Goal: Task Accomplishment & Management: Use online tool/utility

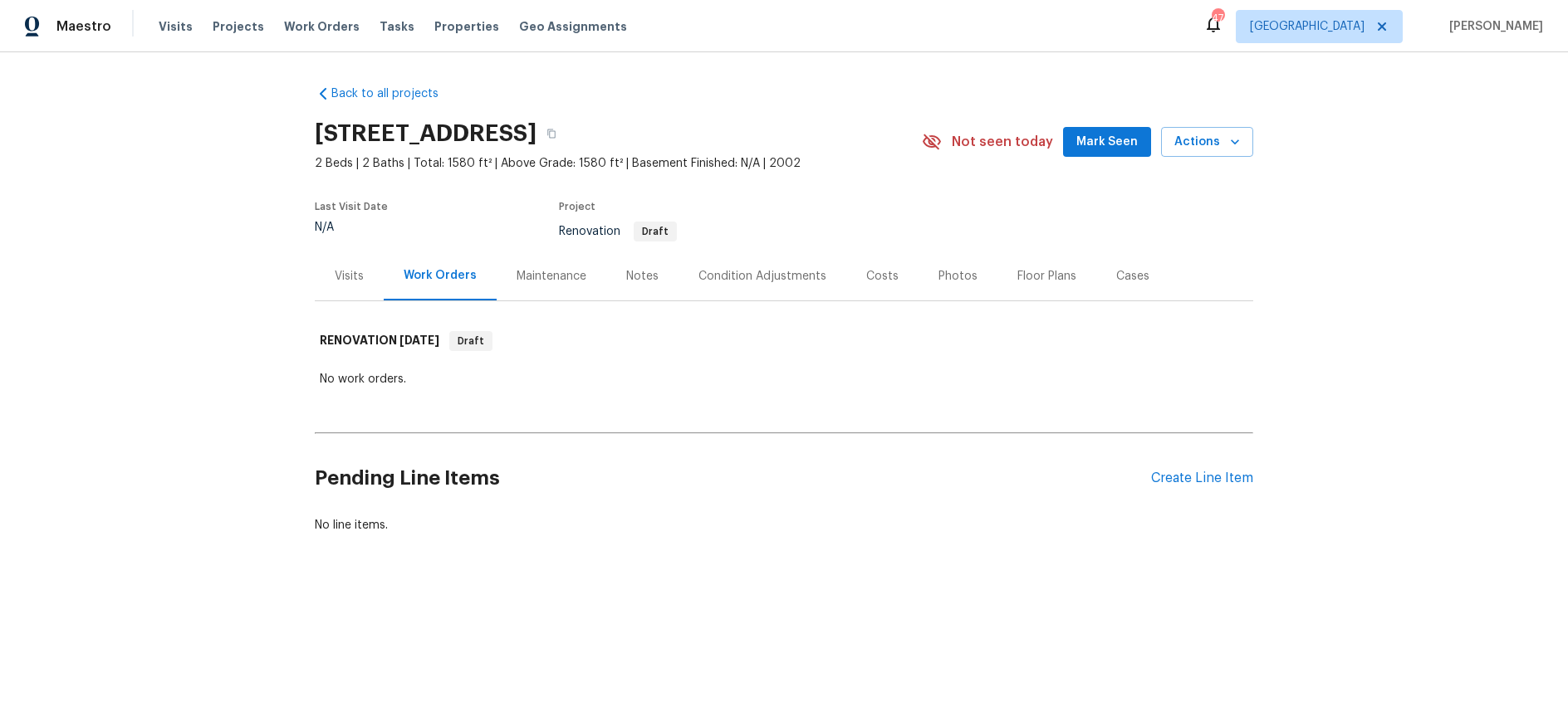
click at [883, 272] on div "Costs" at bounding box center [882, 277] width 33 height 17
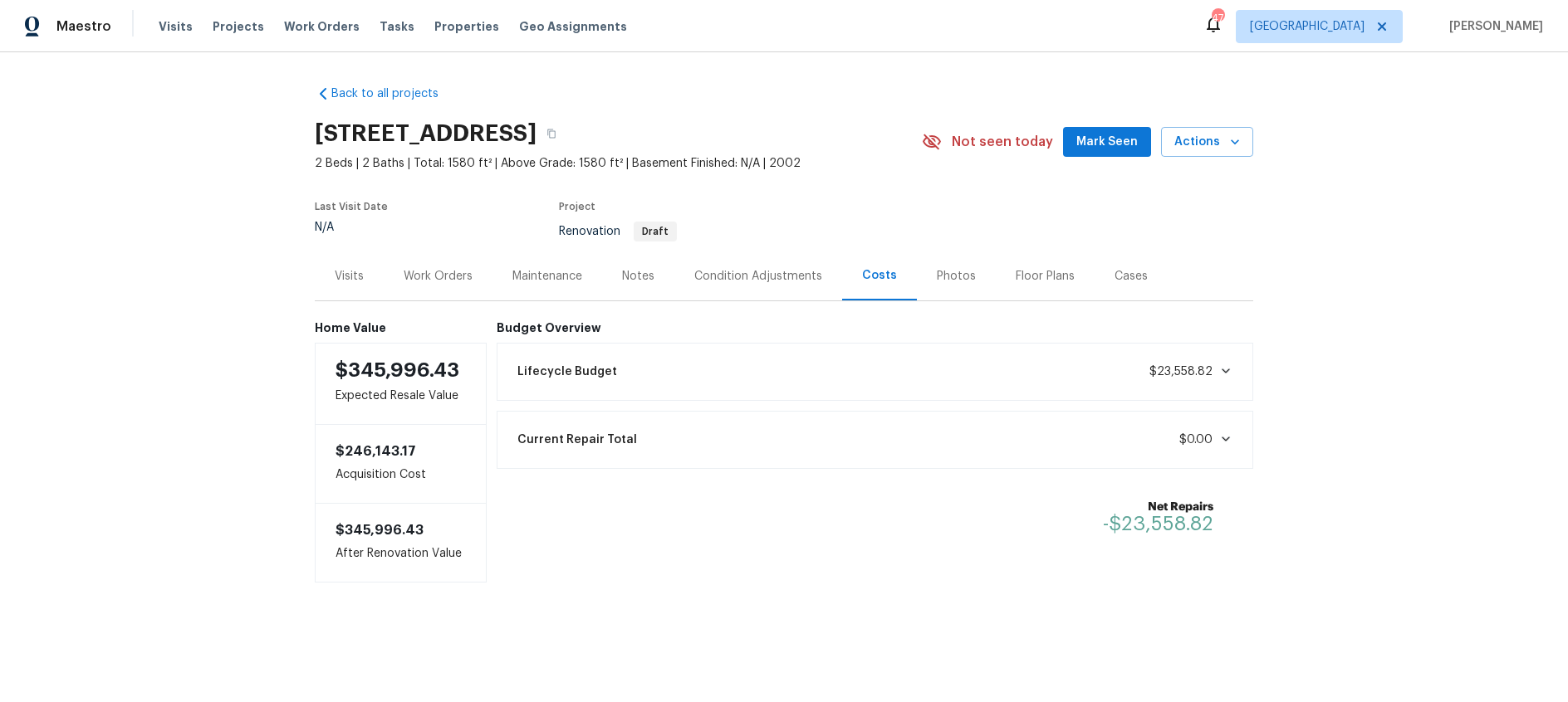
click at [753, 278] on div "Condition Adjustments" at bounding box center [758, 277] width 128 height 17
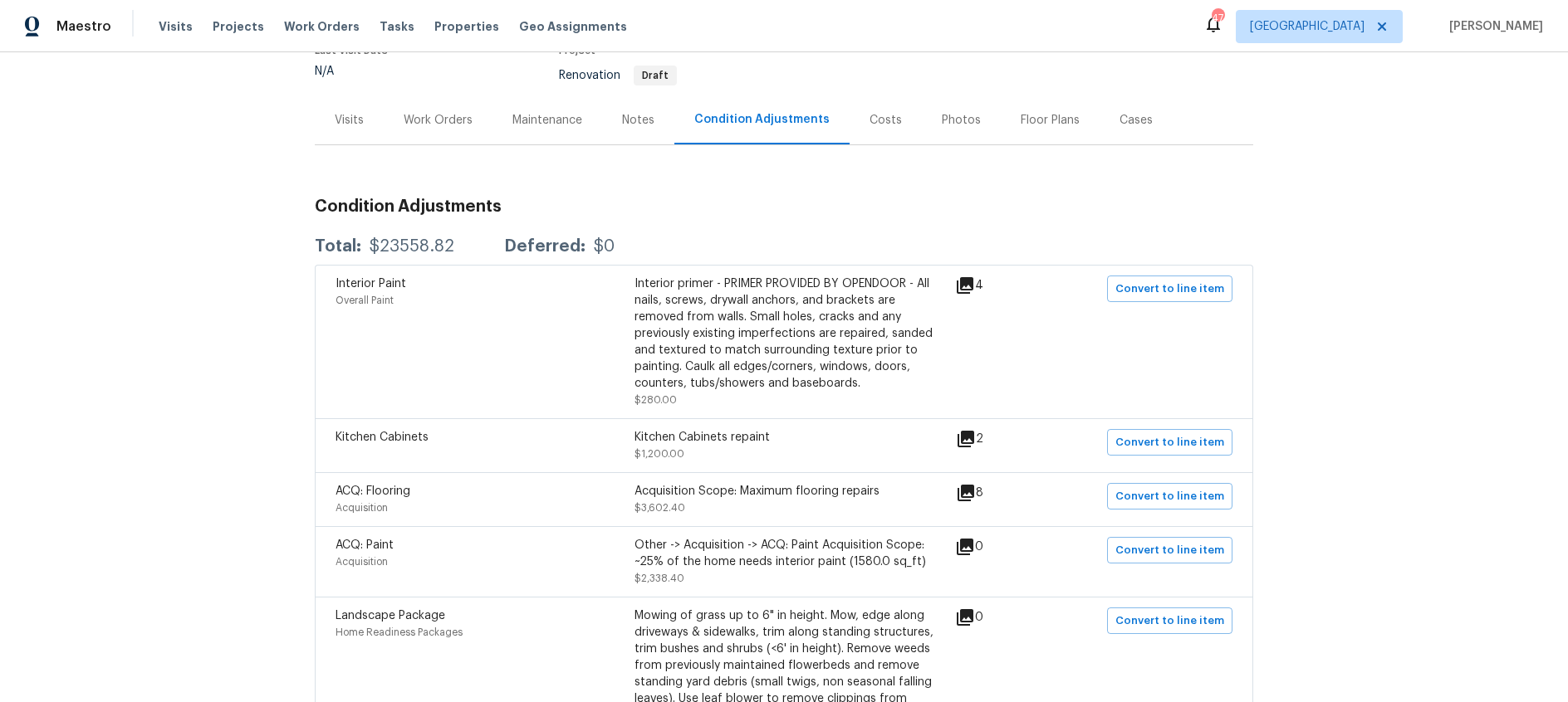
scroll to position [128, 0]
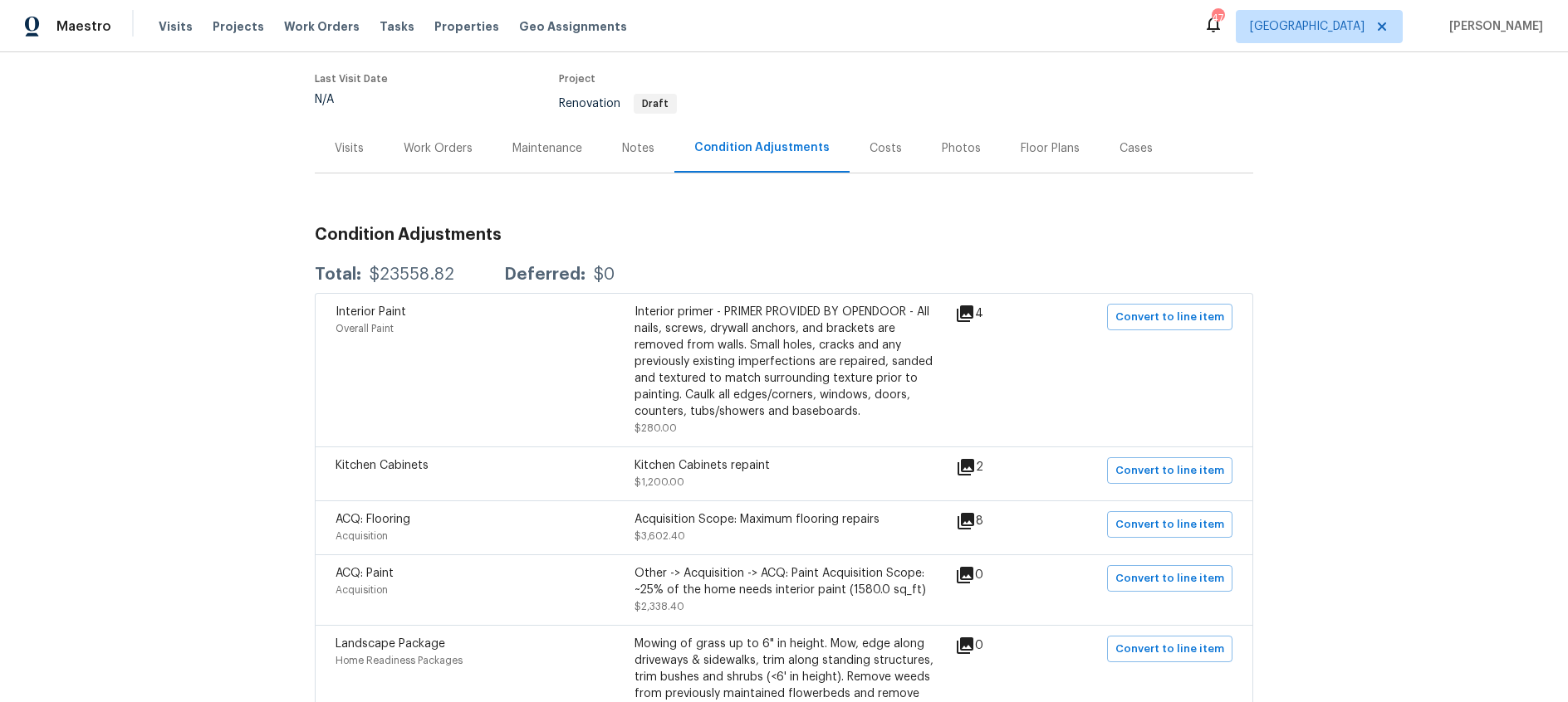
click at [871, 147] on div "Costs" at bounding box center [886, 149] width 33 height 17
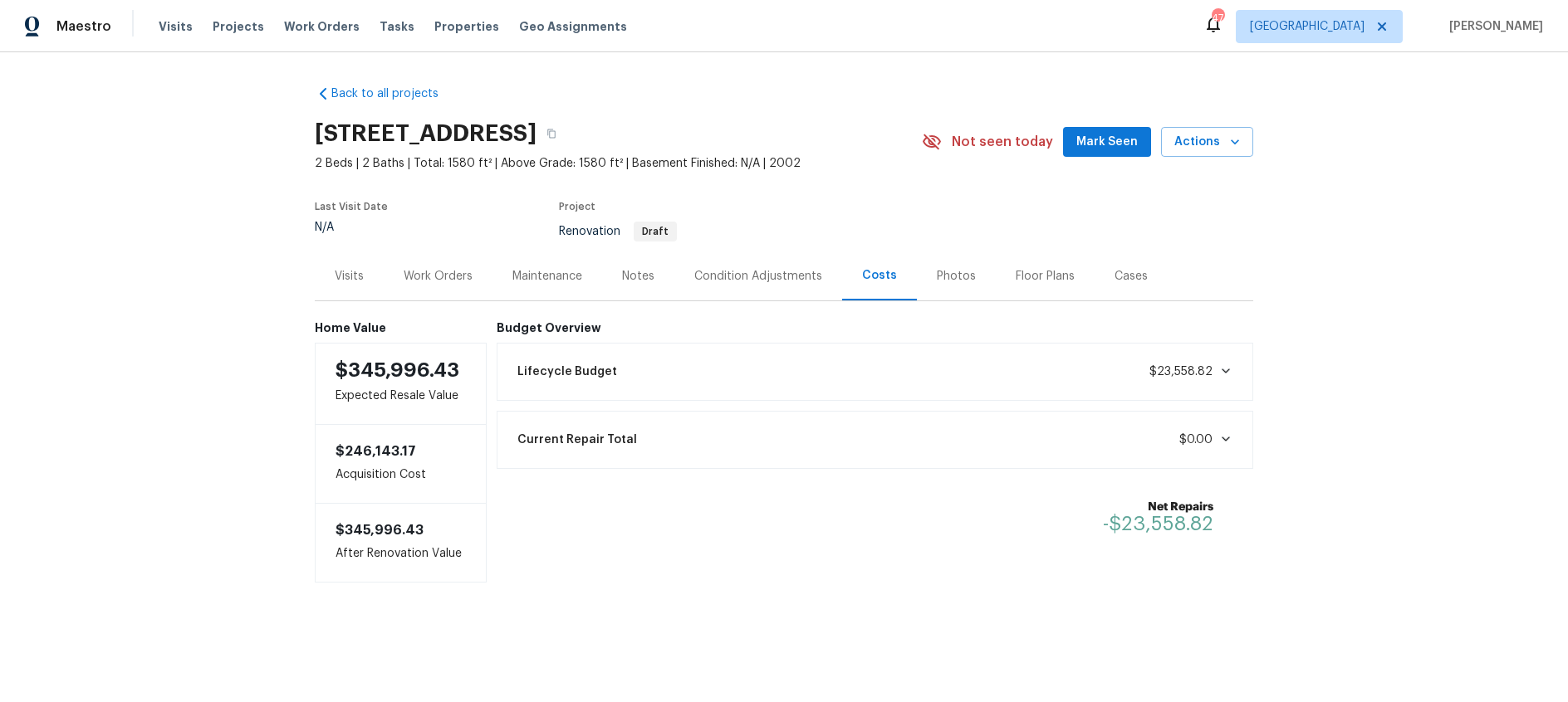
click at [1230, 369] on icon at bounding box center [1226, 371] width 8 height 5
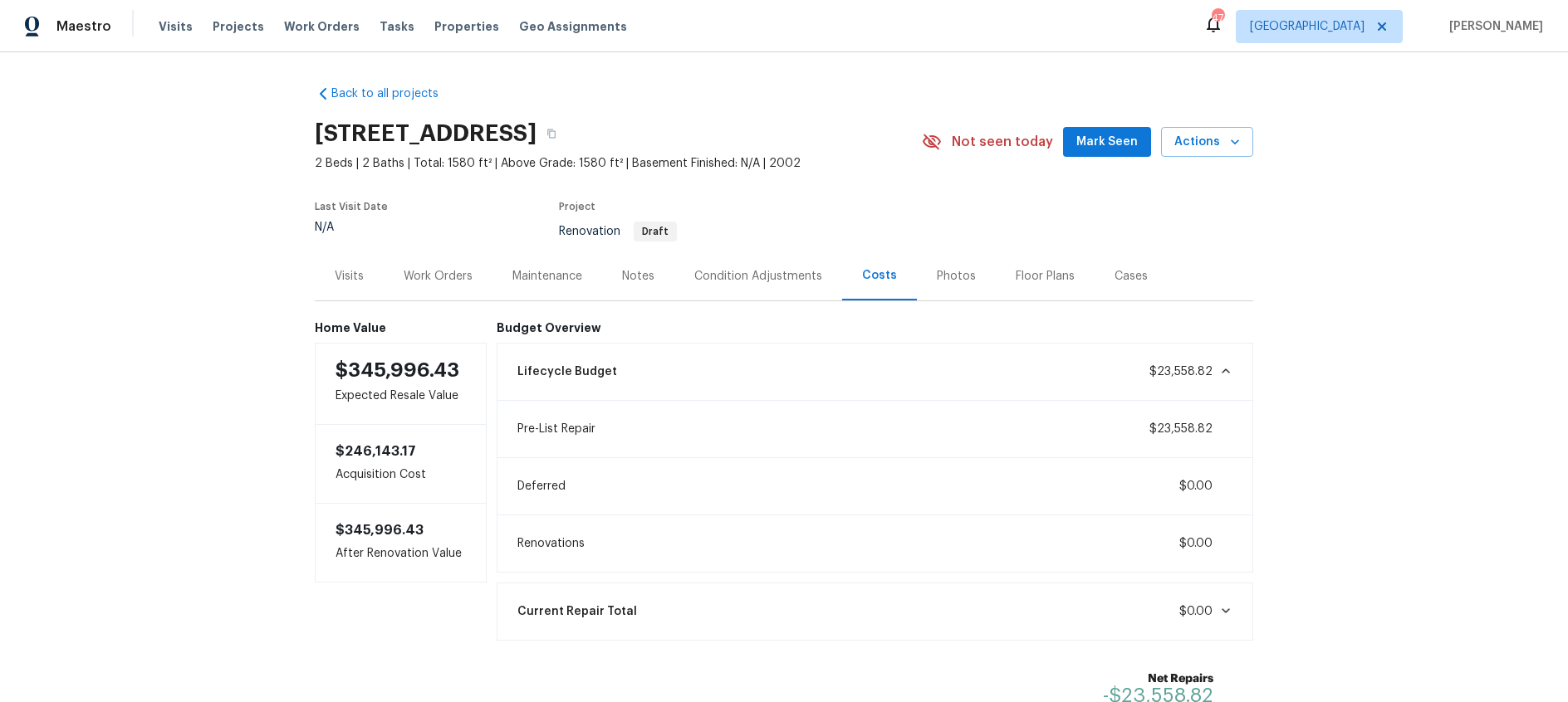
scroll to position [125, 0]
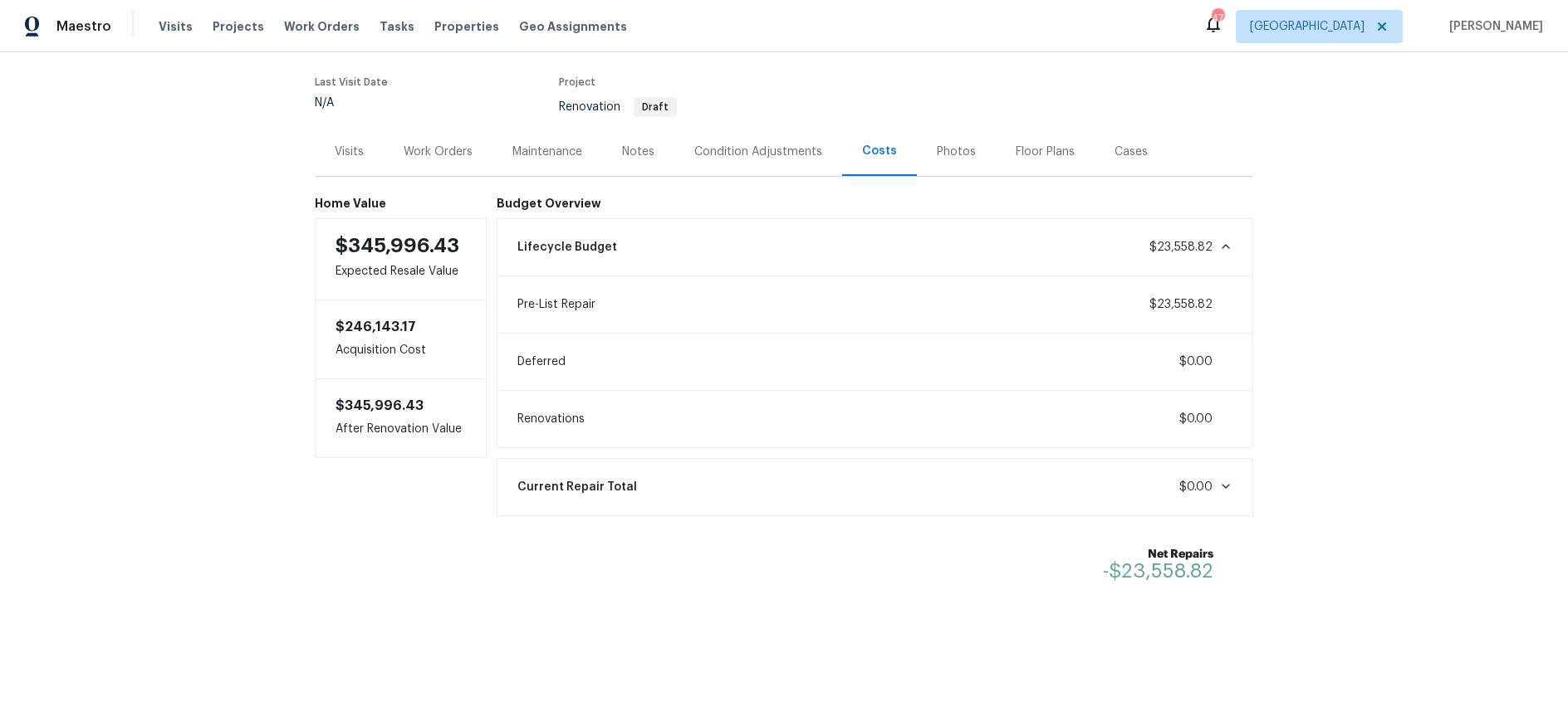
click at [774, 149] on div "Condition Adjustments" at bounding box center [758, 152] width 128 height 17
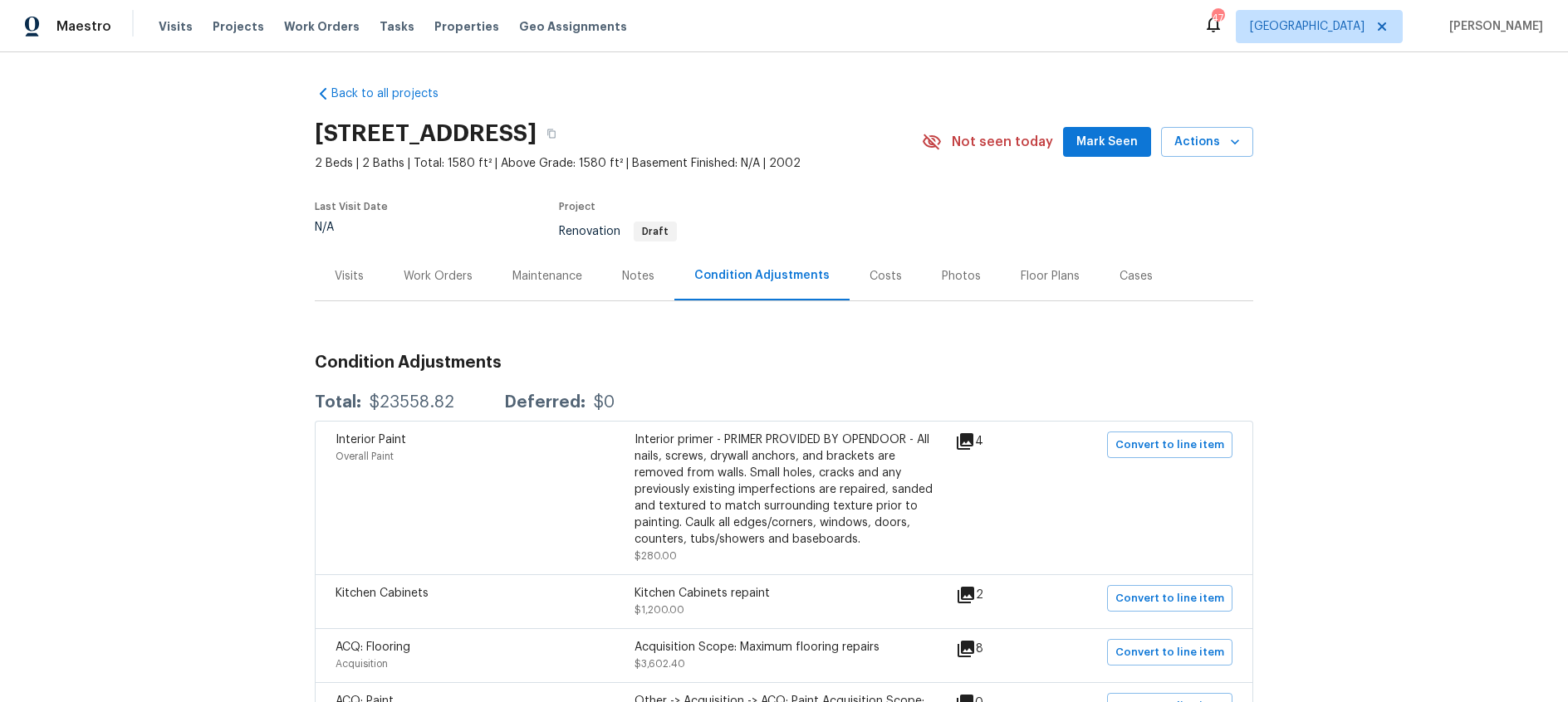
scroll to position [2, 0]
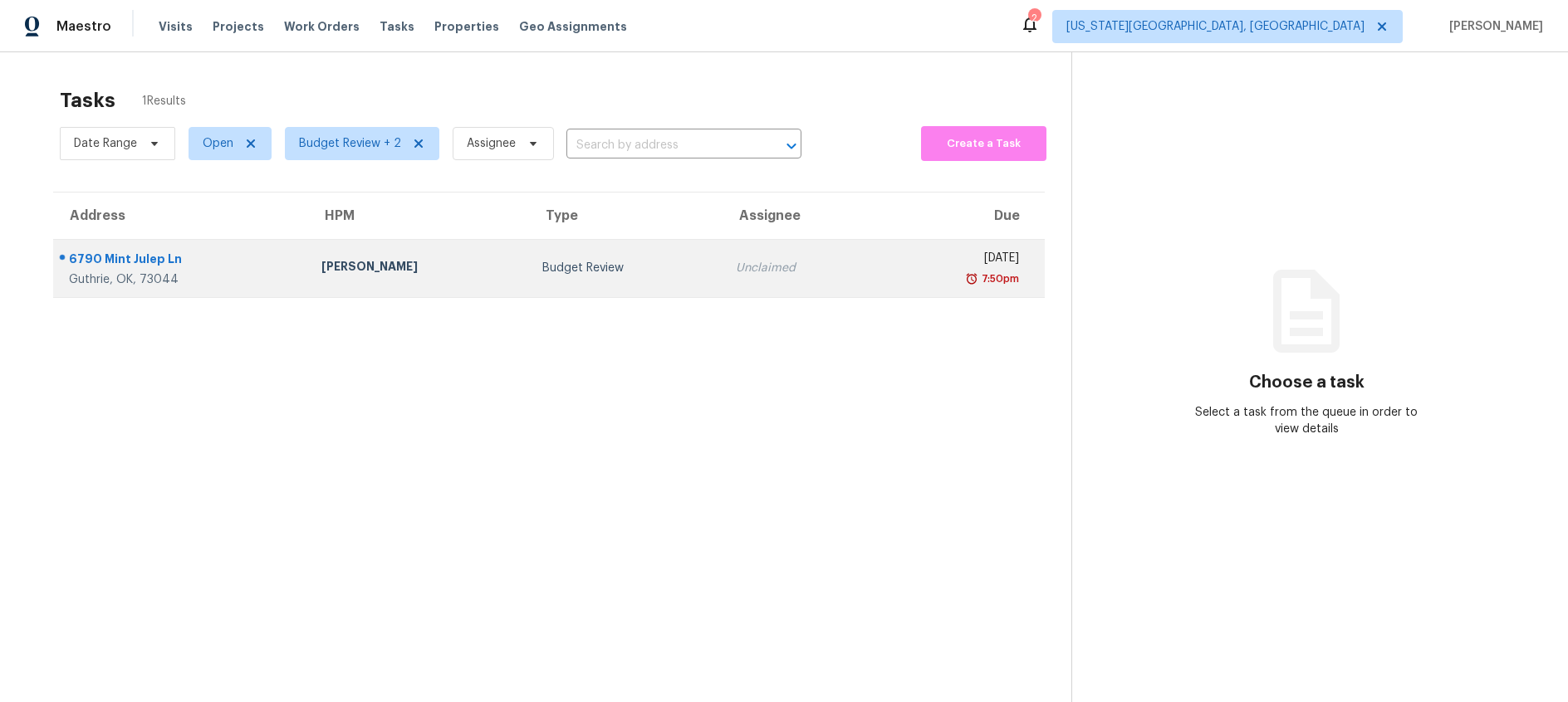
click at [600, 262] on div "Budget Review" at bounding box center [626, 268] width 167 height 17
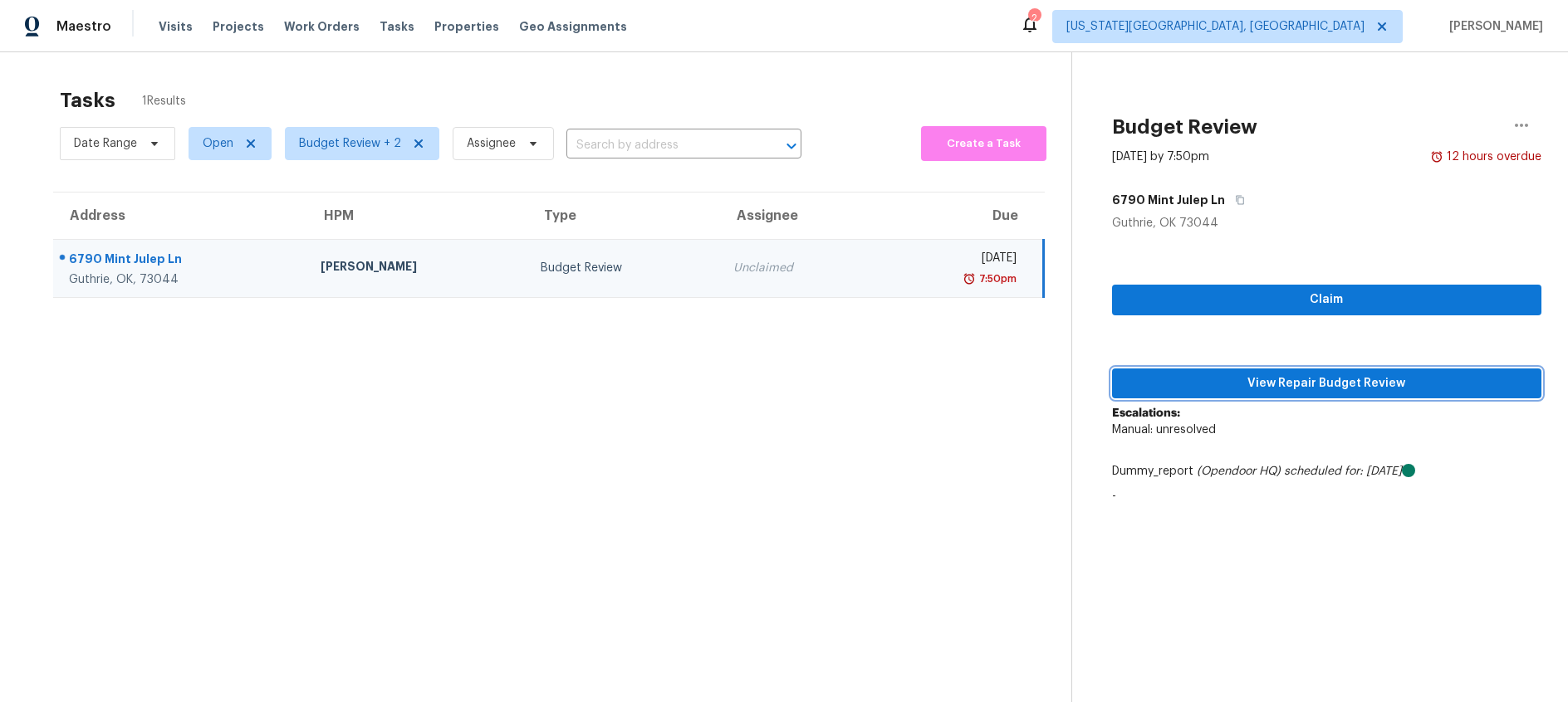
click at [1263, 384] on span "View Repair Budget Review" at bounding box center [1327, 384] width 403 height 21
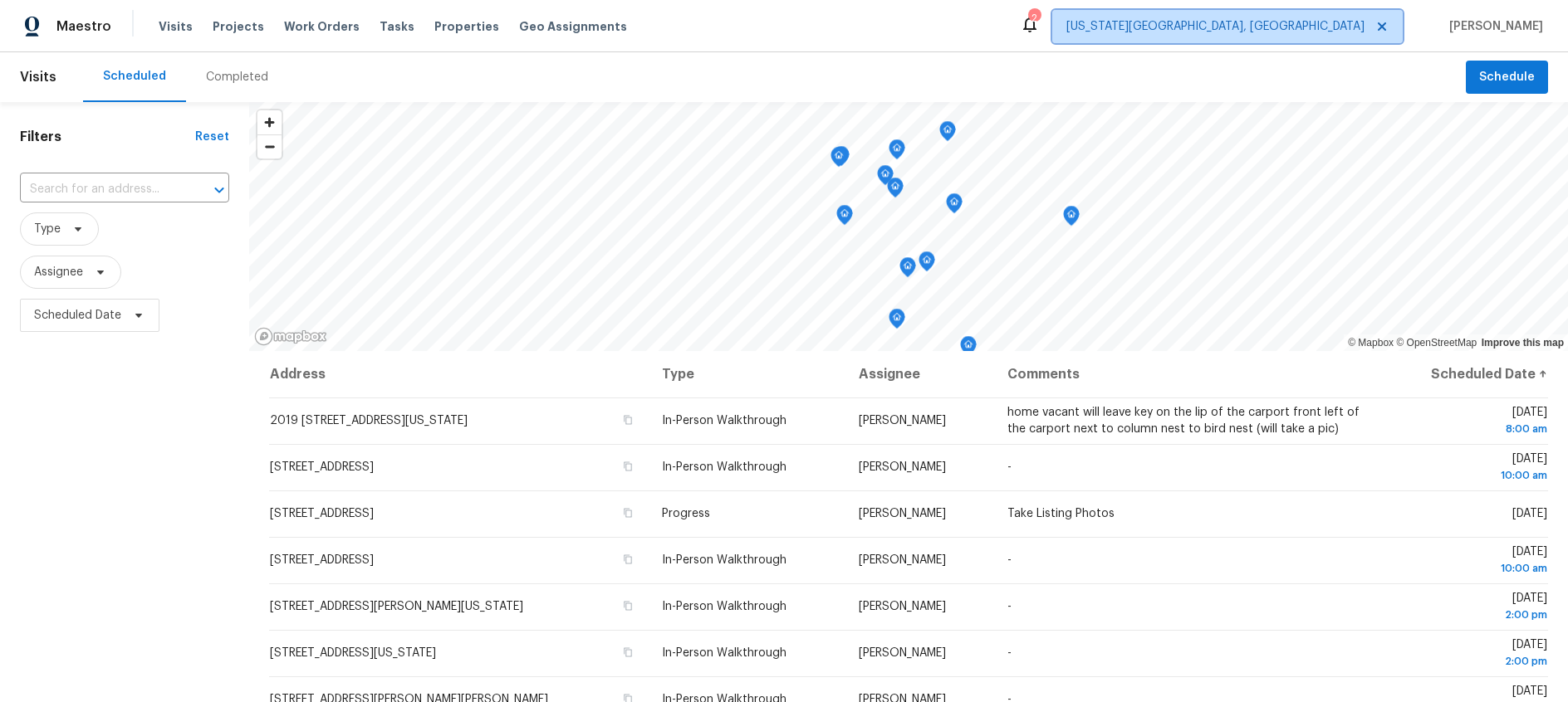
click at [1386, 25] on icon at bounding box center [1382, 27] width 8 height 8
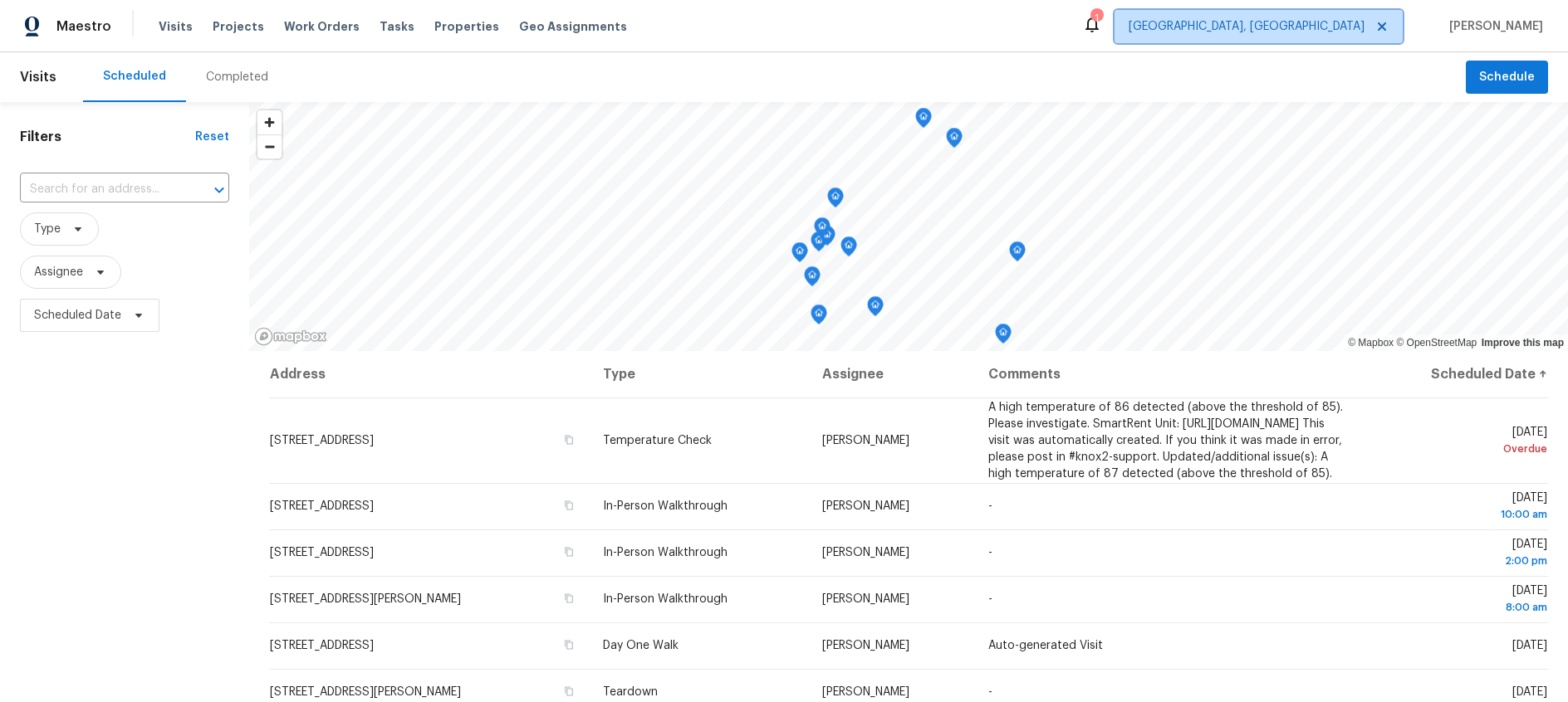
click at [1341, 33] on span "Albuquerque, NM" at bounding box center [1247, 27] width 236 height 17
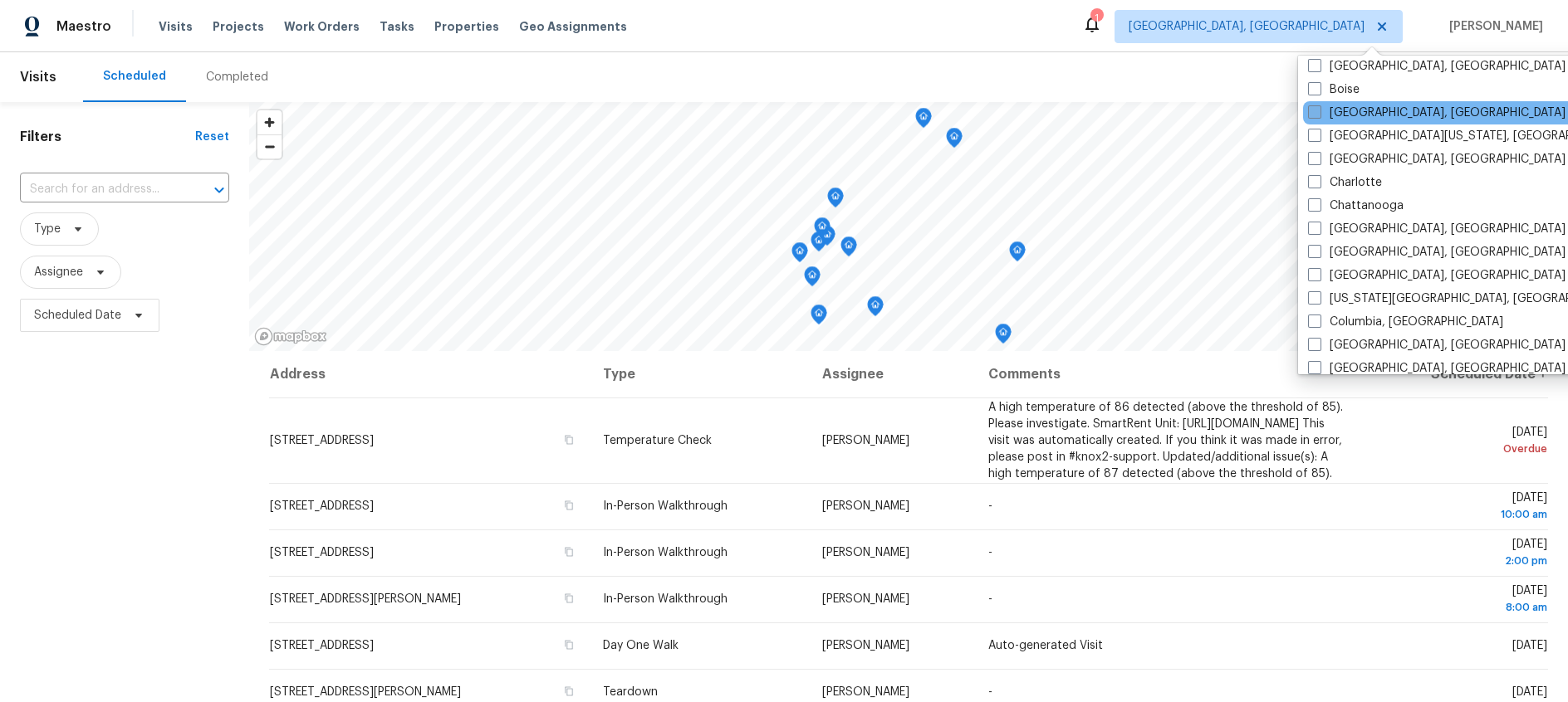
scroll to position [242, 0]
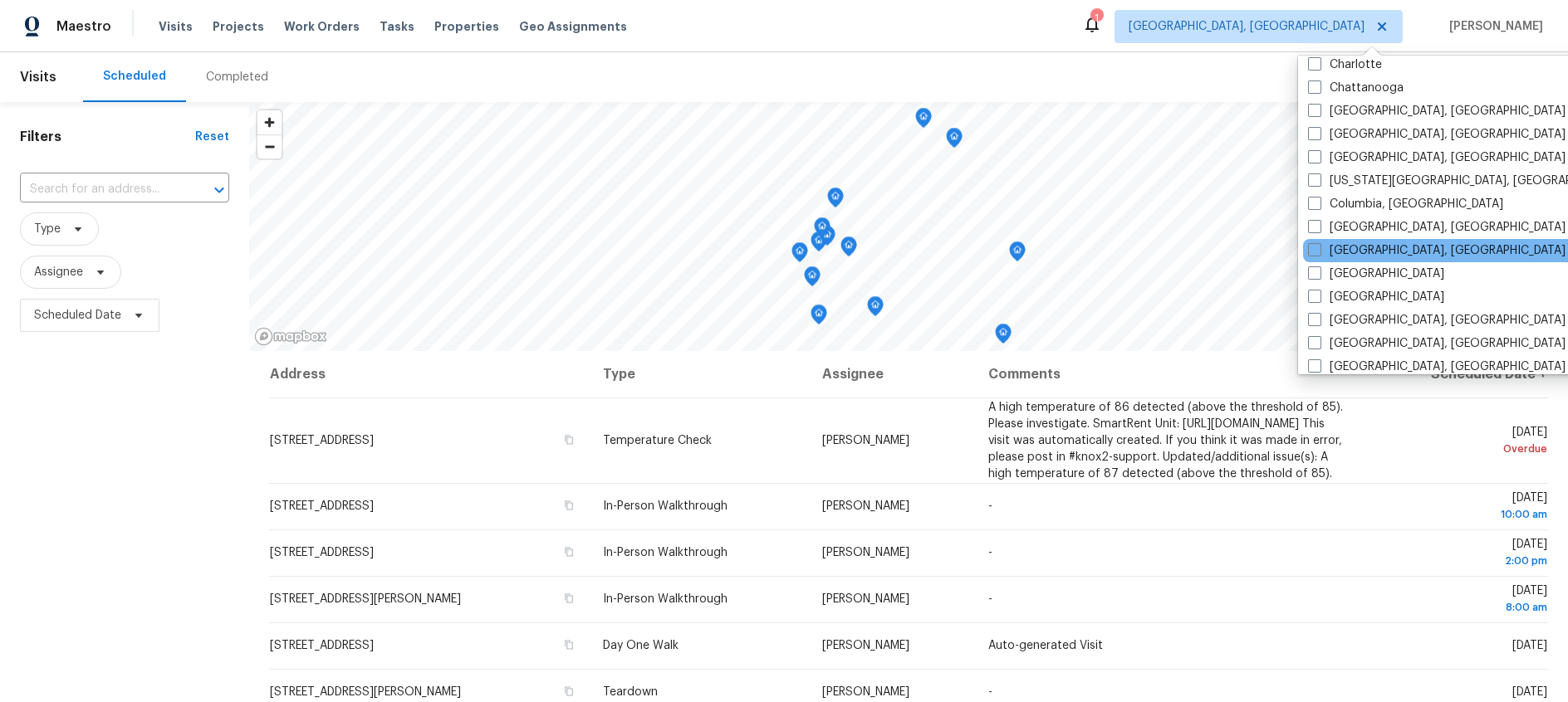
drag, startPoint x: 1317, startPoint y: 272, endPoint x: 1326, endPoint y: 261, distance: 14.2
click at [1316, 272] on span at bounding box center [1315, 273] width 13 height 13
click at [1316, 272] on input "[GEOGRAPHIC_DATA]" at bounding box center [1313, 271] width 11 height 11
checkbox input "true"
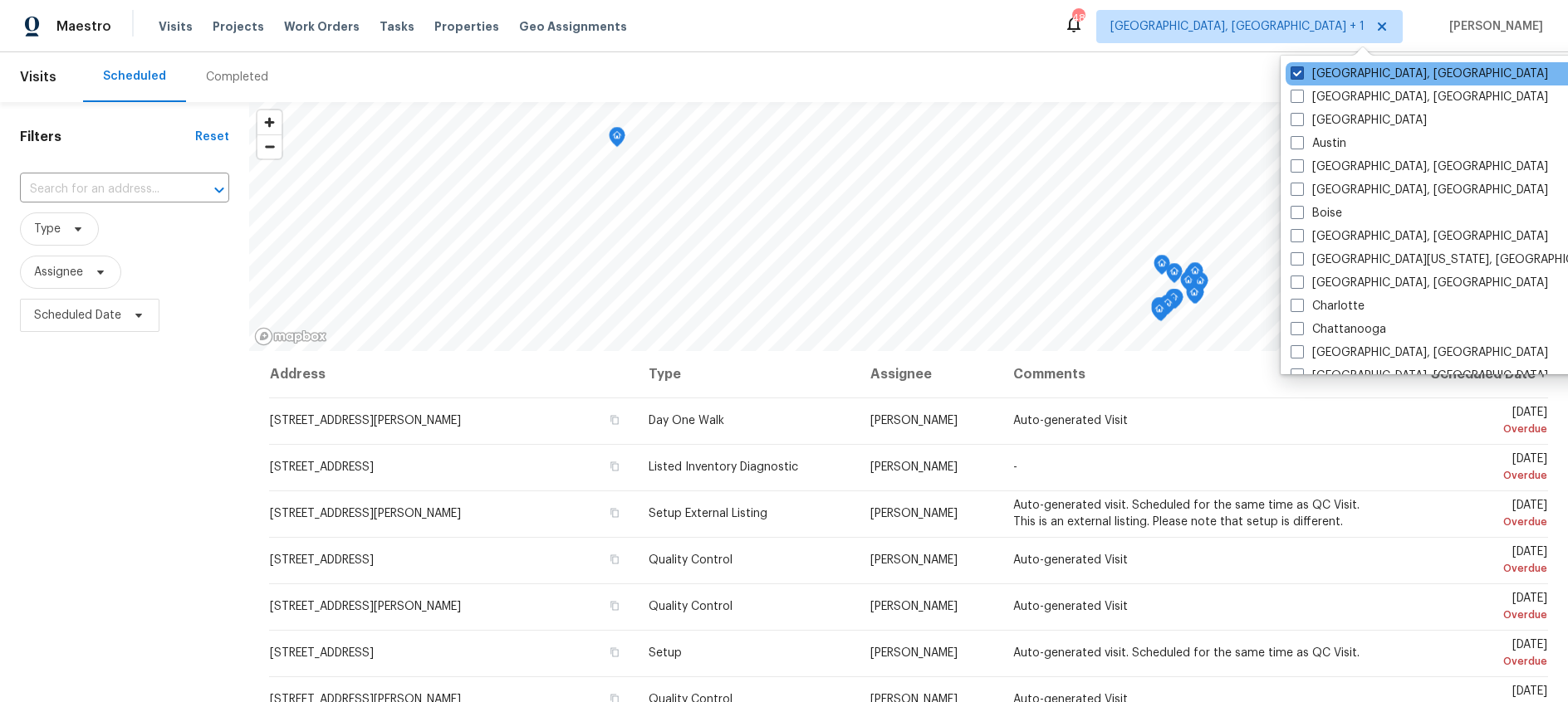
click at [1302, 71] on span at bounding box center [1297, 73] width 13 height 13
click at [1301, 71] on input "Albuquerque, NM" at bounding box center [1295, 70] width 11 height 11
checkbox input "false"
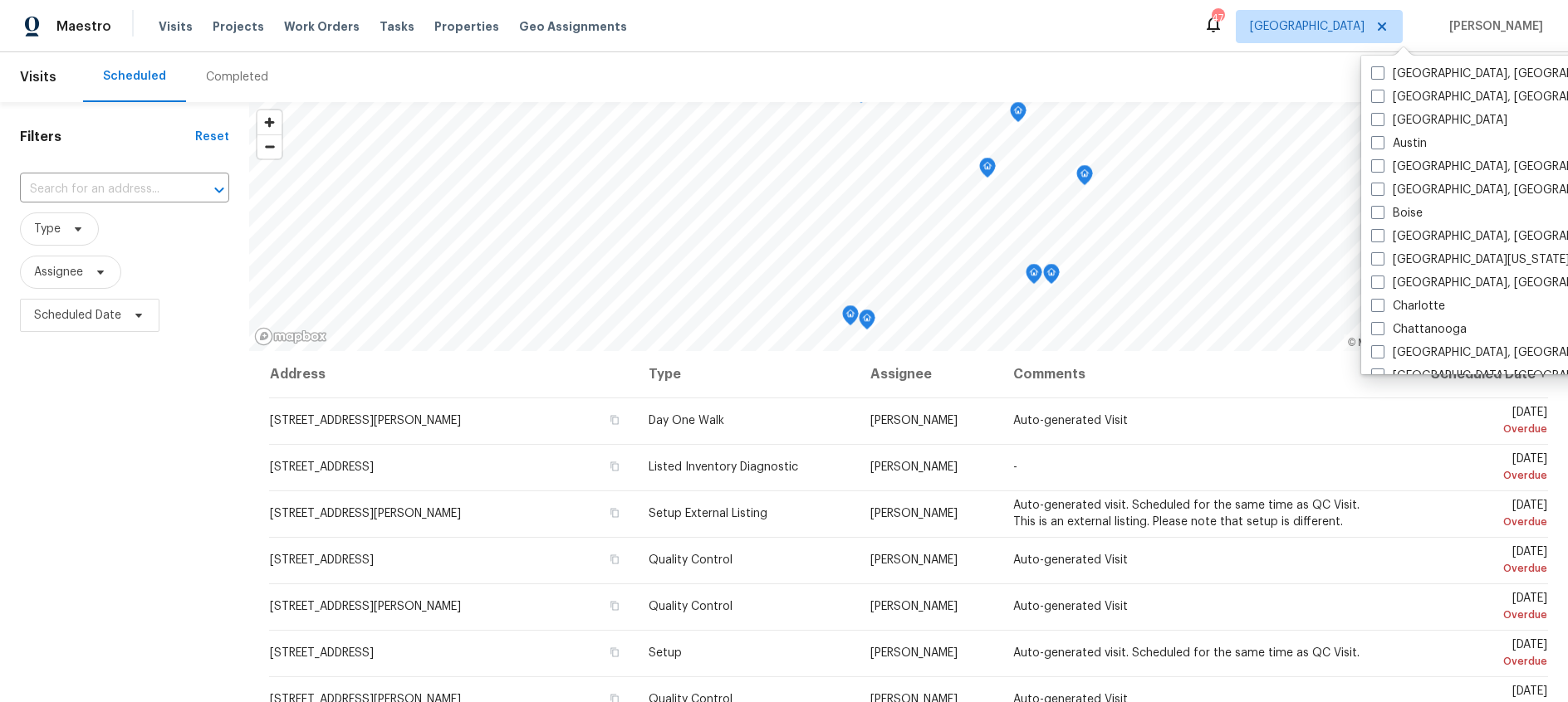
click at [1007, 28] on div "Maestro Visits Projects Work Orders Tasks Properties Geo Assignments 47 Dallas …" at bounding box center [784, 26] width 1568 height 53
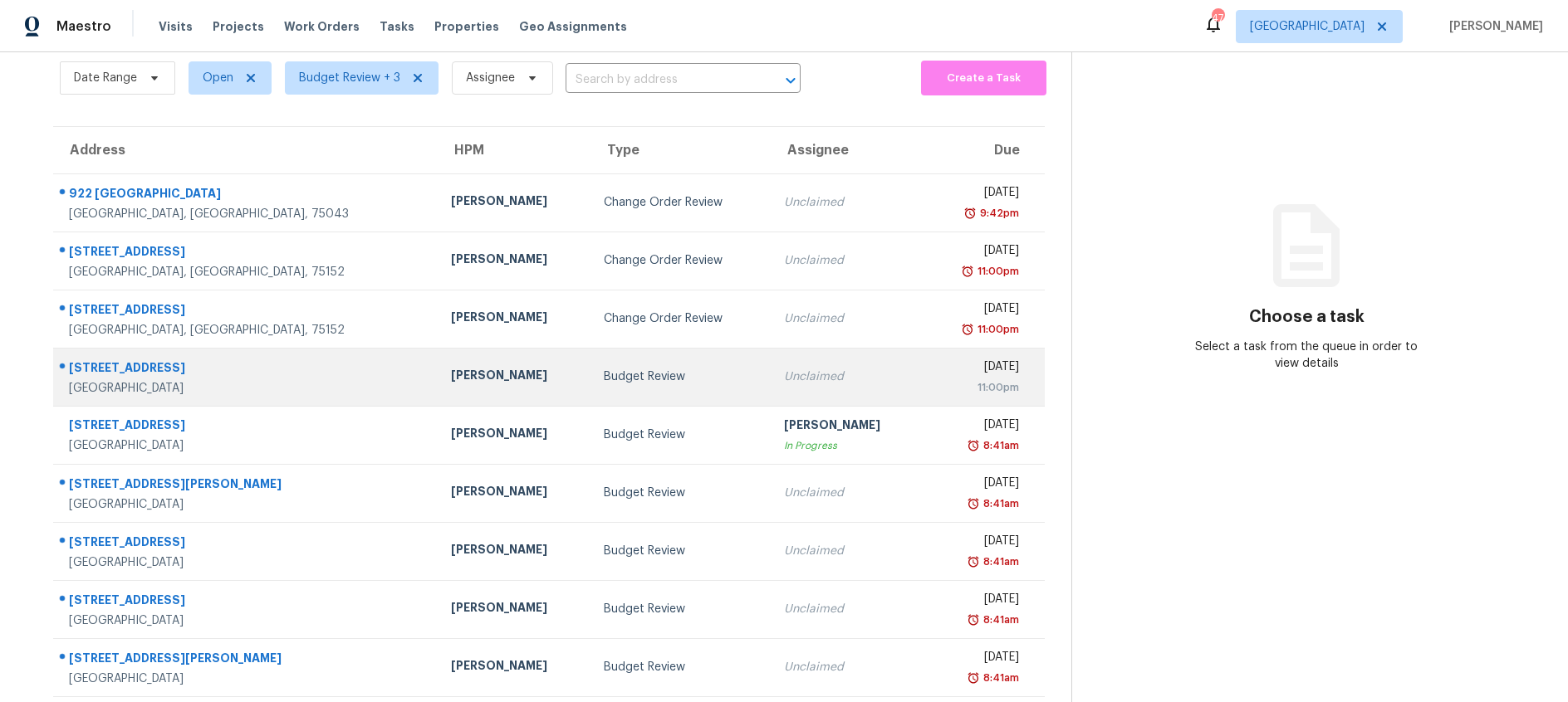
scroll to position [74, 0]
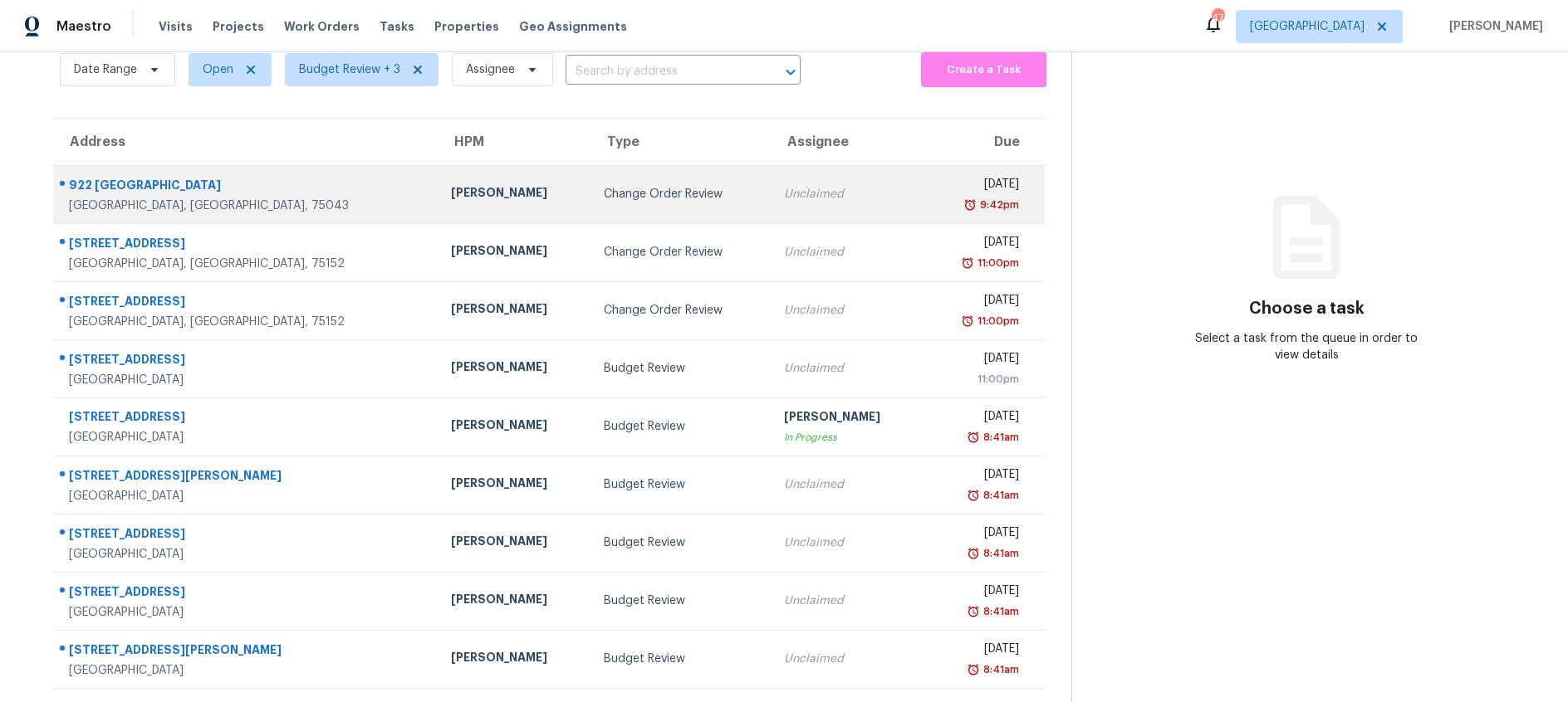
click at [604, 194] on div "Change Order Review" at bounding box center [681, 194] width 155 height 17
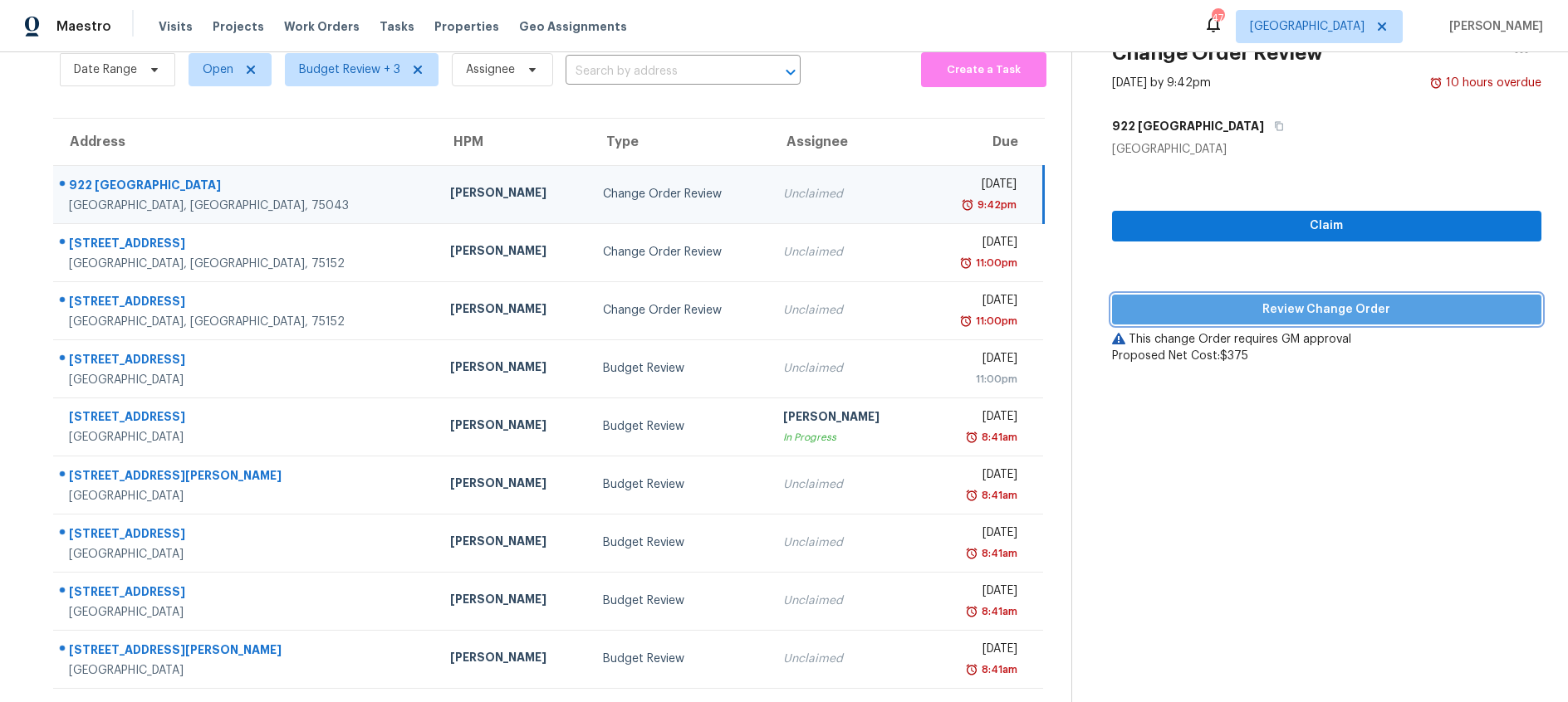
click at [1251, 309] on span "Review Change Order" at bounding box center [1327, 310] width 403 height 21
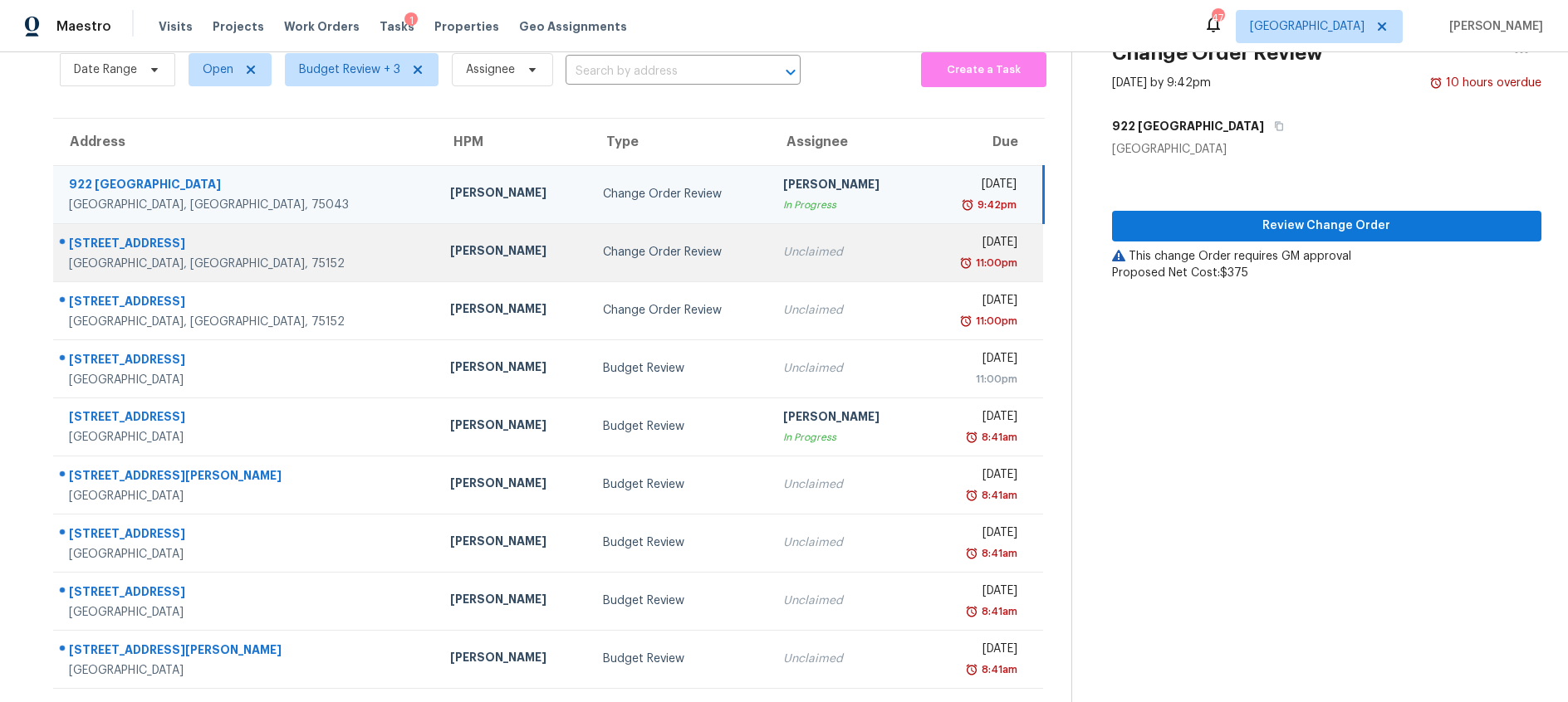
click at [621, 252] on div "Change Order Review" at bounding box center [680, 252] width 154 height 17
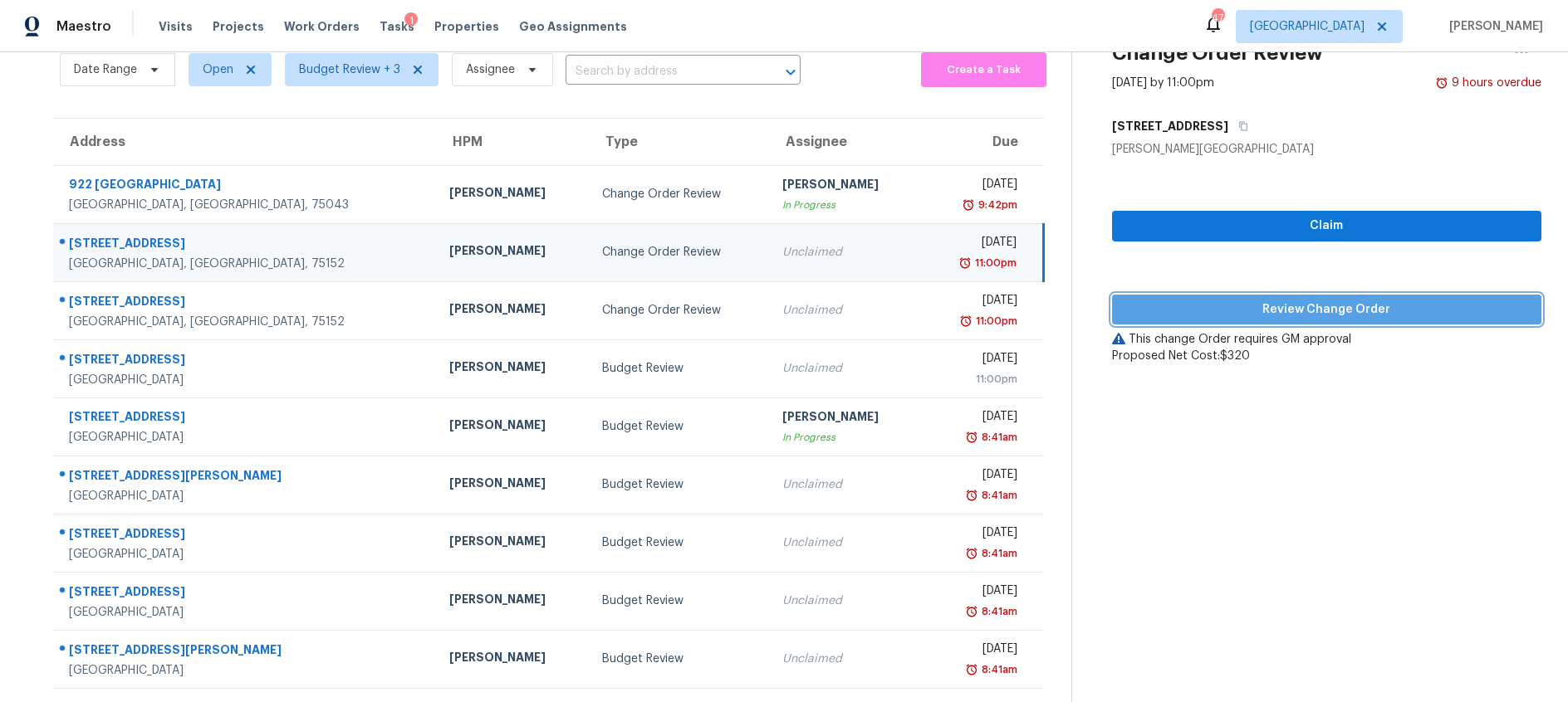
click at [1142, 312] on span "Review Change Order" at bounding box center [1327, 310] width 403 height 21
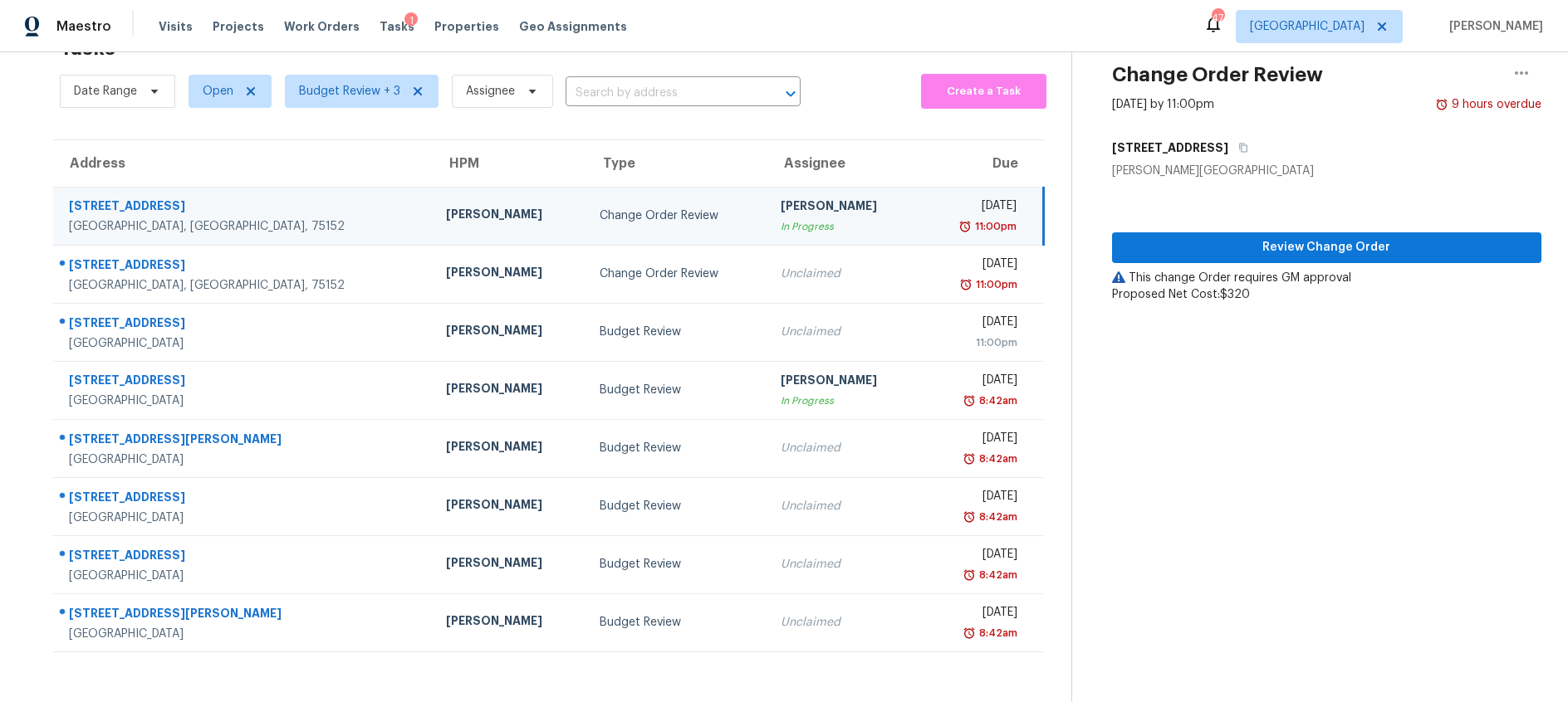
scroll to position [53, 0]
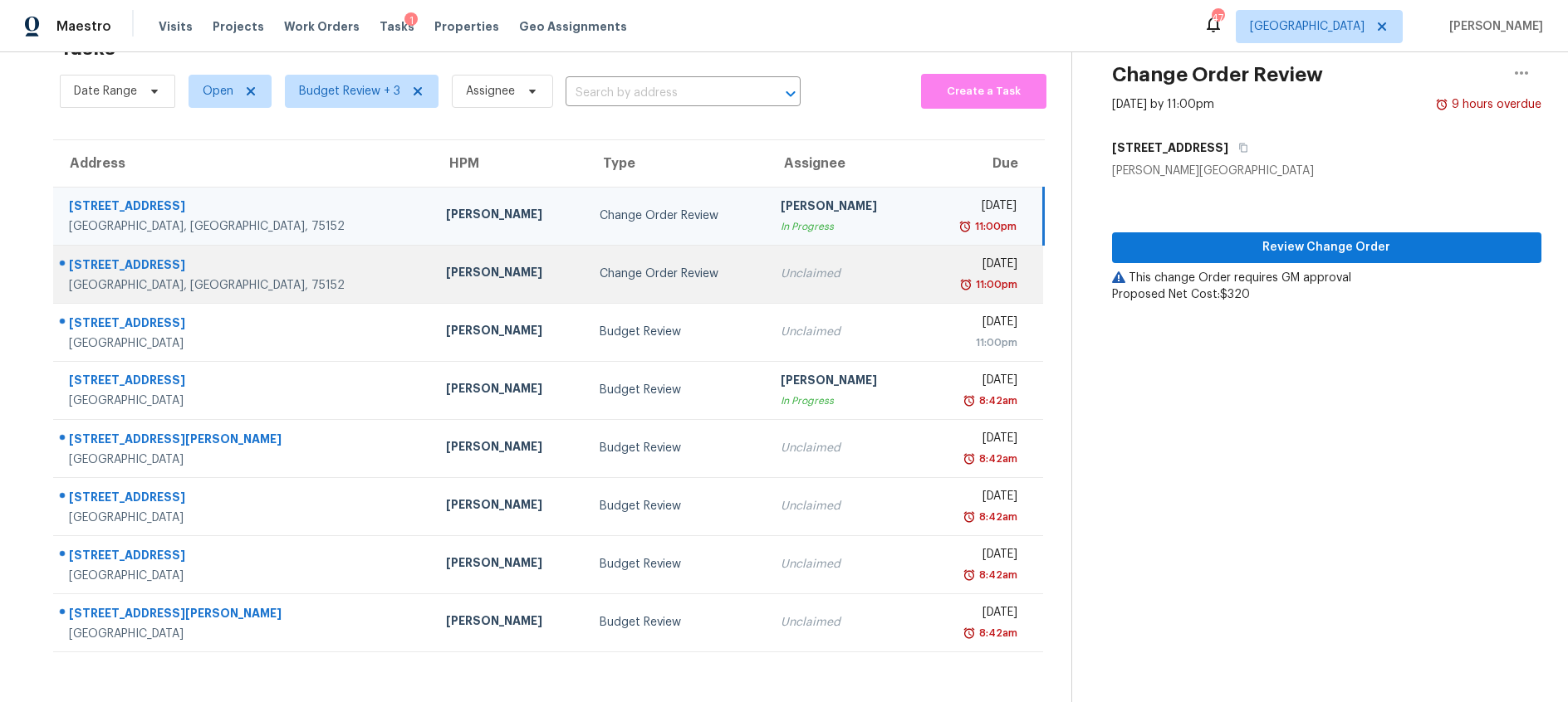
click at [641, 280] on div "Change Order Review" at bounding box center [677, 274] width 155 height 17
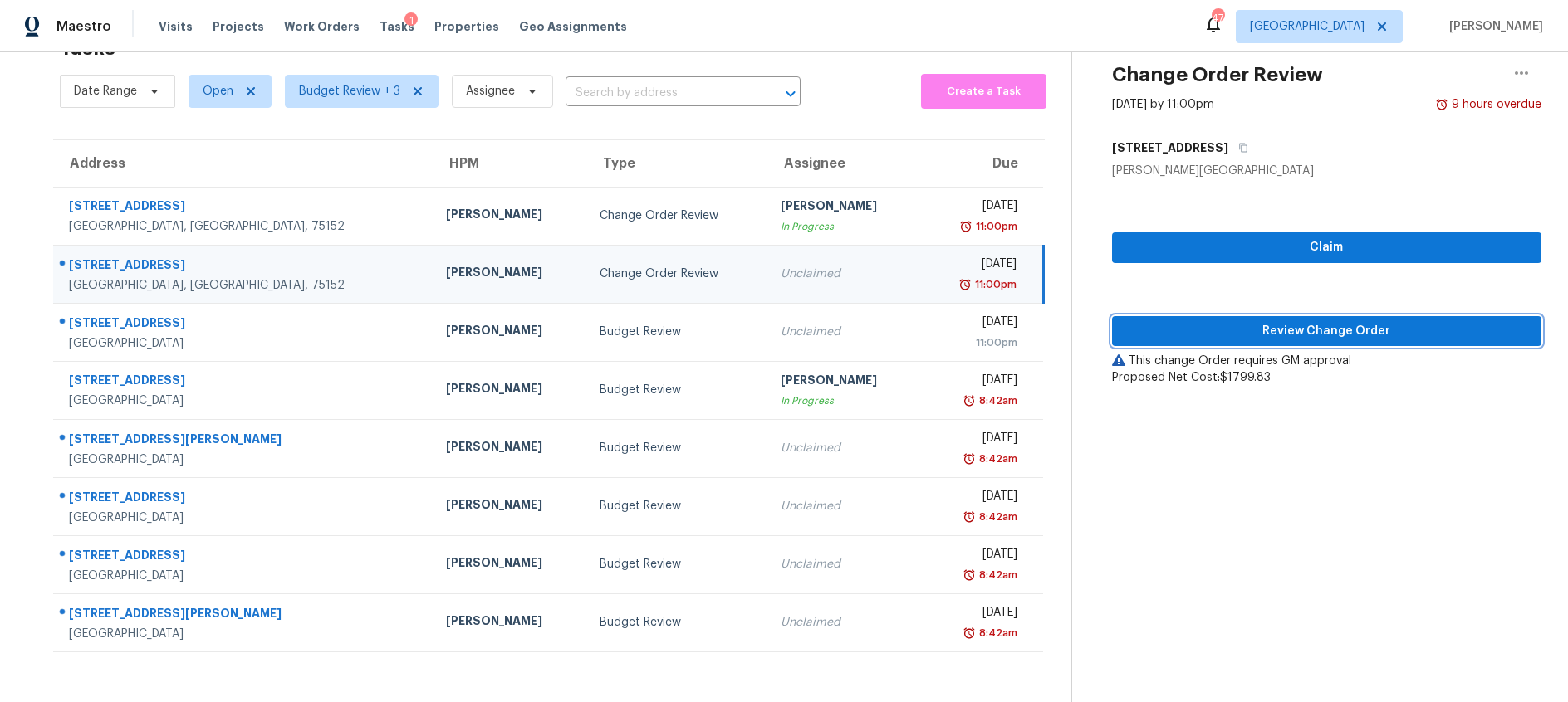
click at [1250, 329] on span "Review Change Order" at bounding box center [1327, 331] width 403 height 21
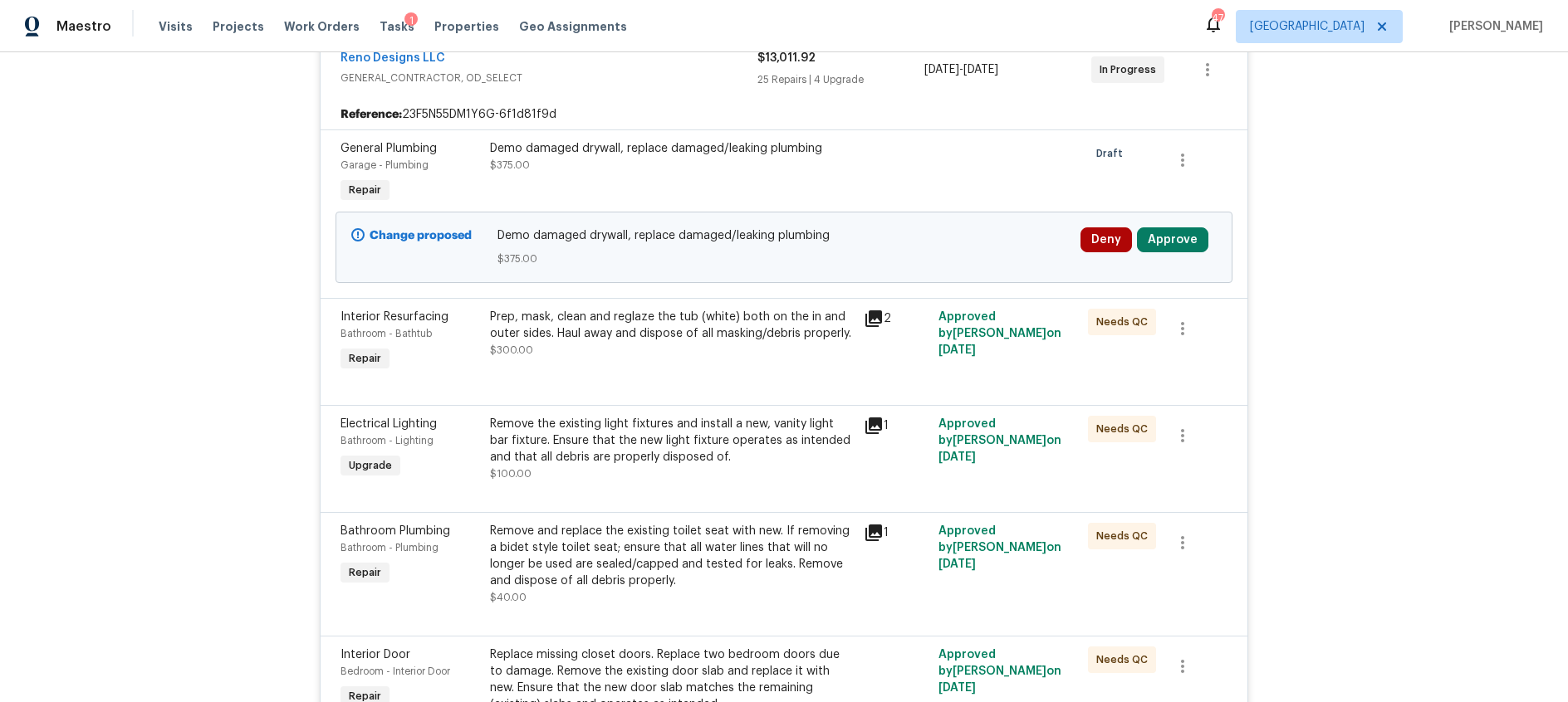
scroll to position [424, 0]
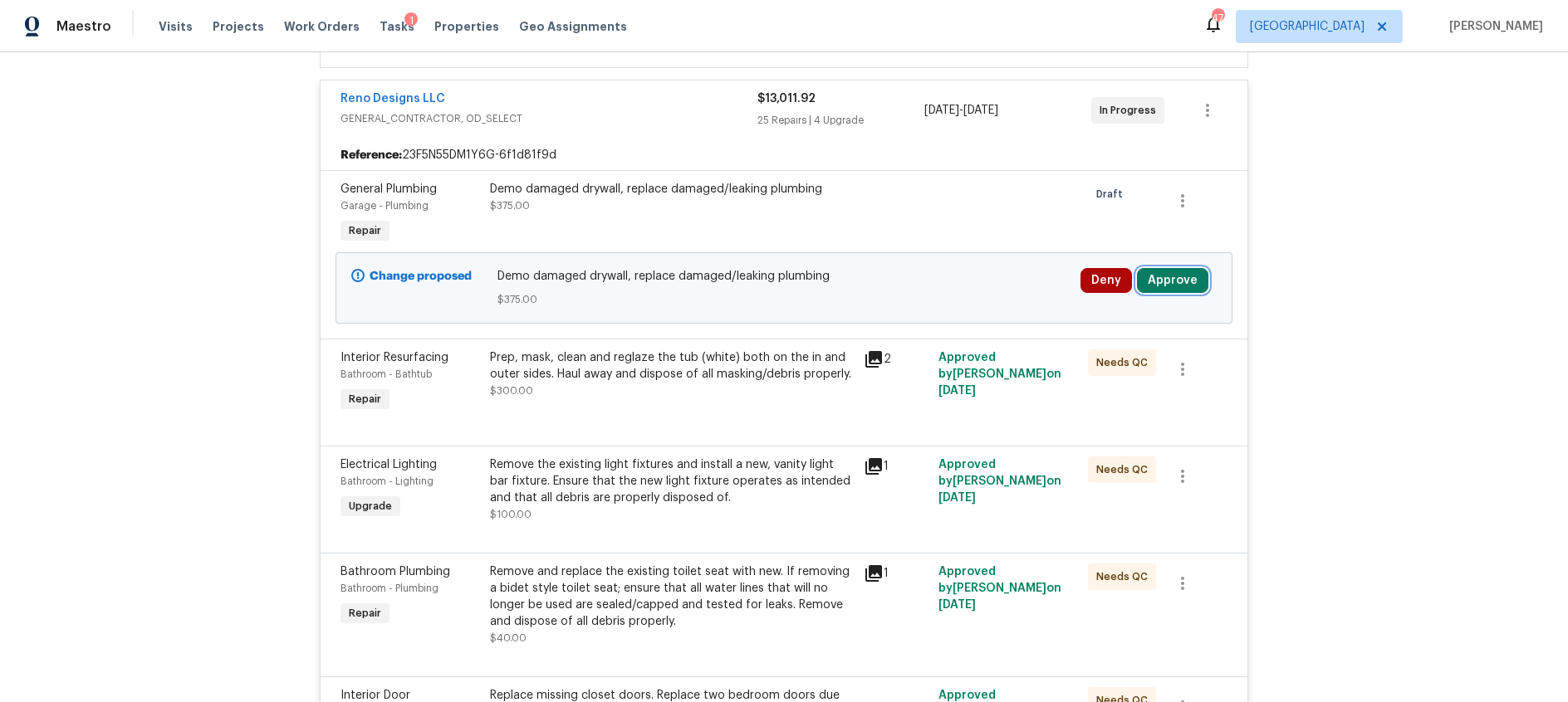
click at [1167, 282] on button "Approve" at bounding box center [1172, 281] width 71 height 25
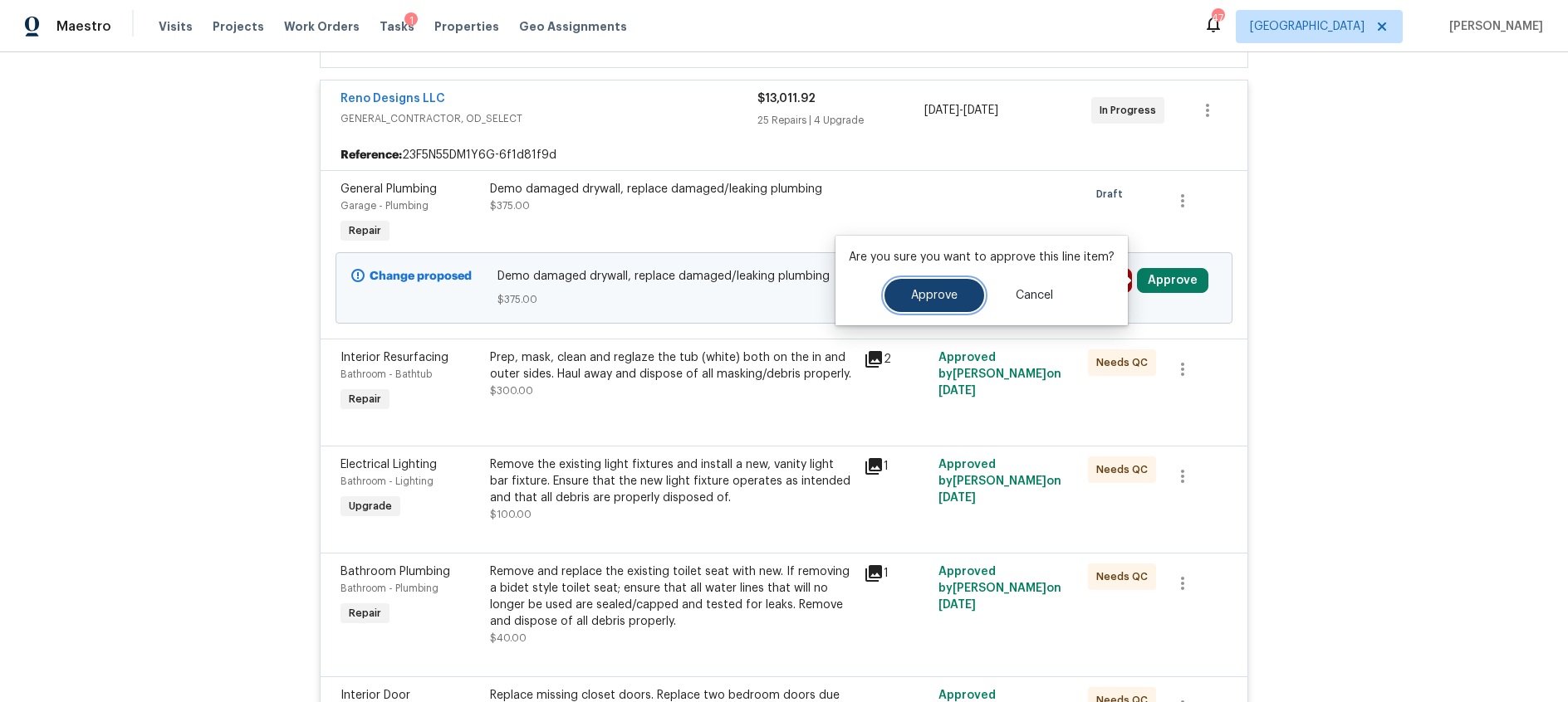
click at [966, 292] on button "Approve" at bounding box center [934, 296] width 100 height 33
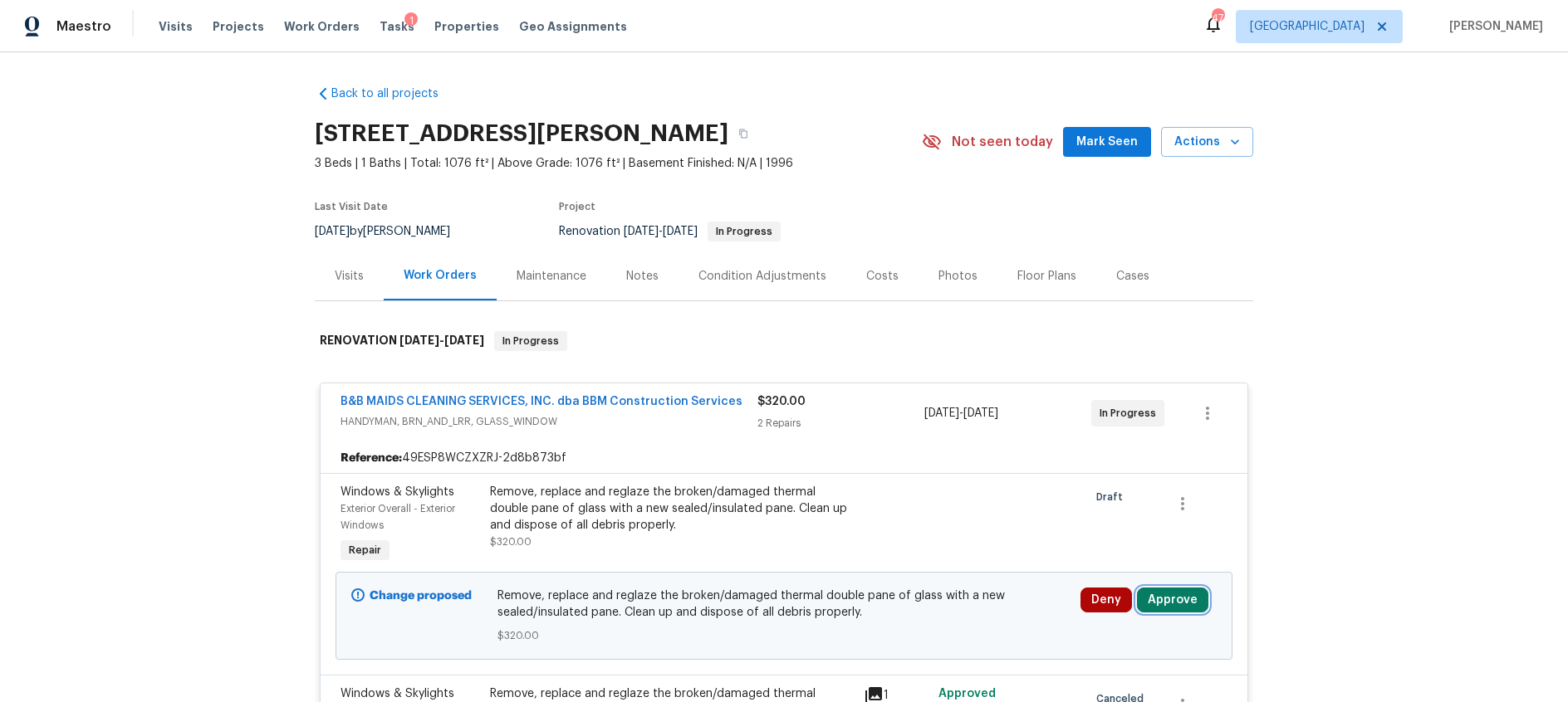
click at [1187, 603] on button "Approve" at bounding box center [1172, 600] width 71 height 25
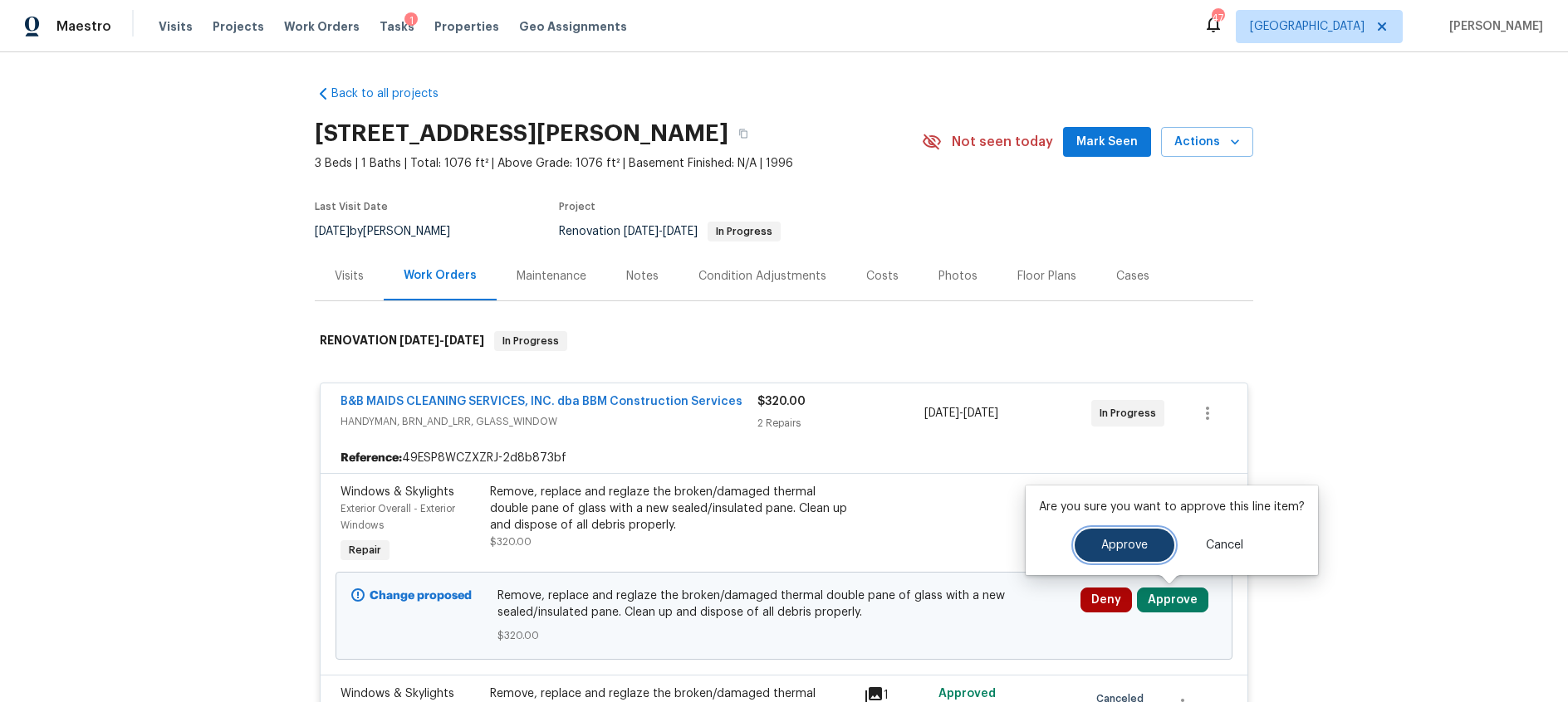
click at [1120, 553] on button "Approve" at bounding box center [1124, 546] width 100 height 33
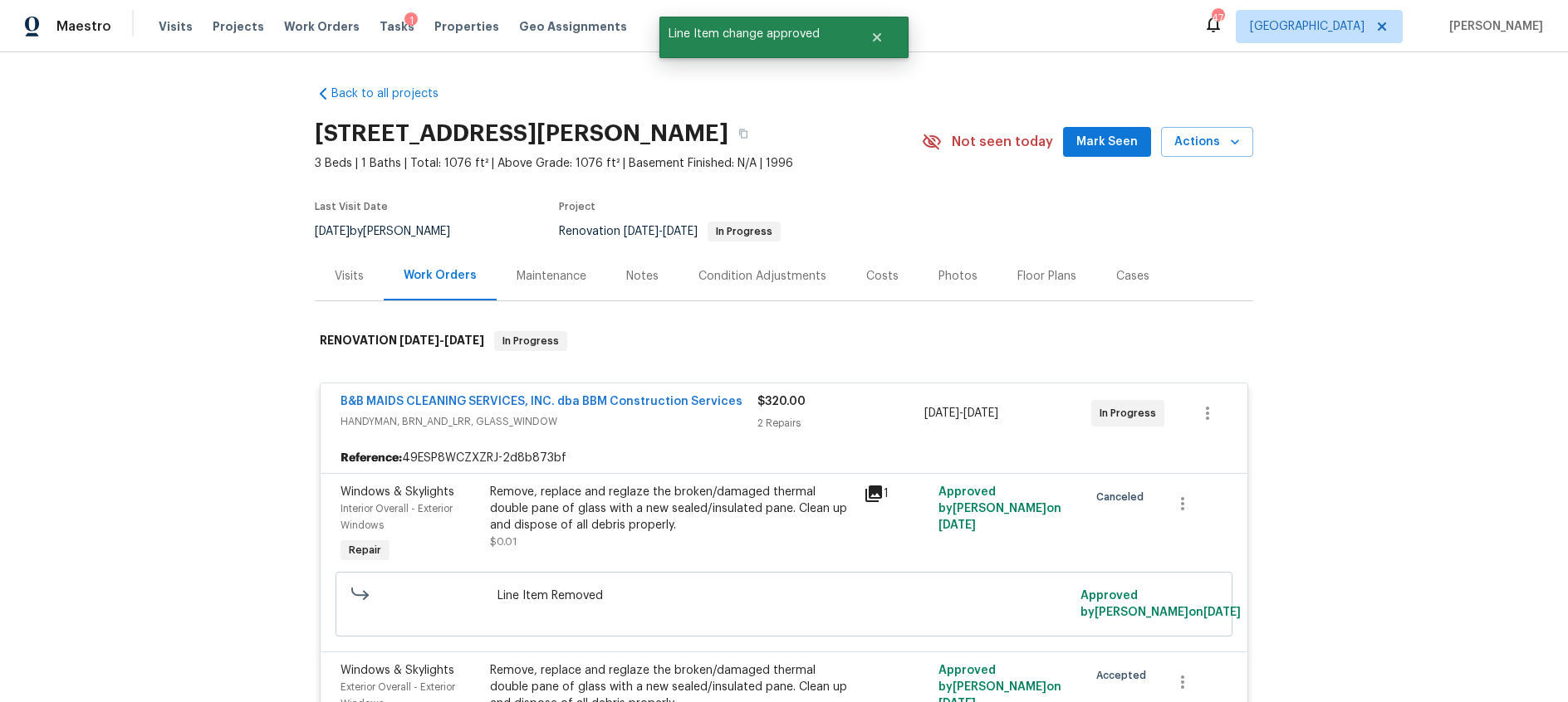
scroll to position [542, 0]
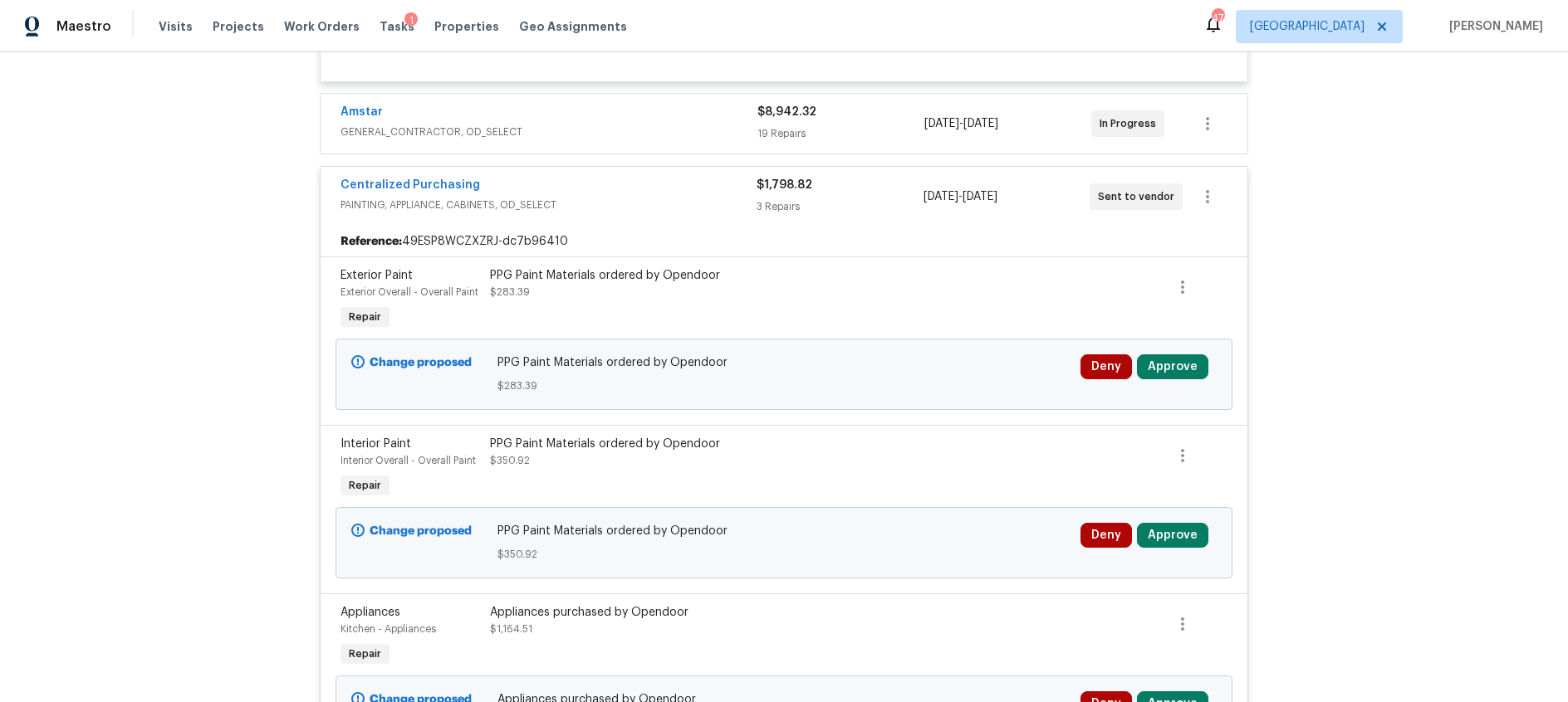
scroll to position [699, 0]
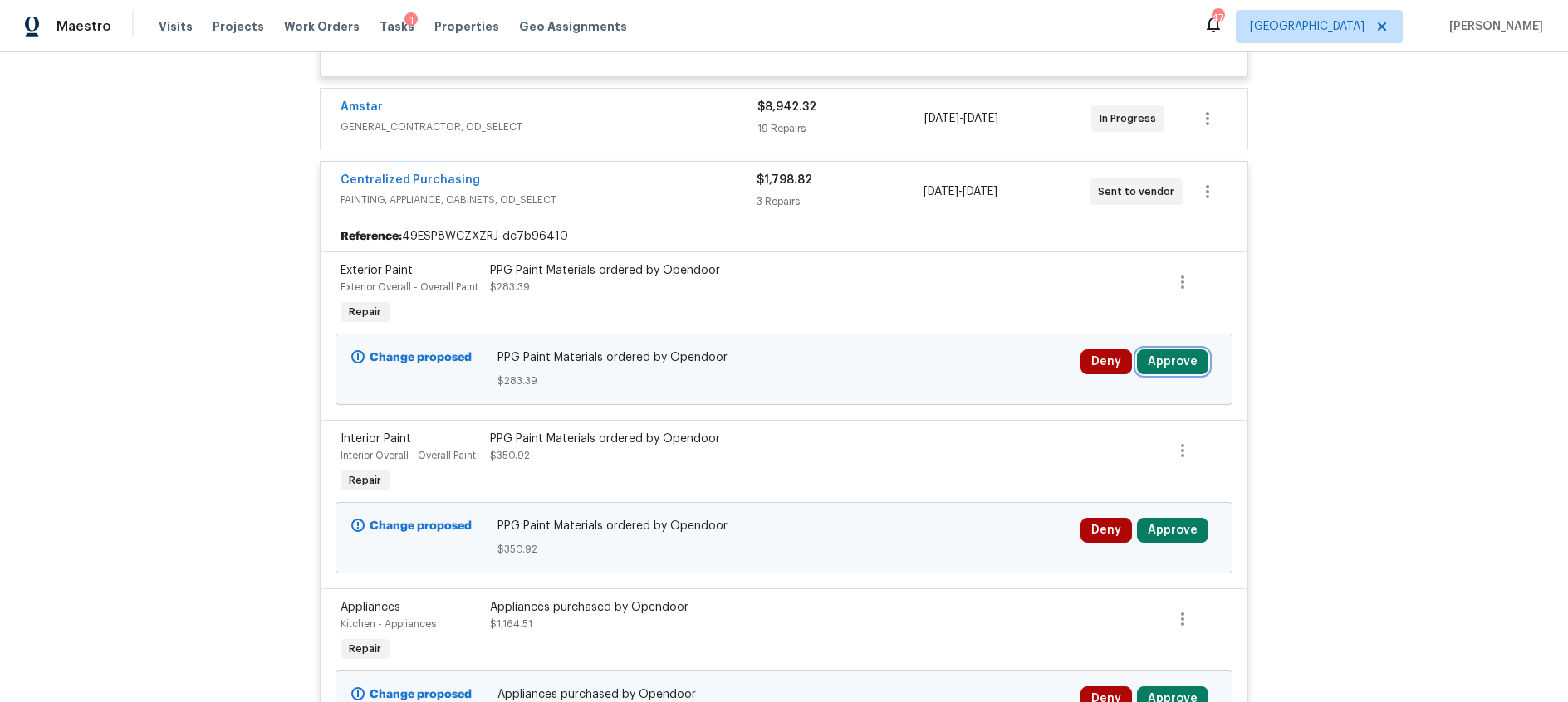
click at [1170, 371] on button "Approve" at bounding box center [1172, 362] width 71 height 25
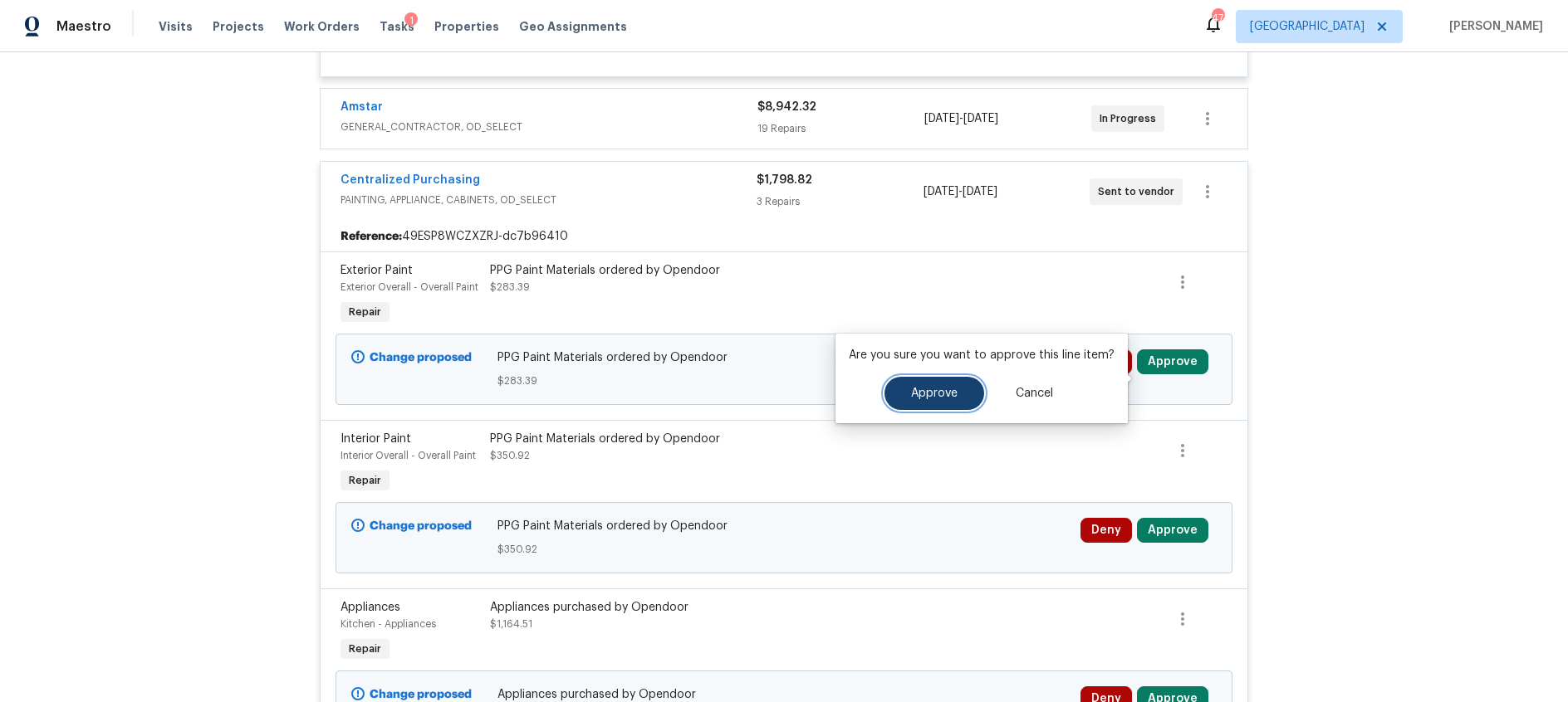
click at [939, 393] on span "Approve" at bounding box center [934, 394] width 47 height 13
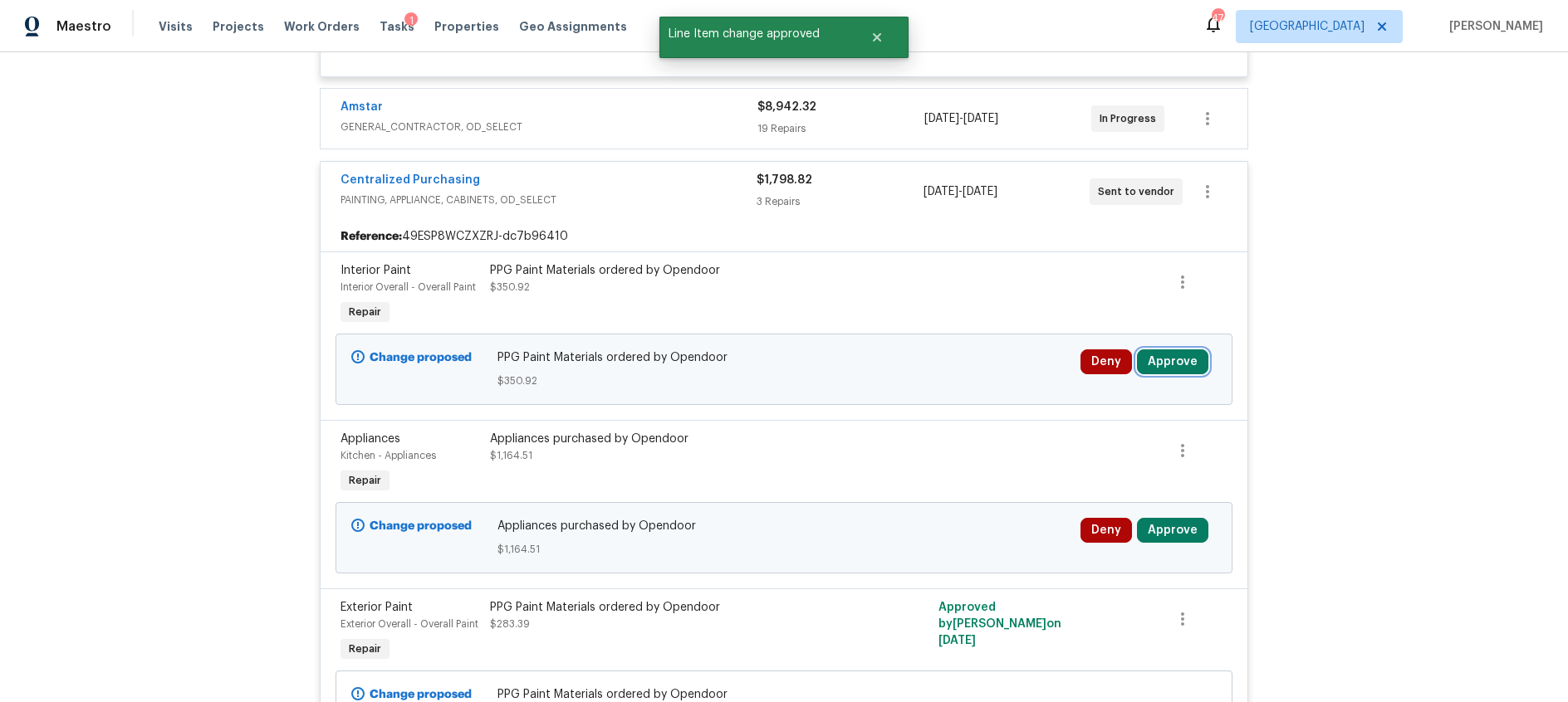
click at [1162, 374] on button "Approve" at bounding box center [1172, 362] width 71 height 25
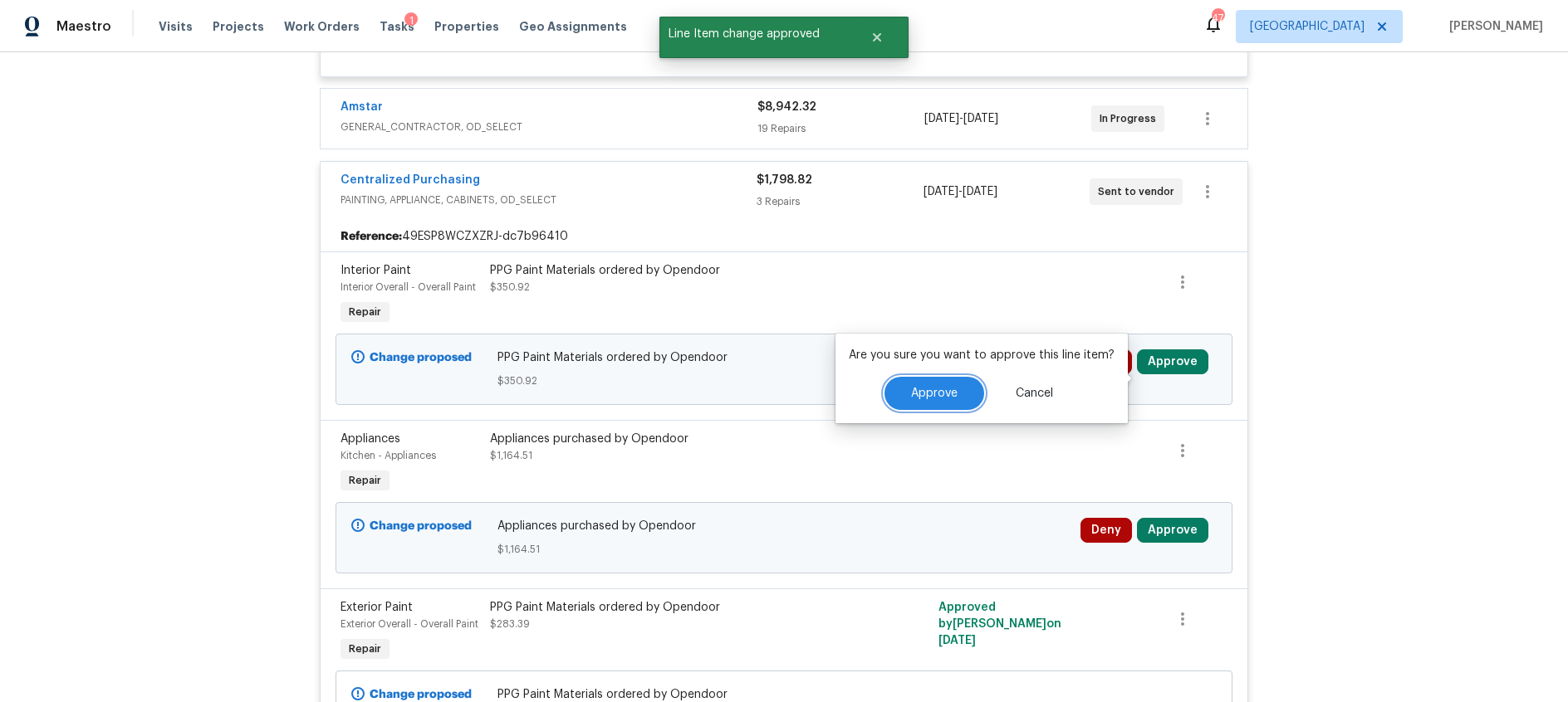
drag, startPoint x: 942, startPoint y: 394, endPoint x: 958, endPoint y: 395, distance: 16.0
click at [942, 394] on span "Approve" at bounding box center [934, 394] width 47 height 13
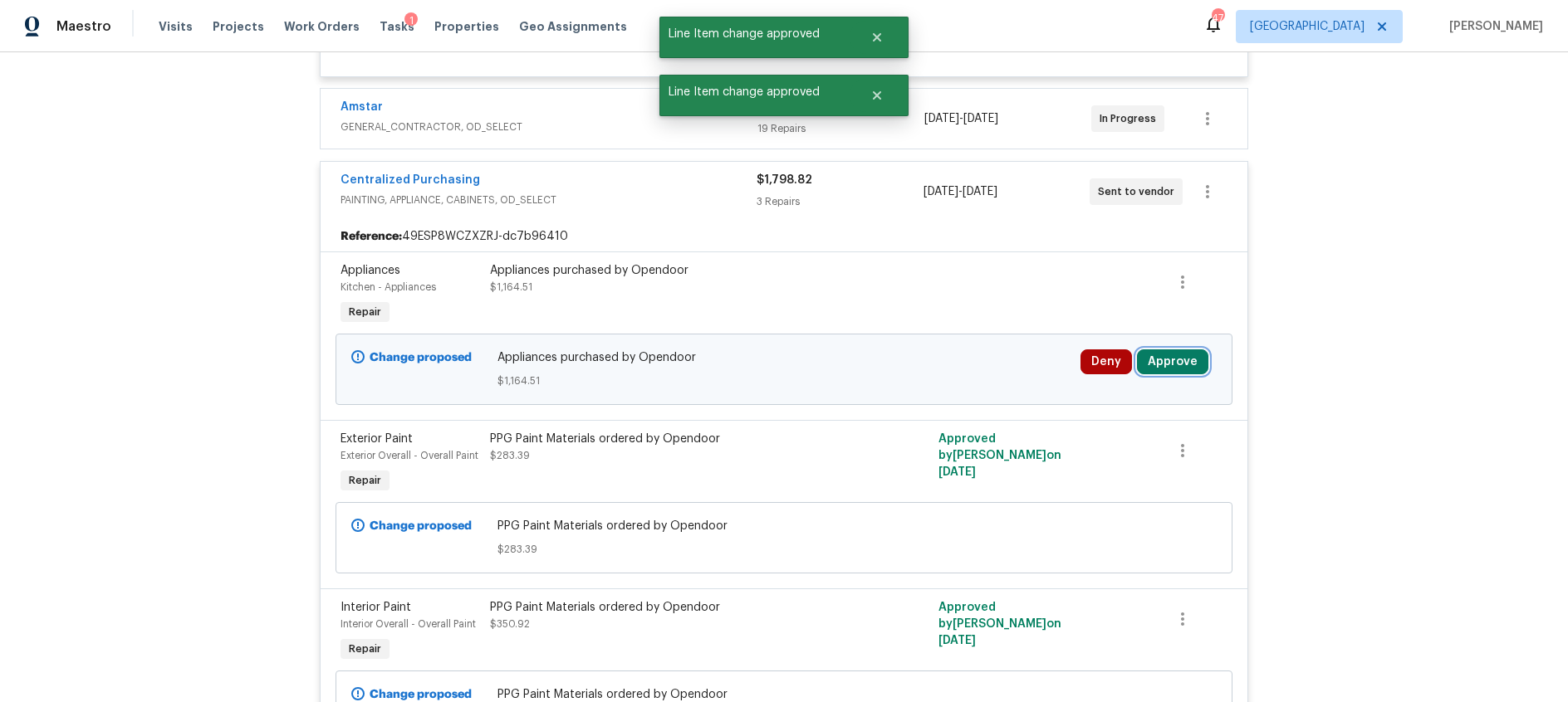
click at [1168, 374] on button "Approve" at bounding box center [1172, 362] width 71 height 25
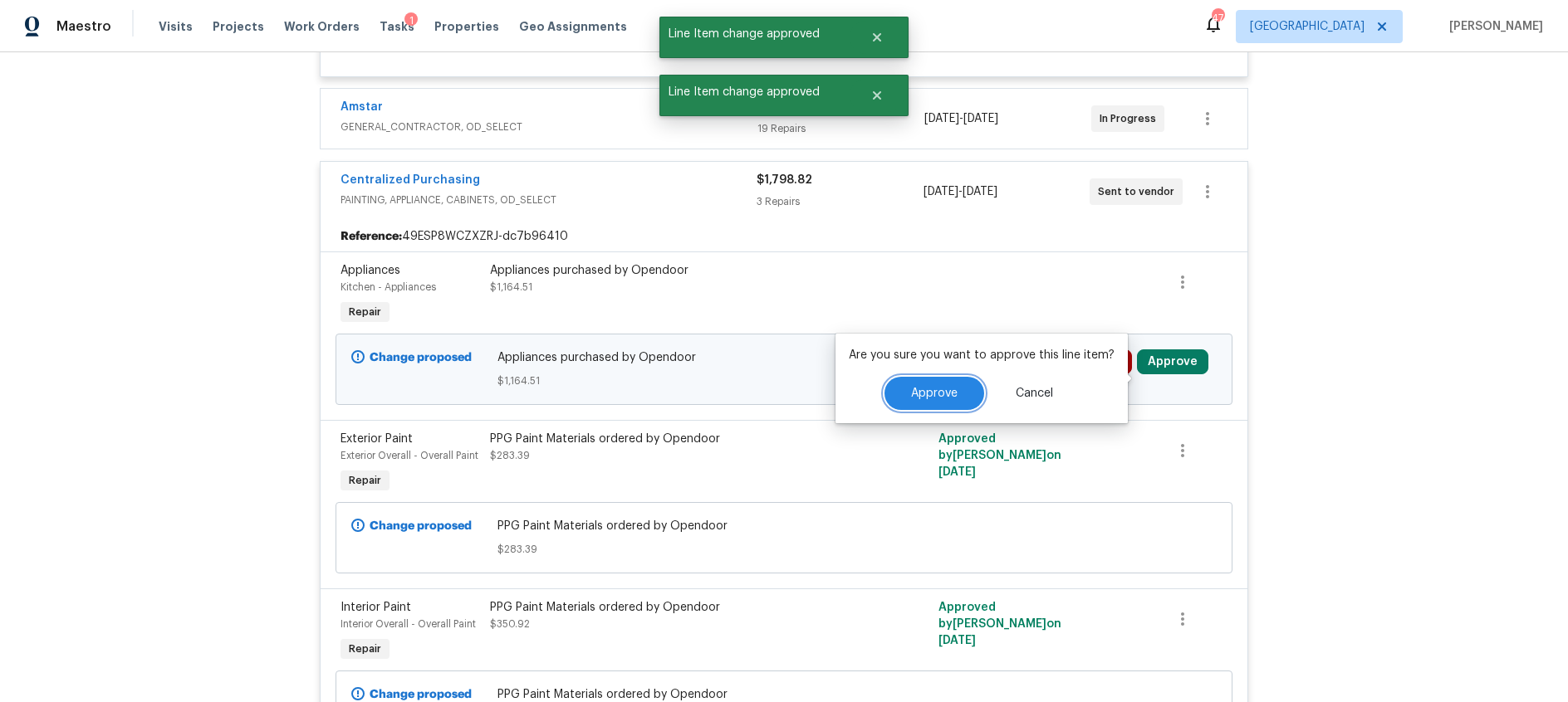
drag, startPoint x: 942, startPoint y: 399, endPoint x: 959, endPoint y: 395, distance: 17.5
click at [942, 399] on span "Approve" at bounding box center [934, 394] width 47 height 13
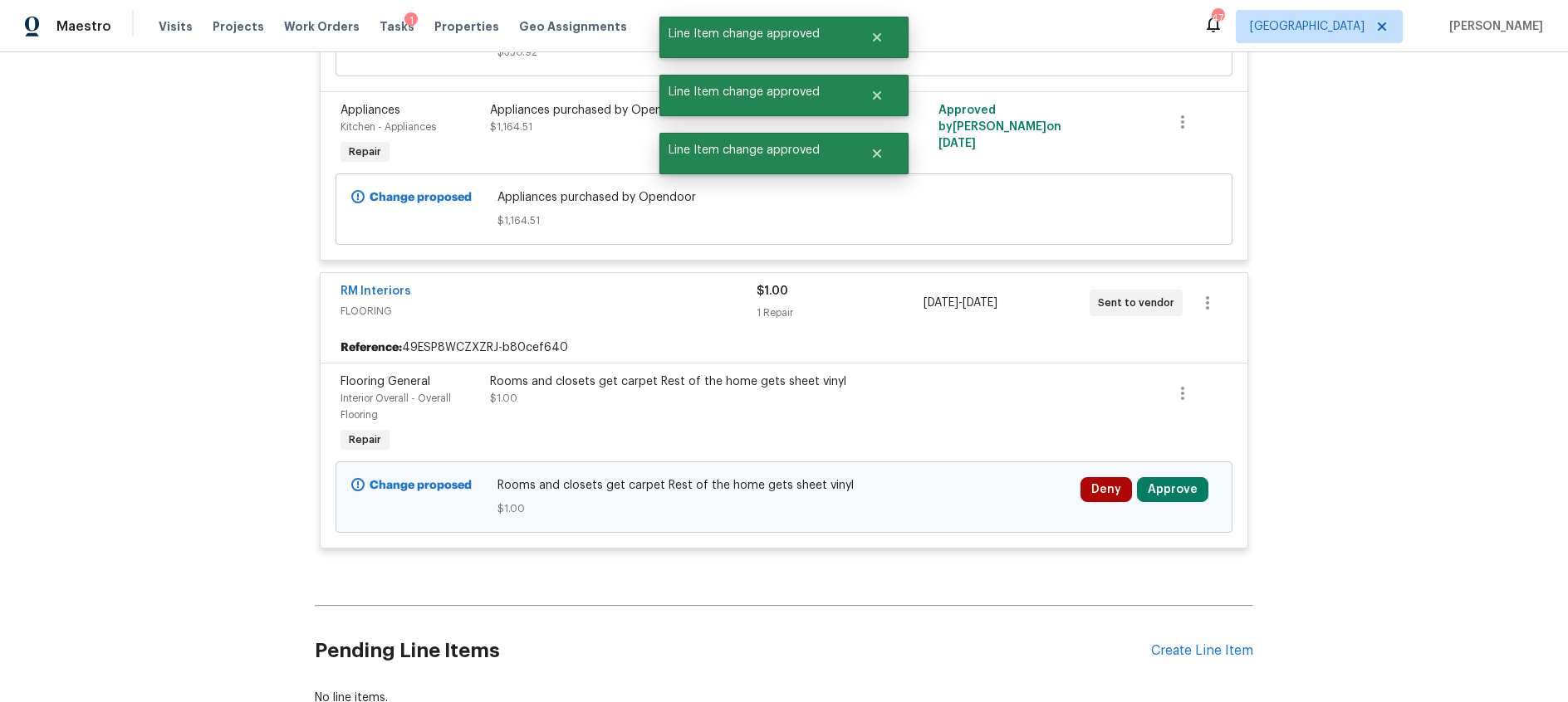
scroll to position [1330, 0]
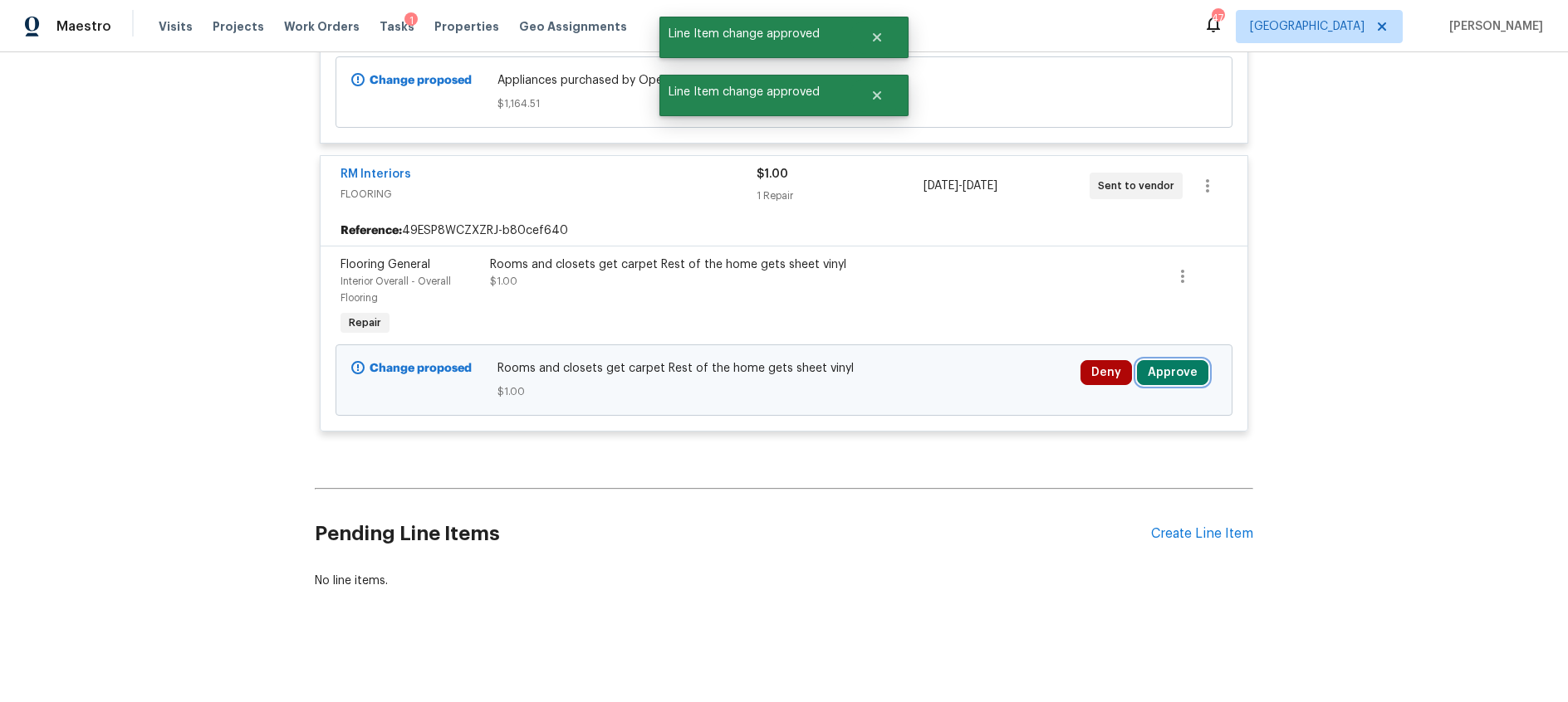
click at [1179, 381] on button "Approve" at bounding box center [1172, 373] width 71 height 25
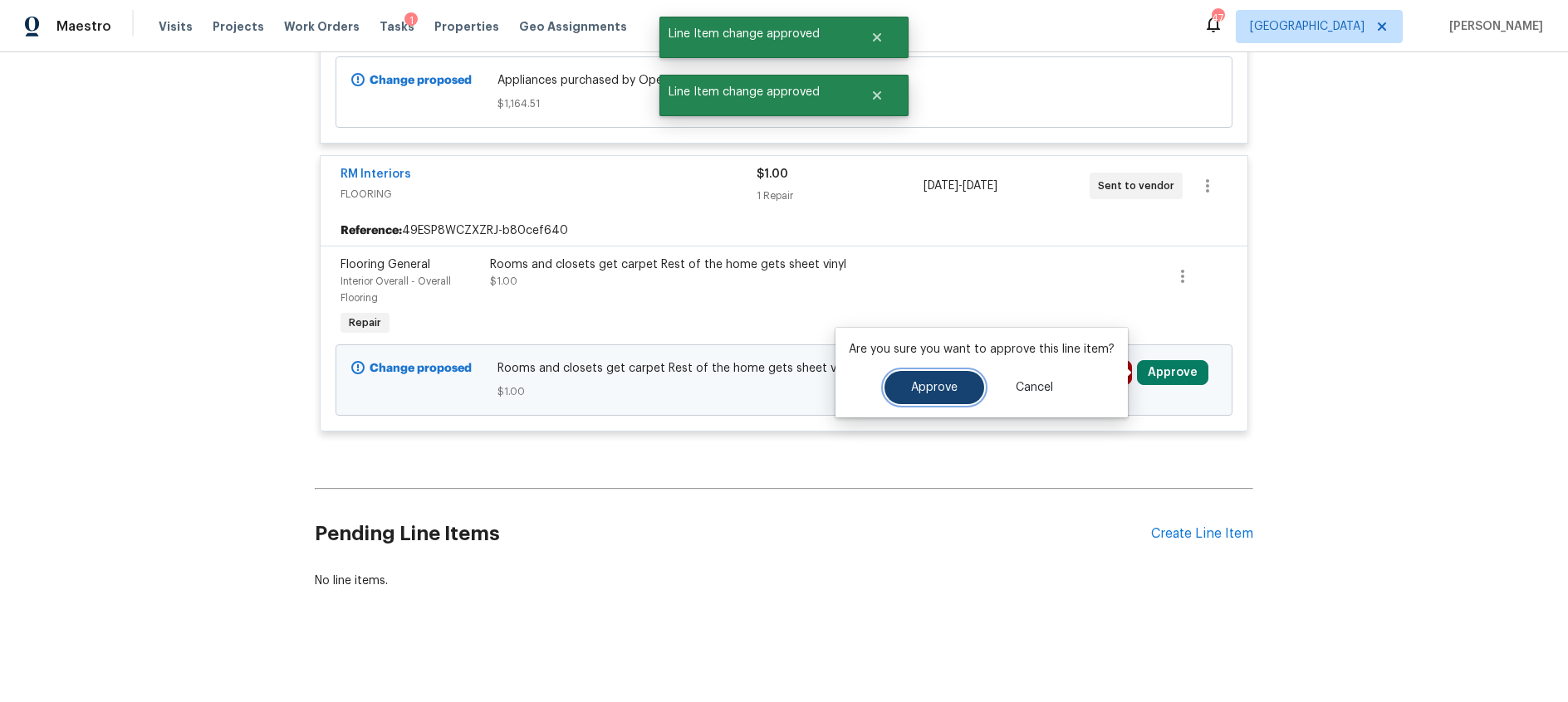
click at [958, 390] on button "Approve" at bounding box center [934, 388] width 100 height 33
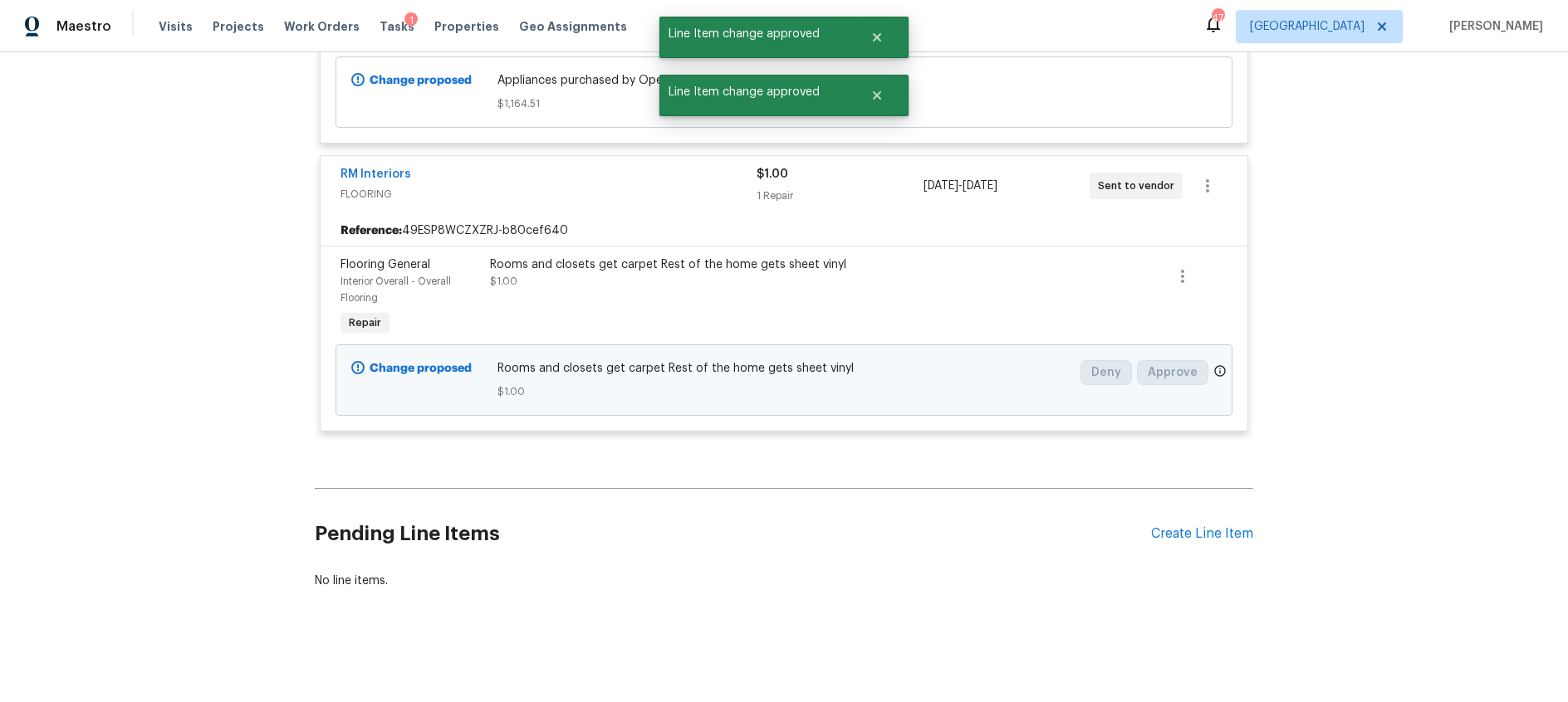
scroll to position [659, 0]
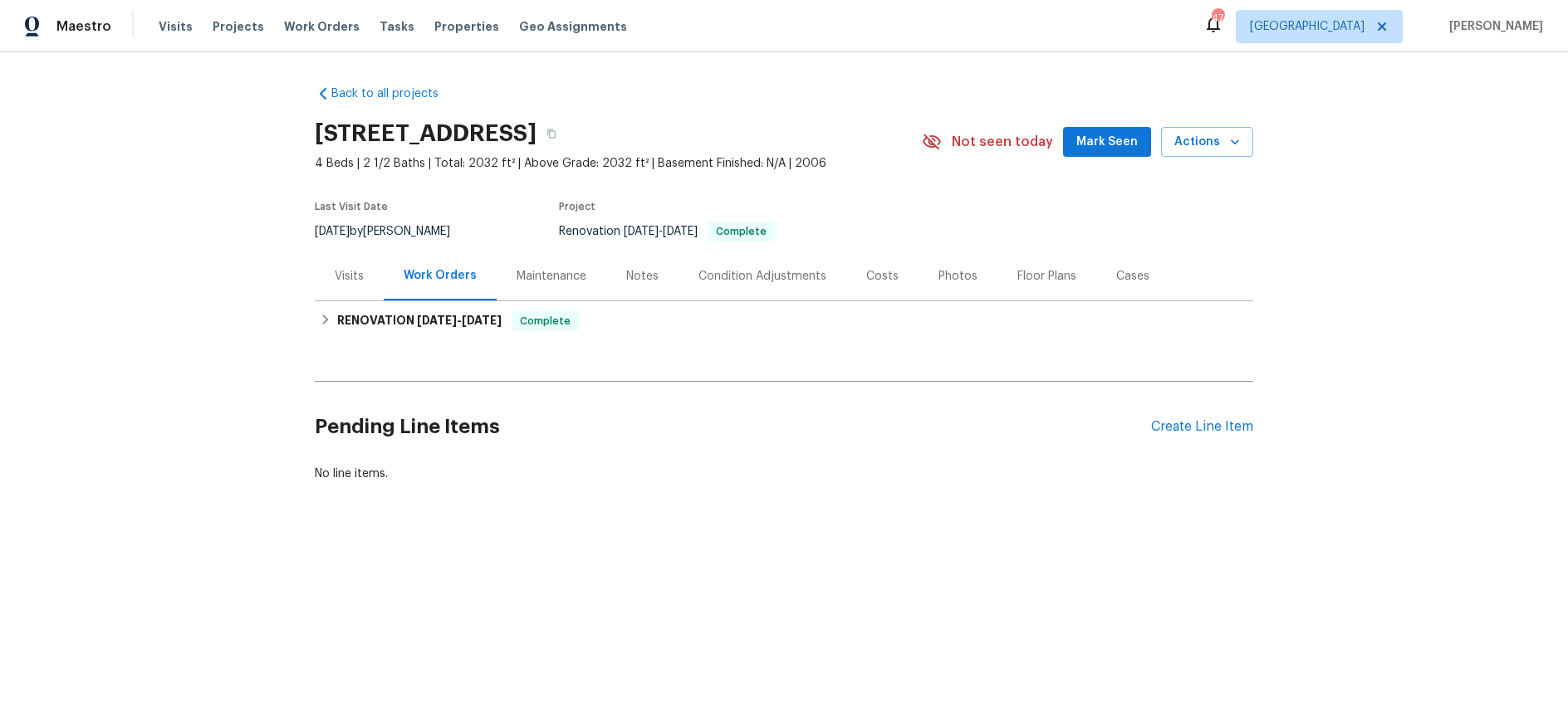
click at [626, 285] on div "Notes" at bounding box center [642, 276] width 72 height 49
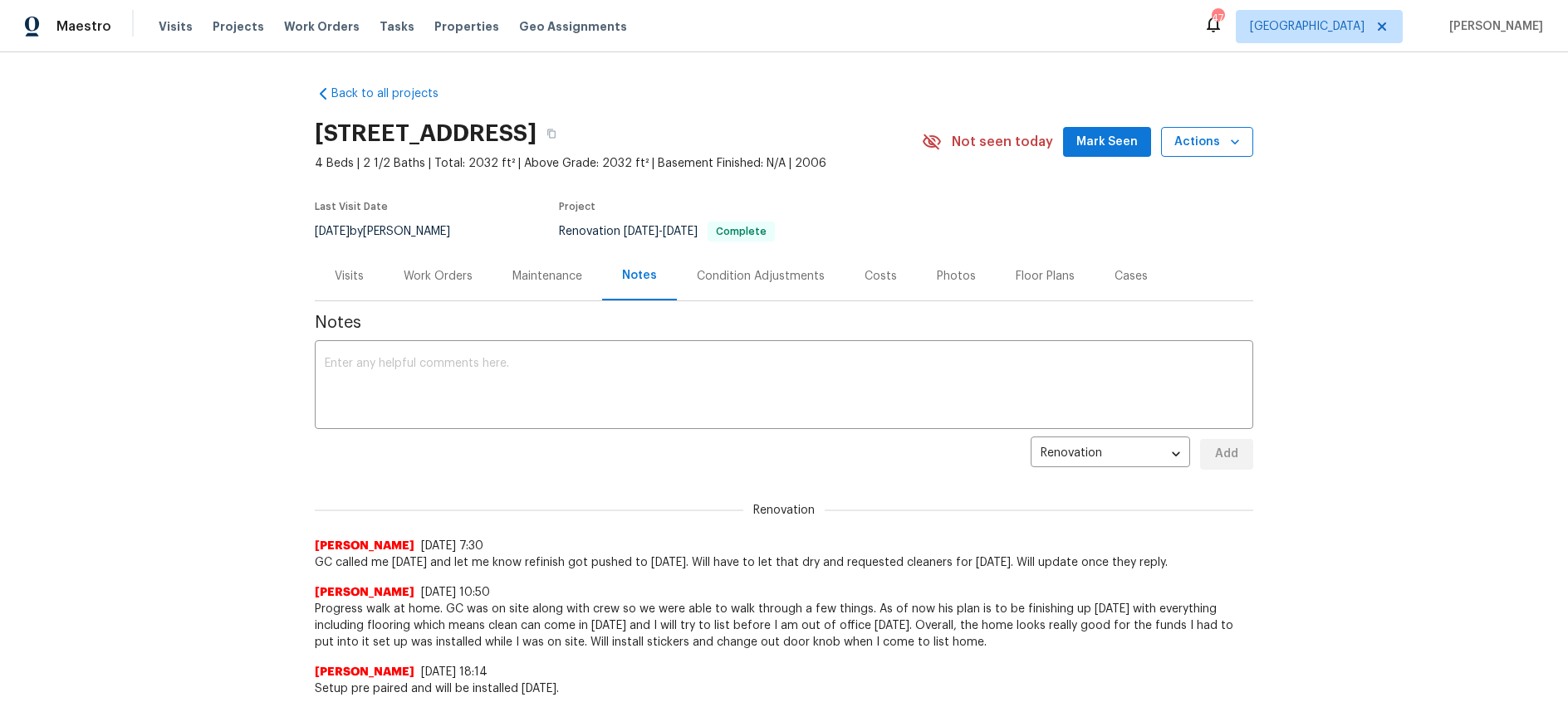
click at [1227, 149] on icon "button" at bounding box center [1235, 142] width 17 height 17
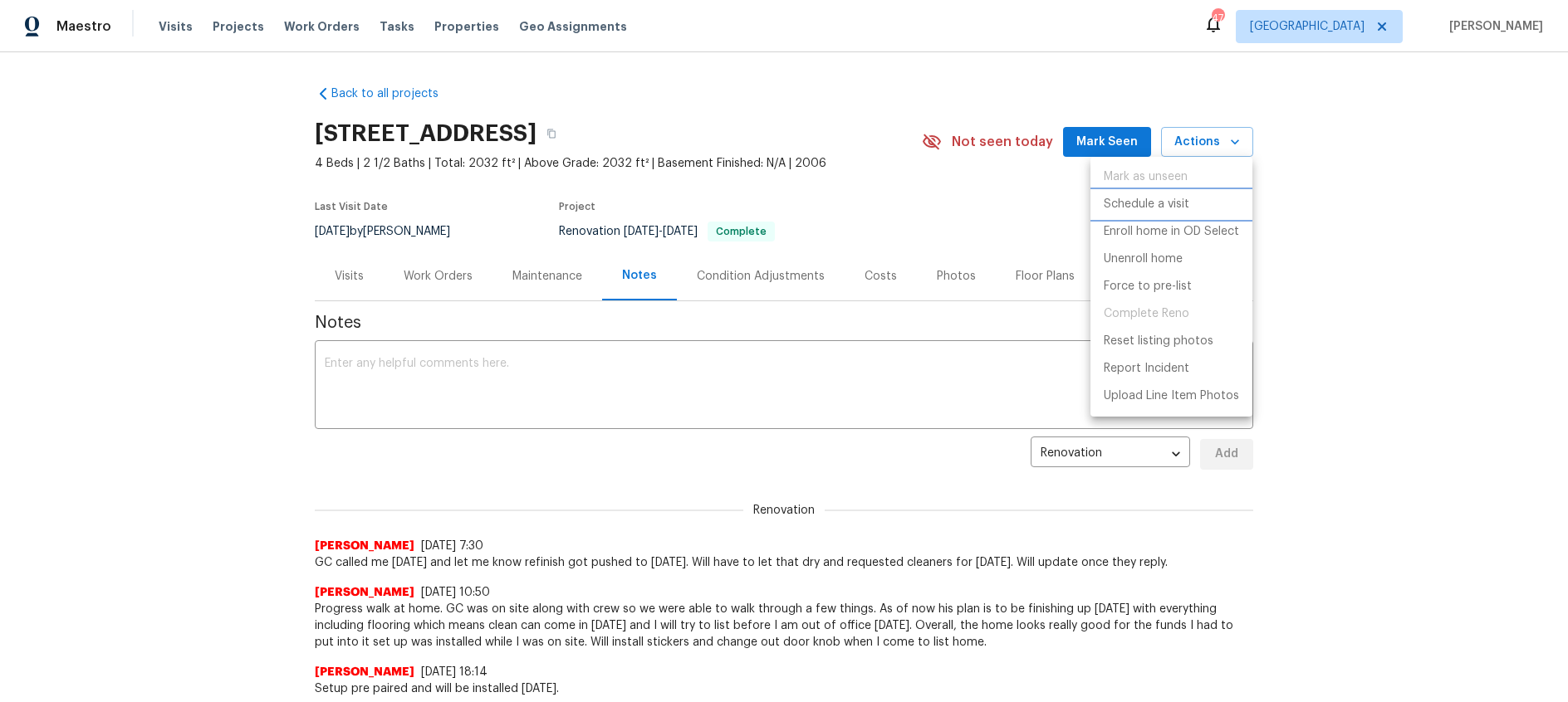
click at [1166, 207] on p "Schedule a visit" at bounding box center [1147, 204] width 85 height 18
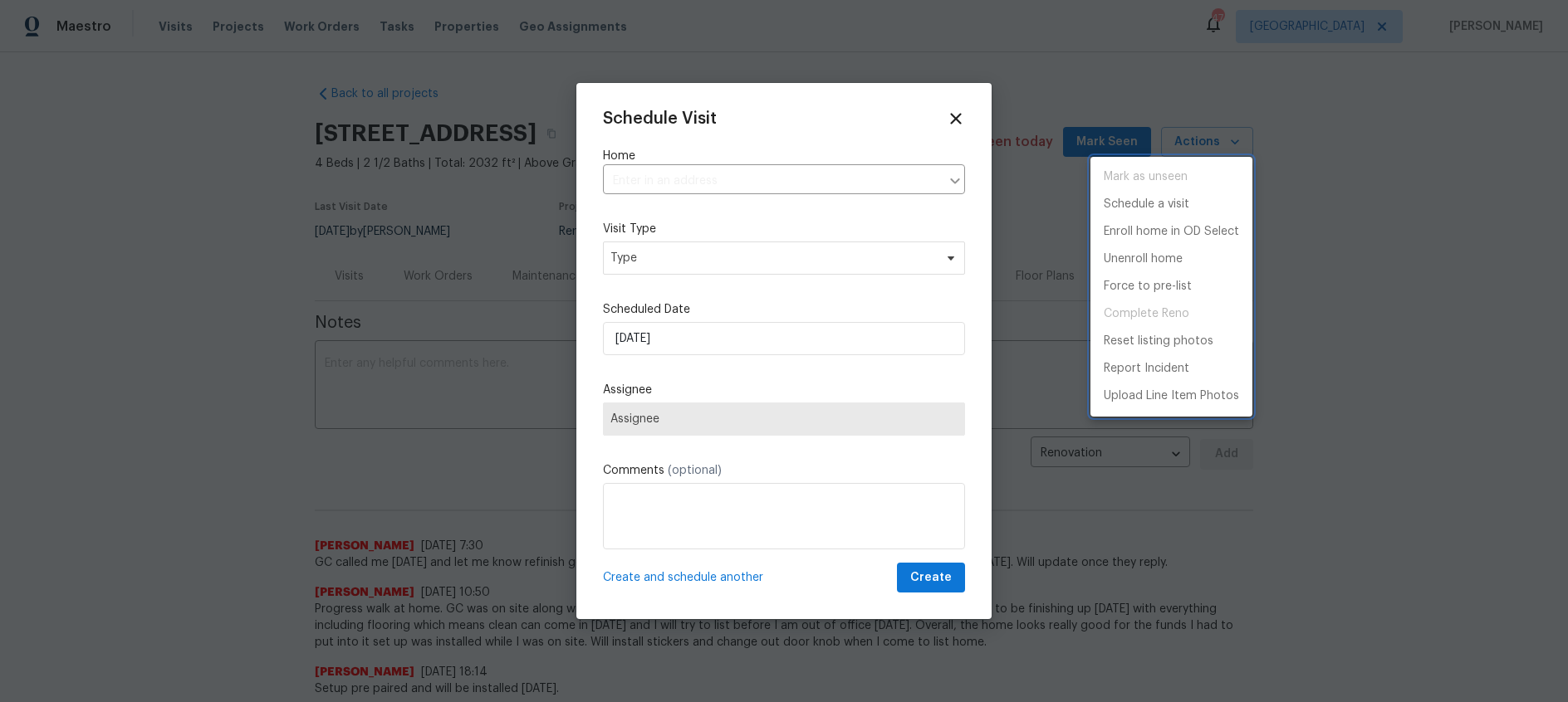
type input "7417 Cowhand Ct, Fort Worth, TX 76131"
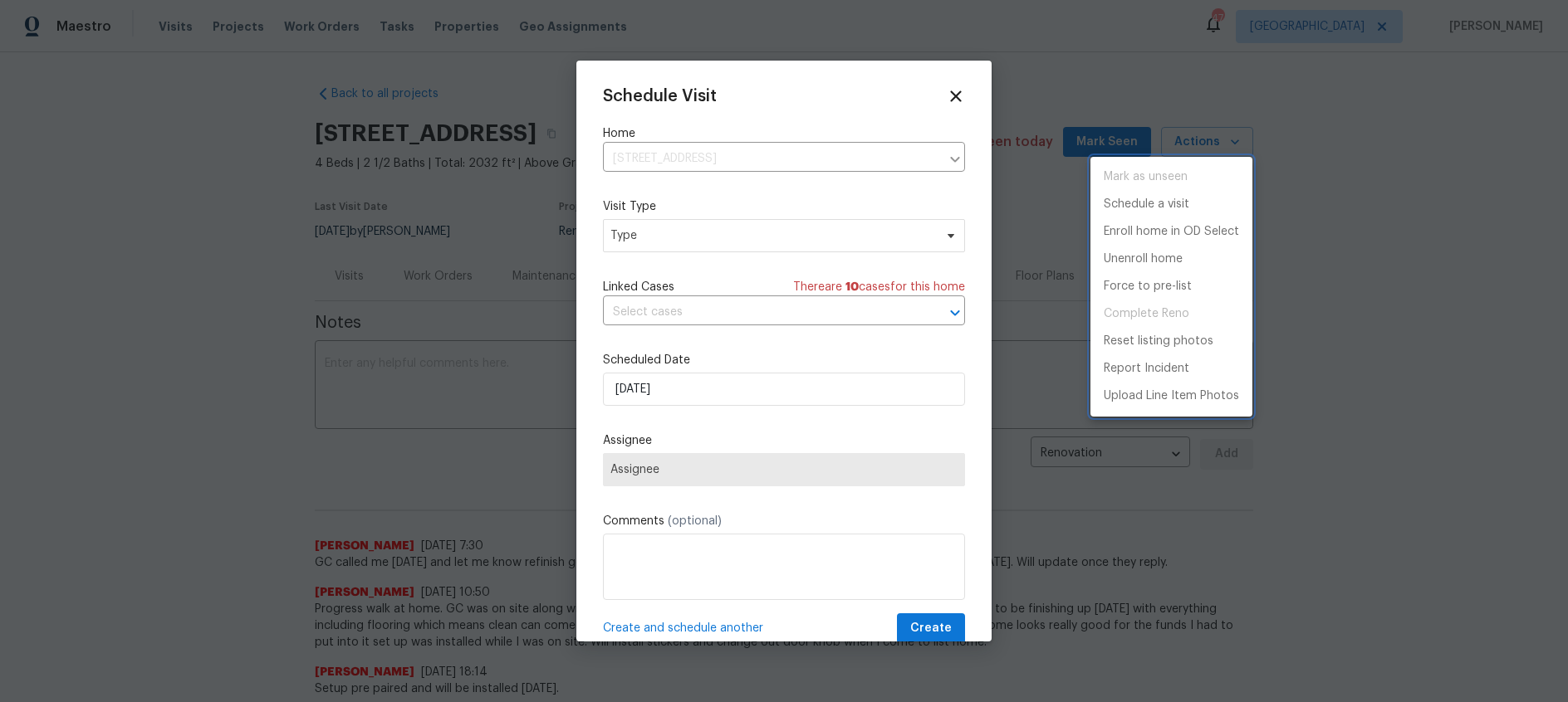
click at [706, 238] on div at bounding box center [784, 351] width 1568 height 702
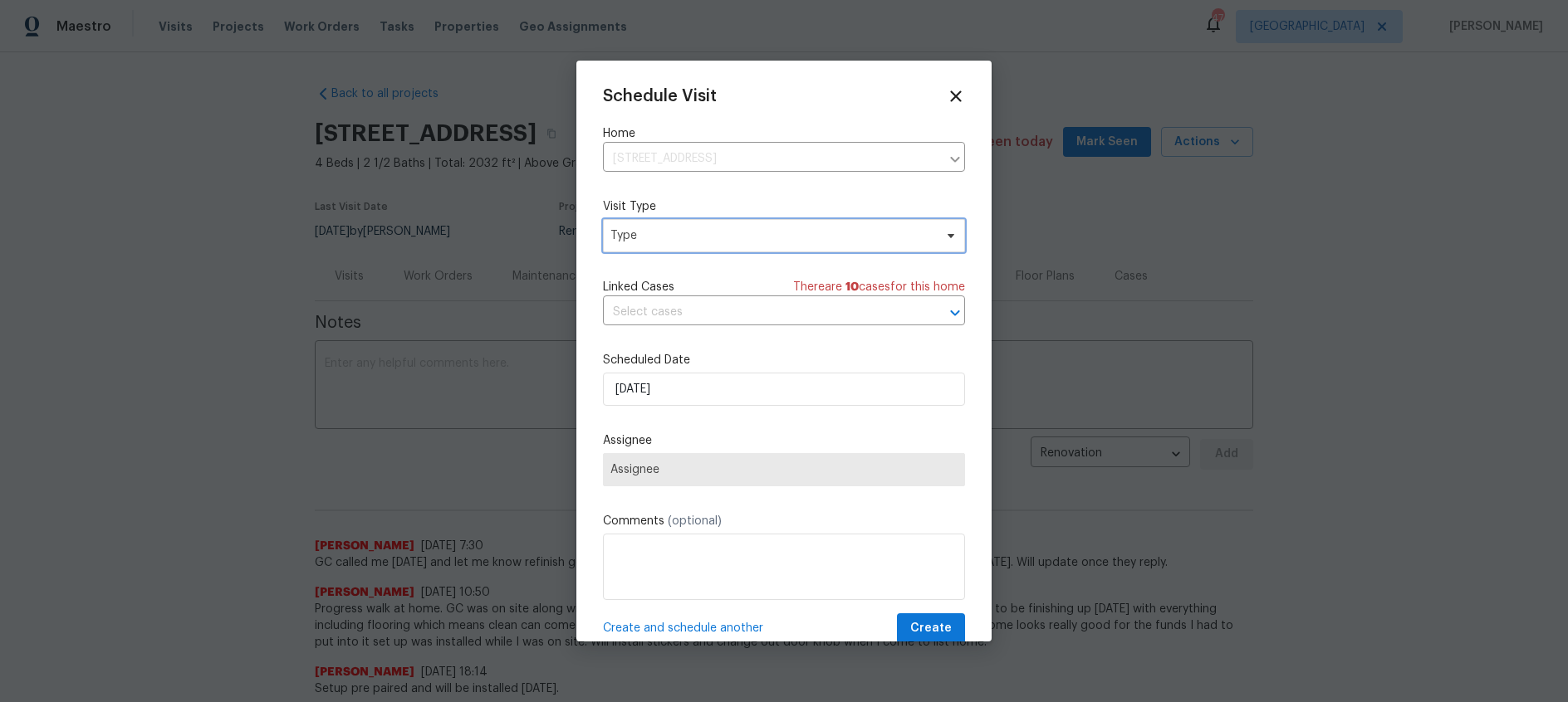
click at [710, 237] on span "Type" at bounding box center [772, 236] width 323 height 17
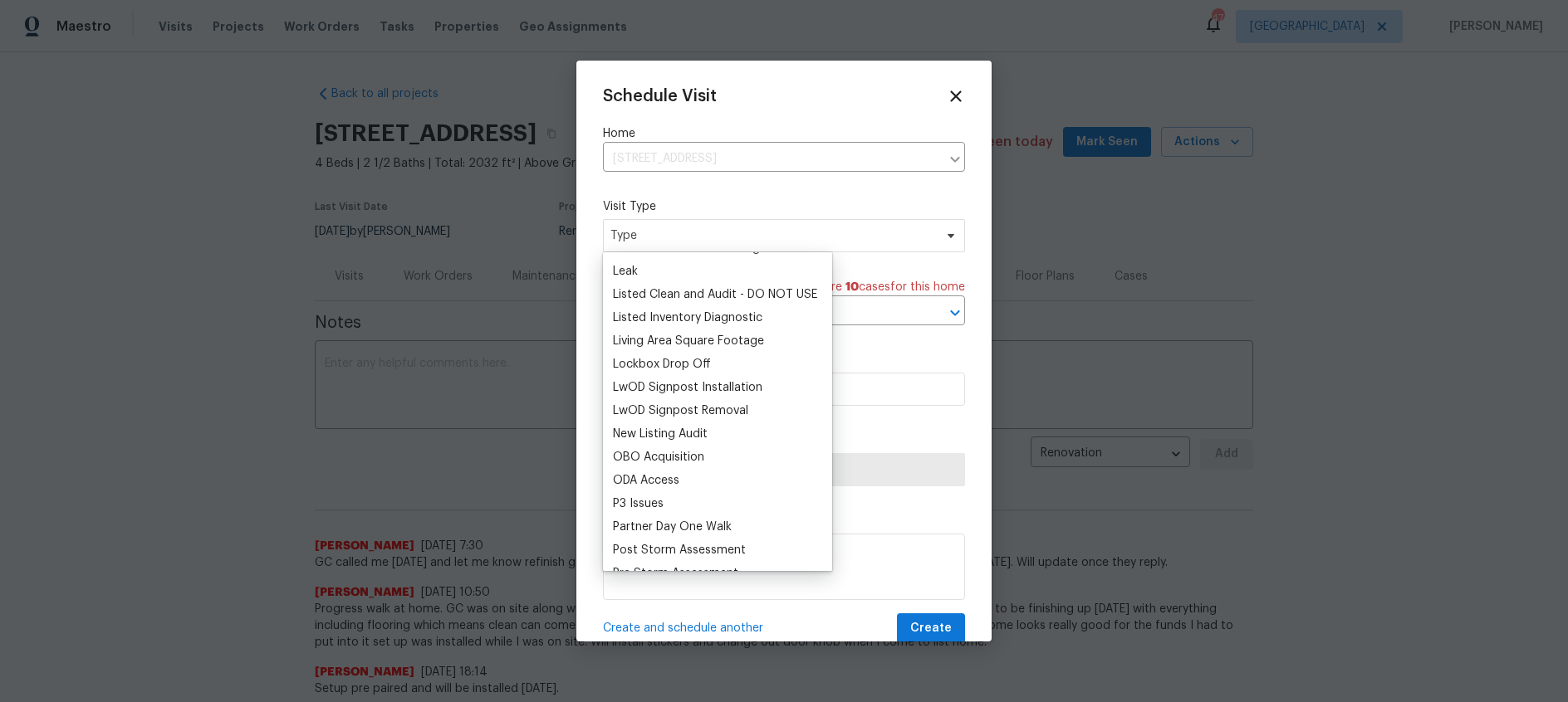
scroll to position [774, 0]
click at [685, 424] on div "New Listing Audit" at bounding box center [660, 424] width 94 height 17
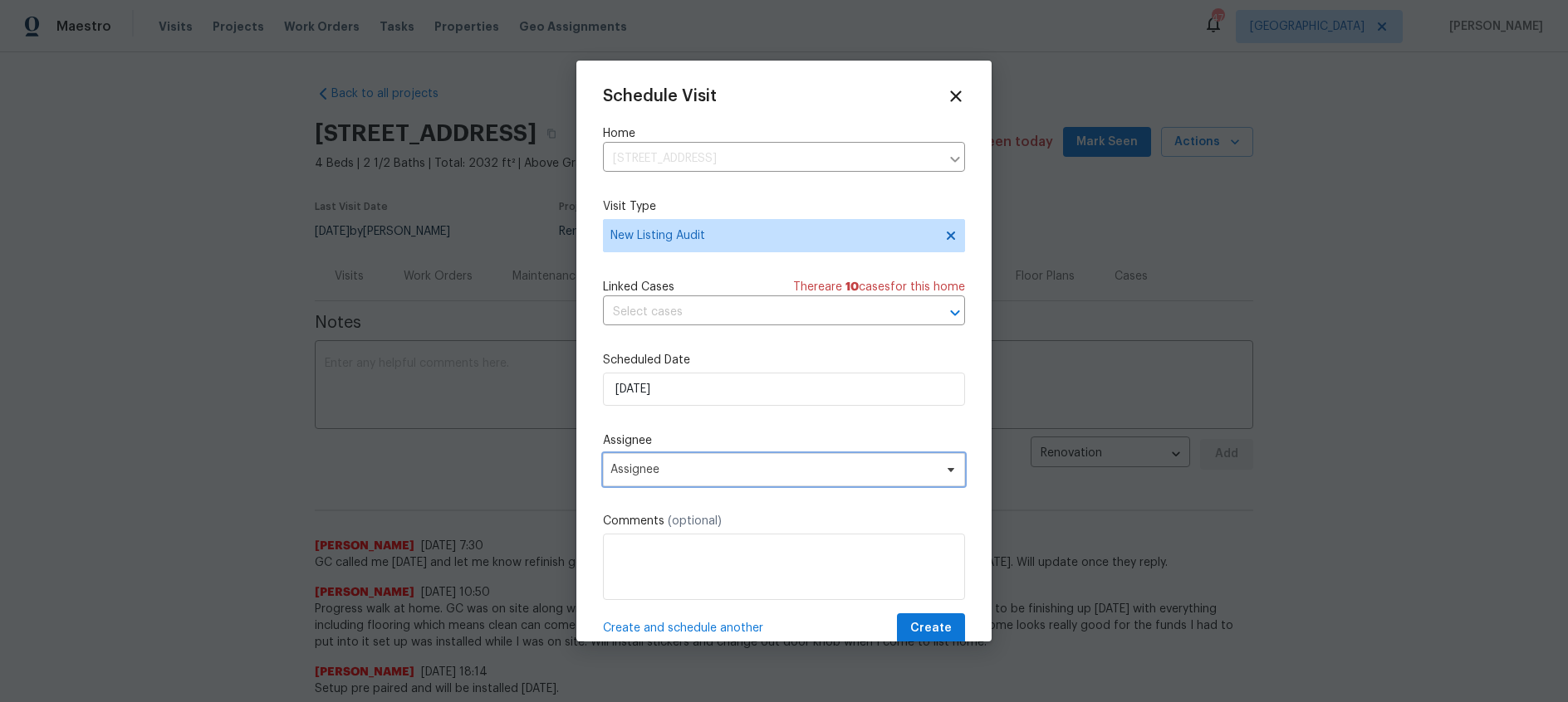
click at [738, 480] on span "Assignee" at bounding box center [784, 470] width 362 height 33
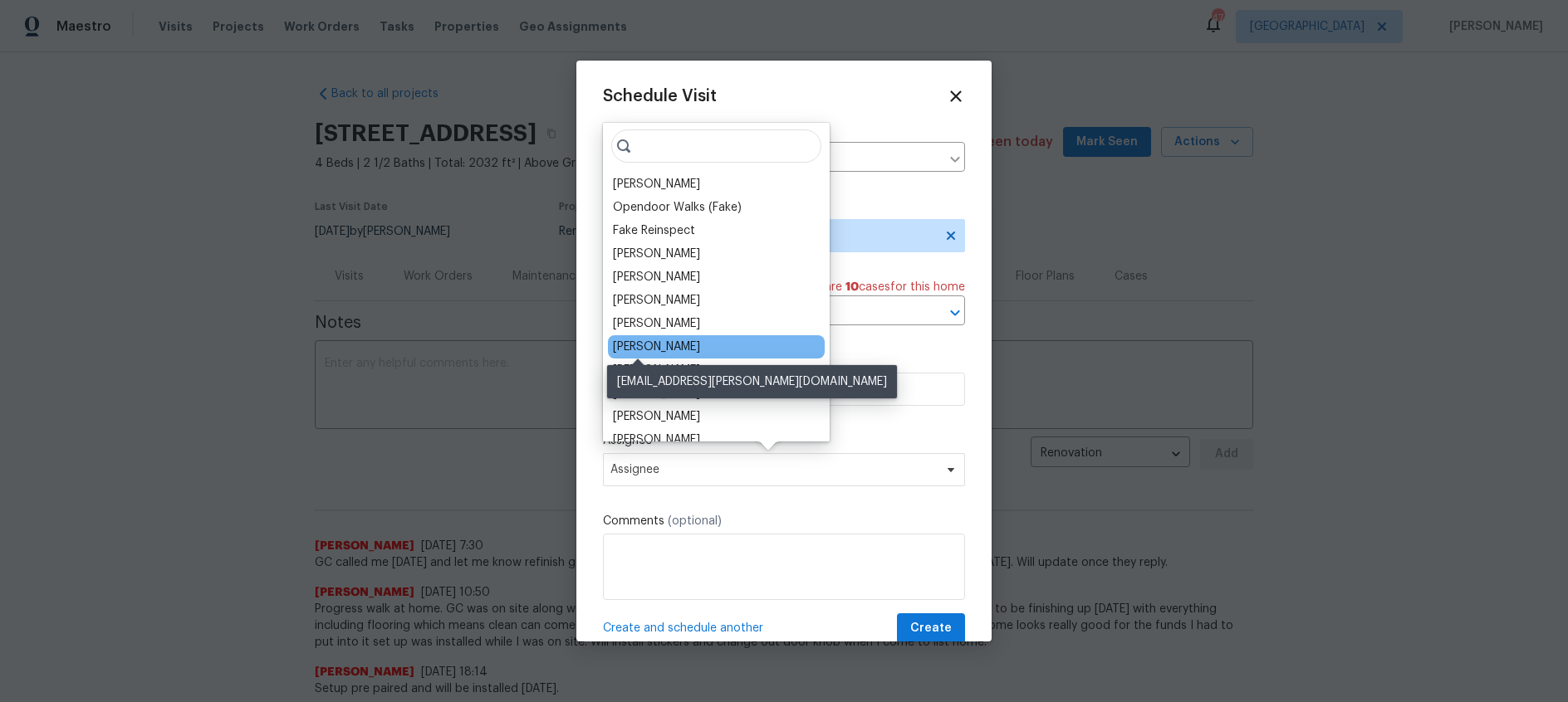
click at [631, 341] on div "[PERSON_NAME]" at bounding box center [656, 347] width 87 height 17
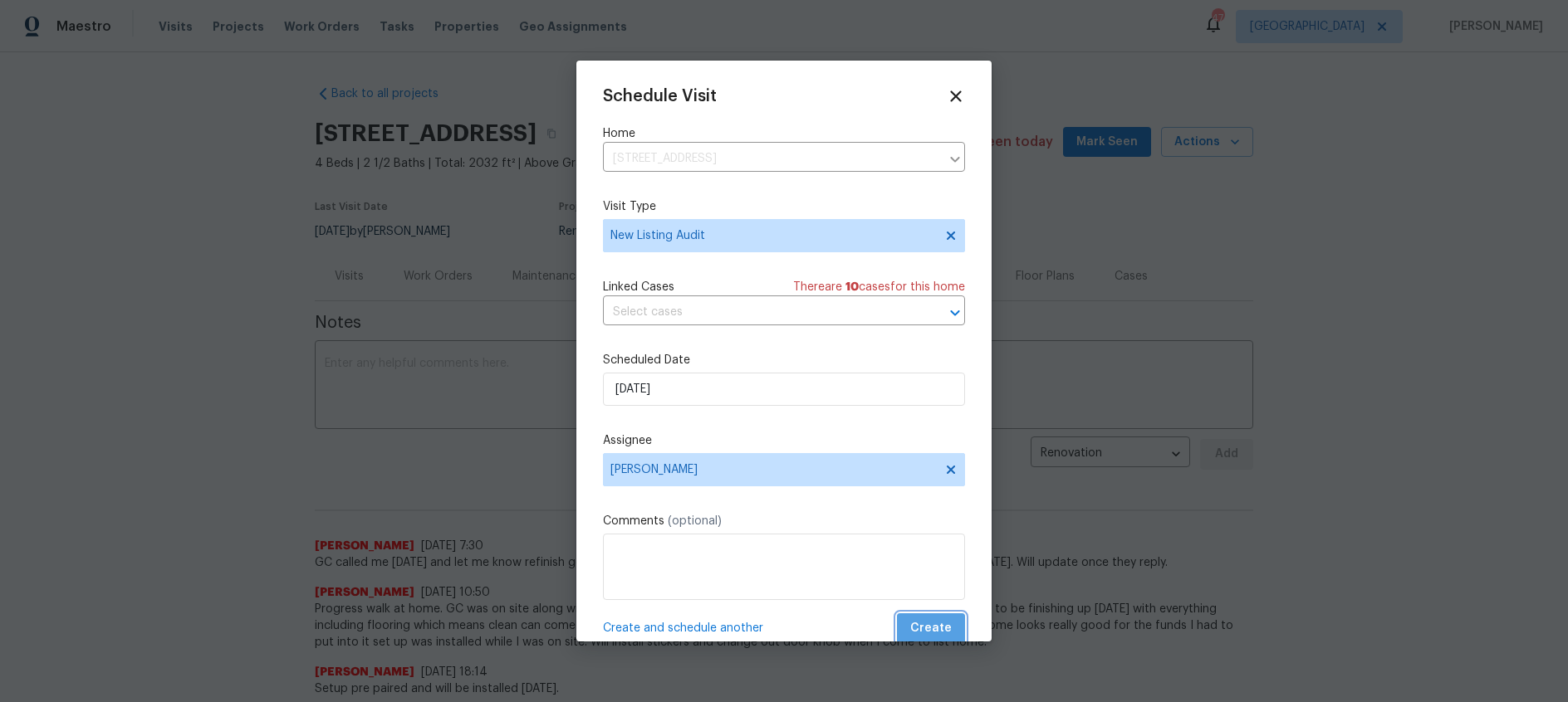
click at [944, 628] on span "Create" at bounding box center [931, 628] width 42 height 21
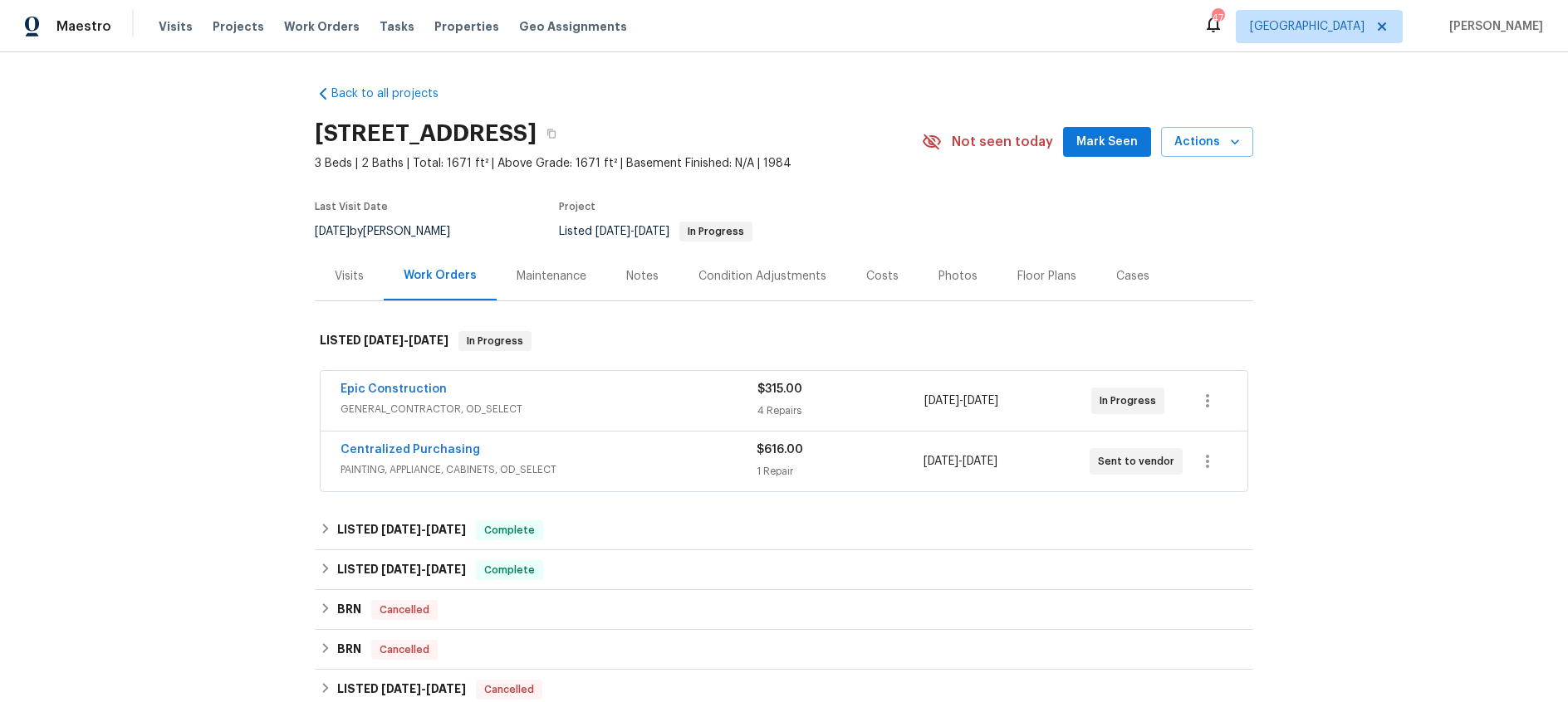
click at [642, 274] on div "Notes" at bounding box center [642, 277] width 33 height 17
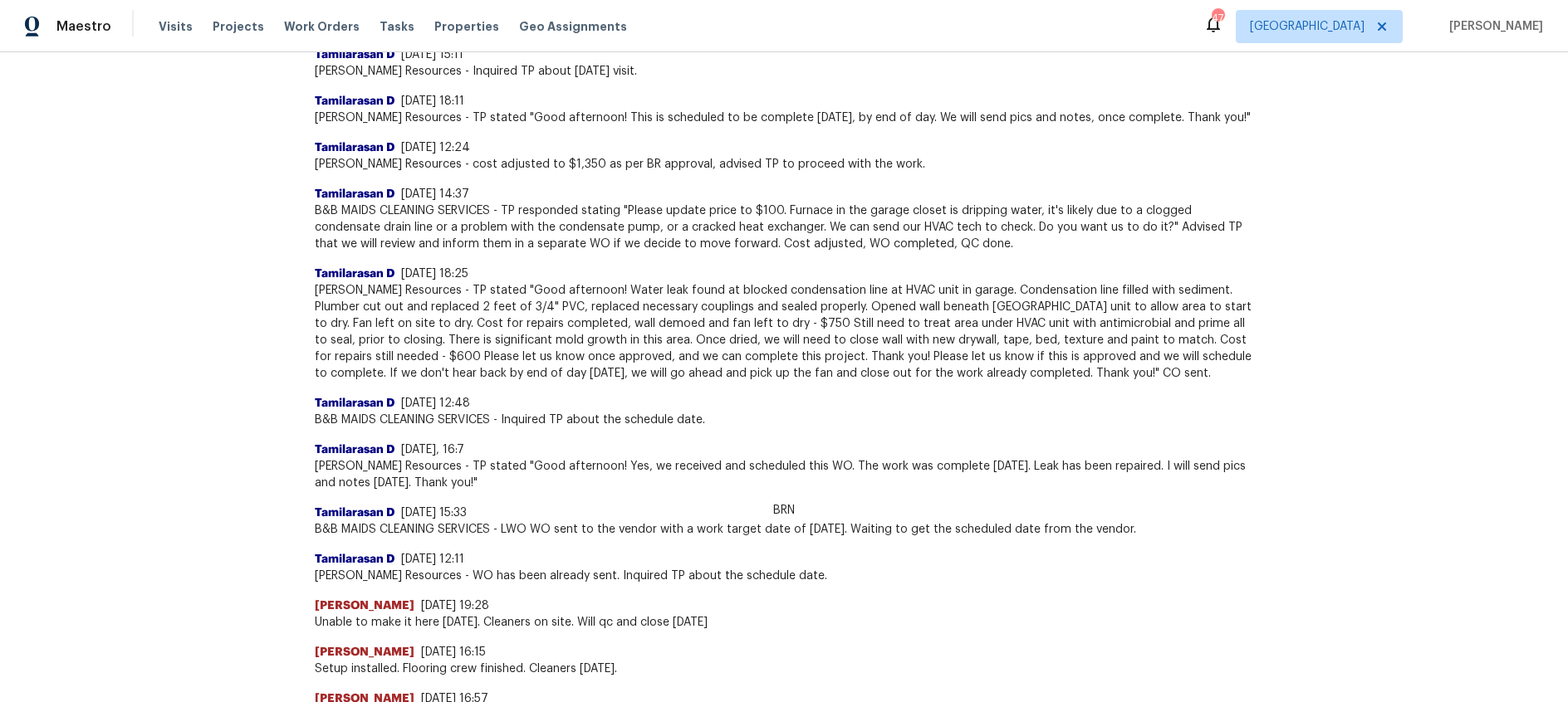
scroll to position [1971, 0]
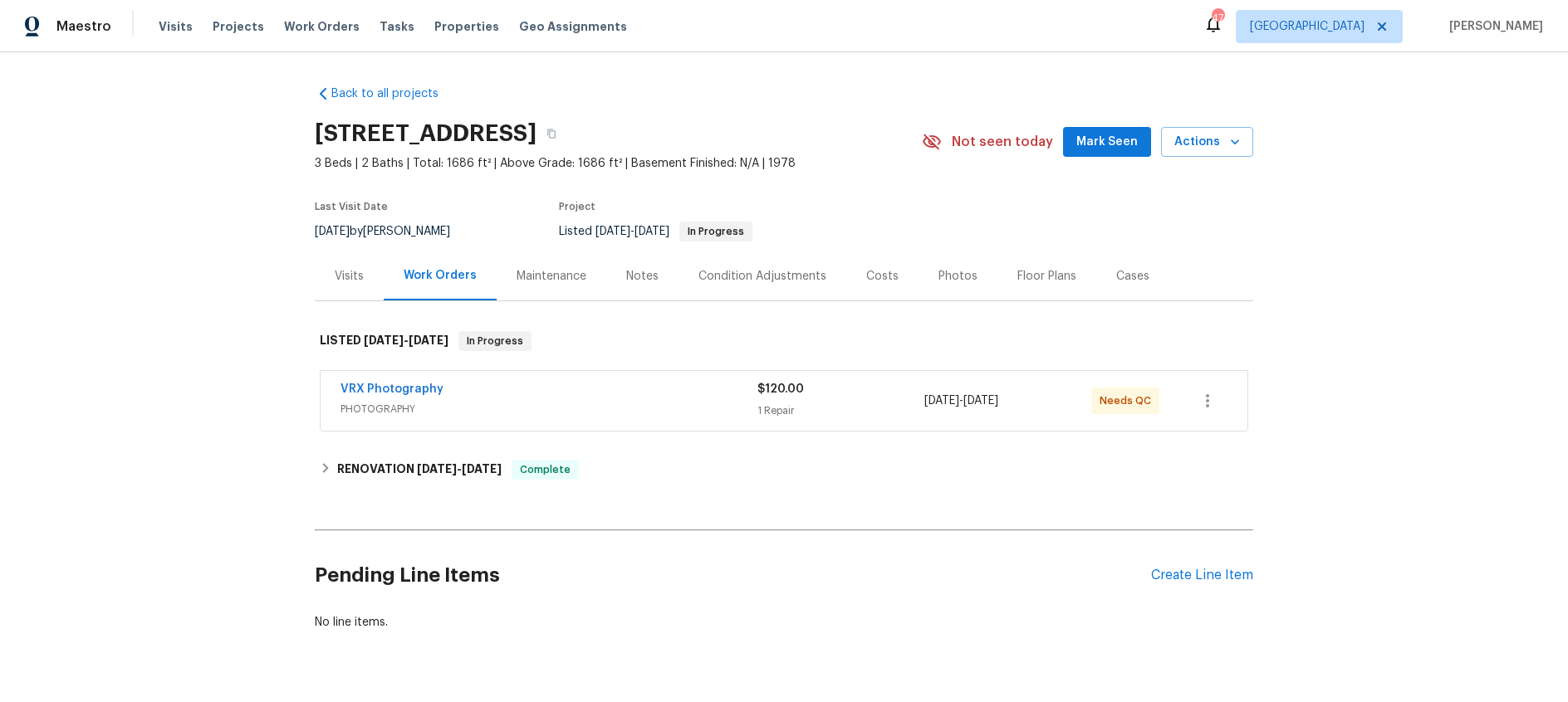
drag, startPoint x: 653, startPoint y: 281, endPoint x: 641, endPoint y: 277, distance: 12.6
click at [653, 281] on div "Notes" at bounding box center [642, 277] width 33 height 17
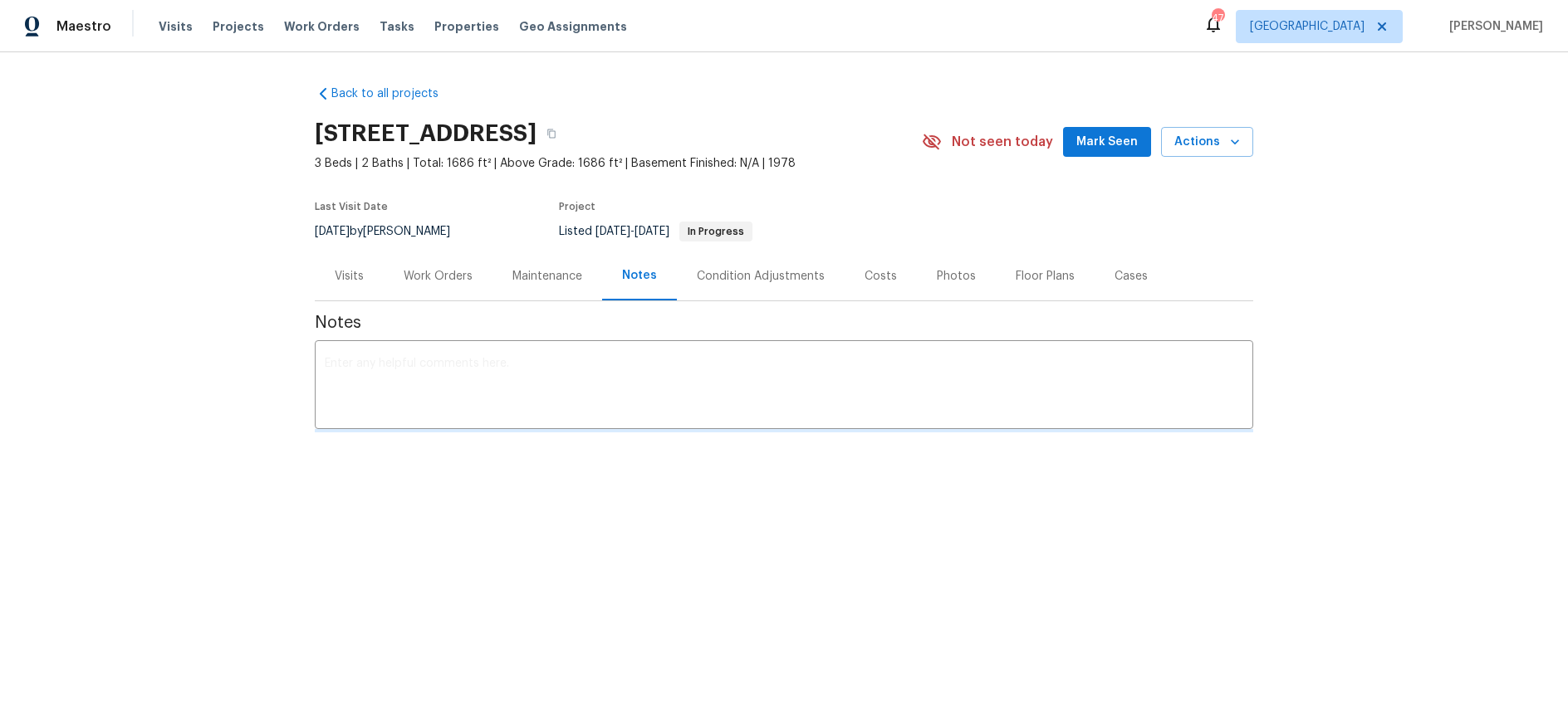
click at [637, 274] on div "Notes" at bounding box center [640, 276] width 35 height 17
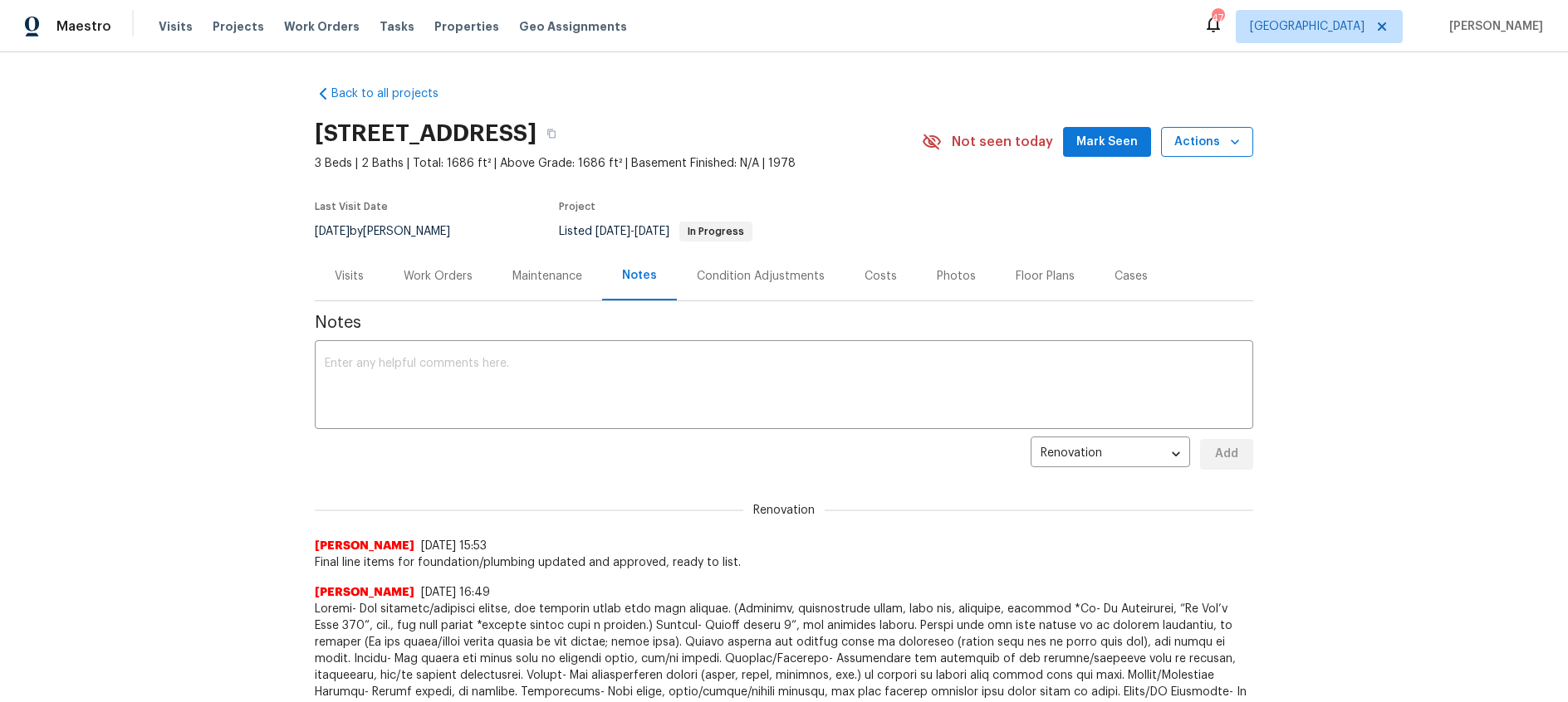
click at [1220, 141] on span "Actions" at bounding box center [1207, 142] width 65 height 21
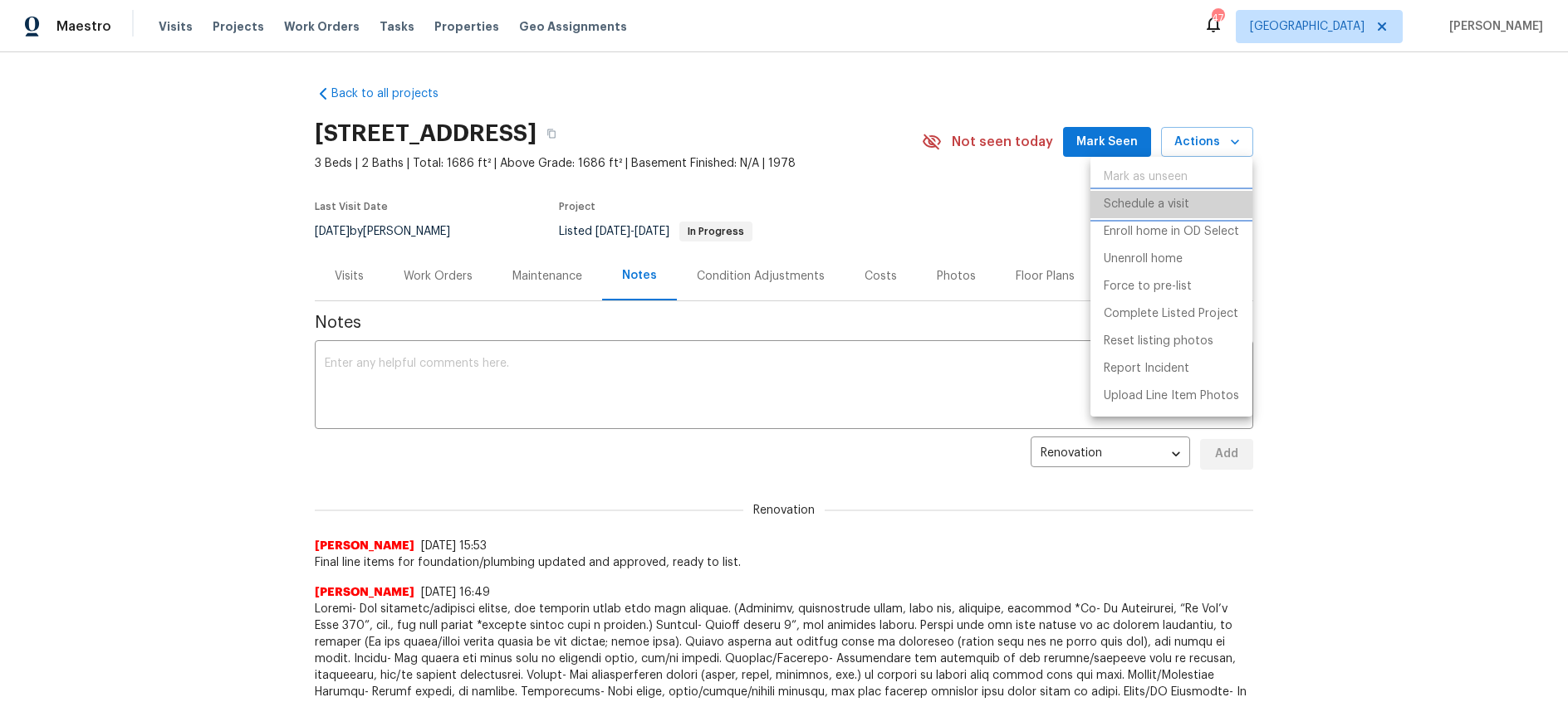
click at [1166, 205] on p "Schedule a visit" at bounding box center [1147, 204] width 85 height 18
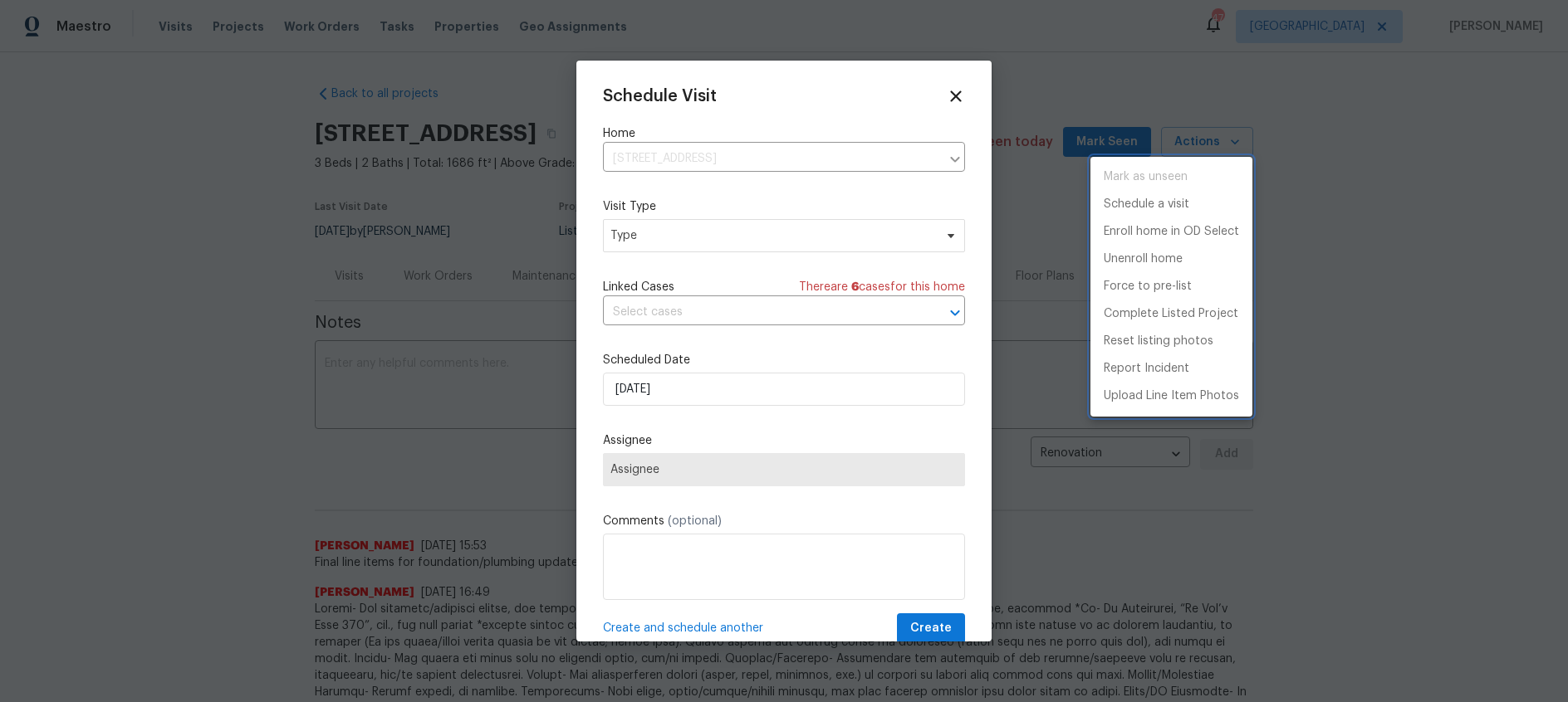
click at [689, 245] on div at bounding box center [784, 351] width 1568 height 702
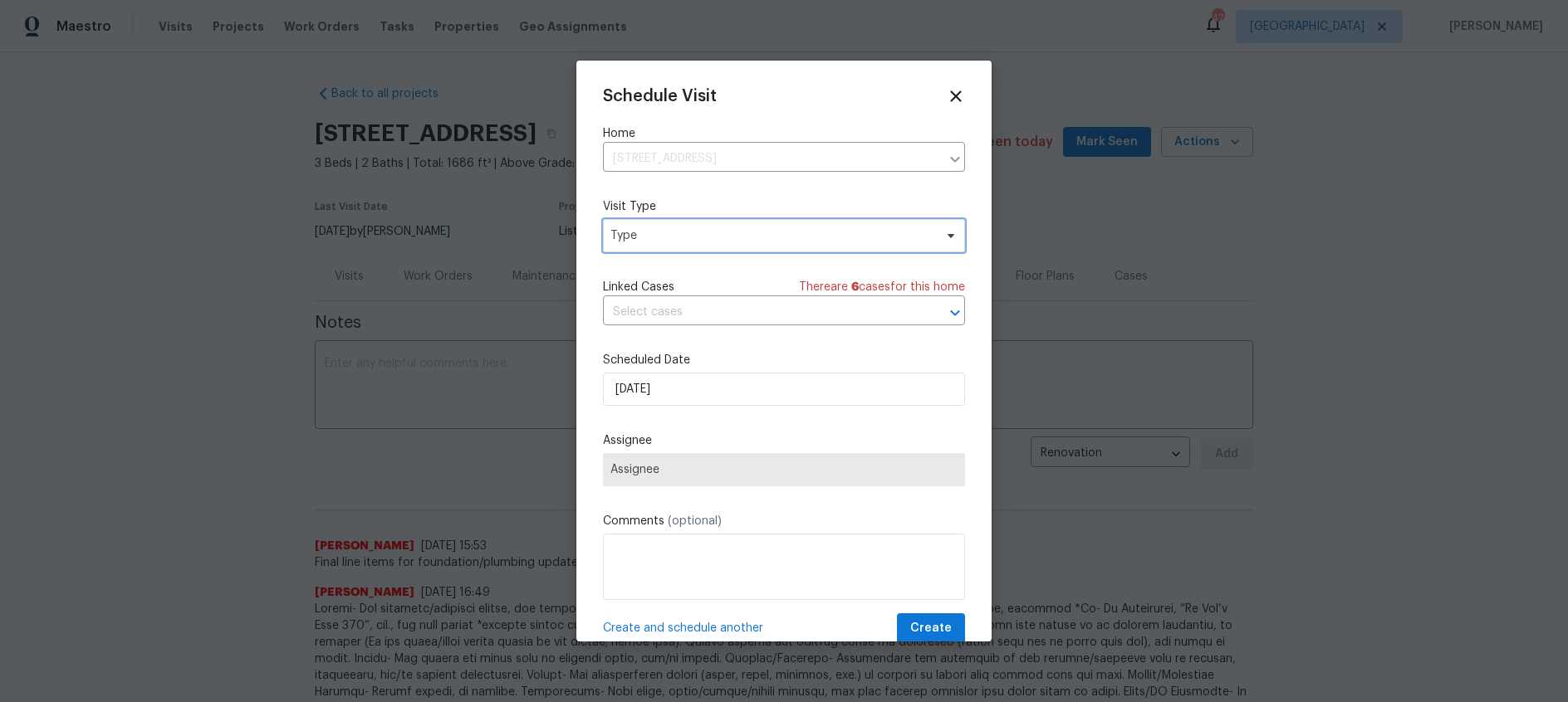
click at [692, 236] on span "Type" at bounding box center [772, 236] width 323 height 17
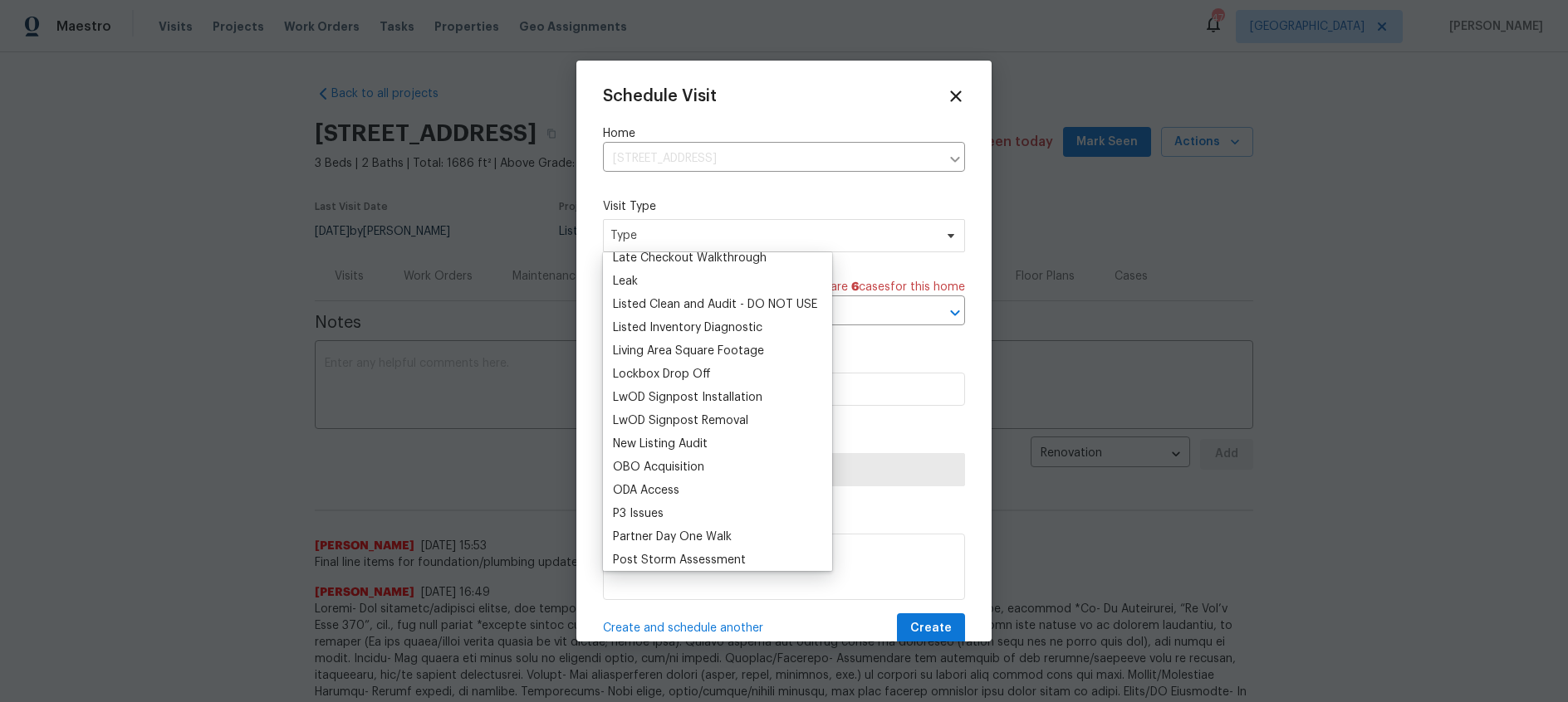
scroll to position [760, 0]
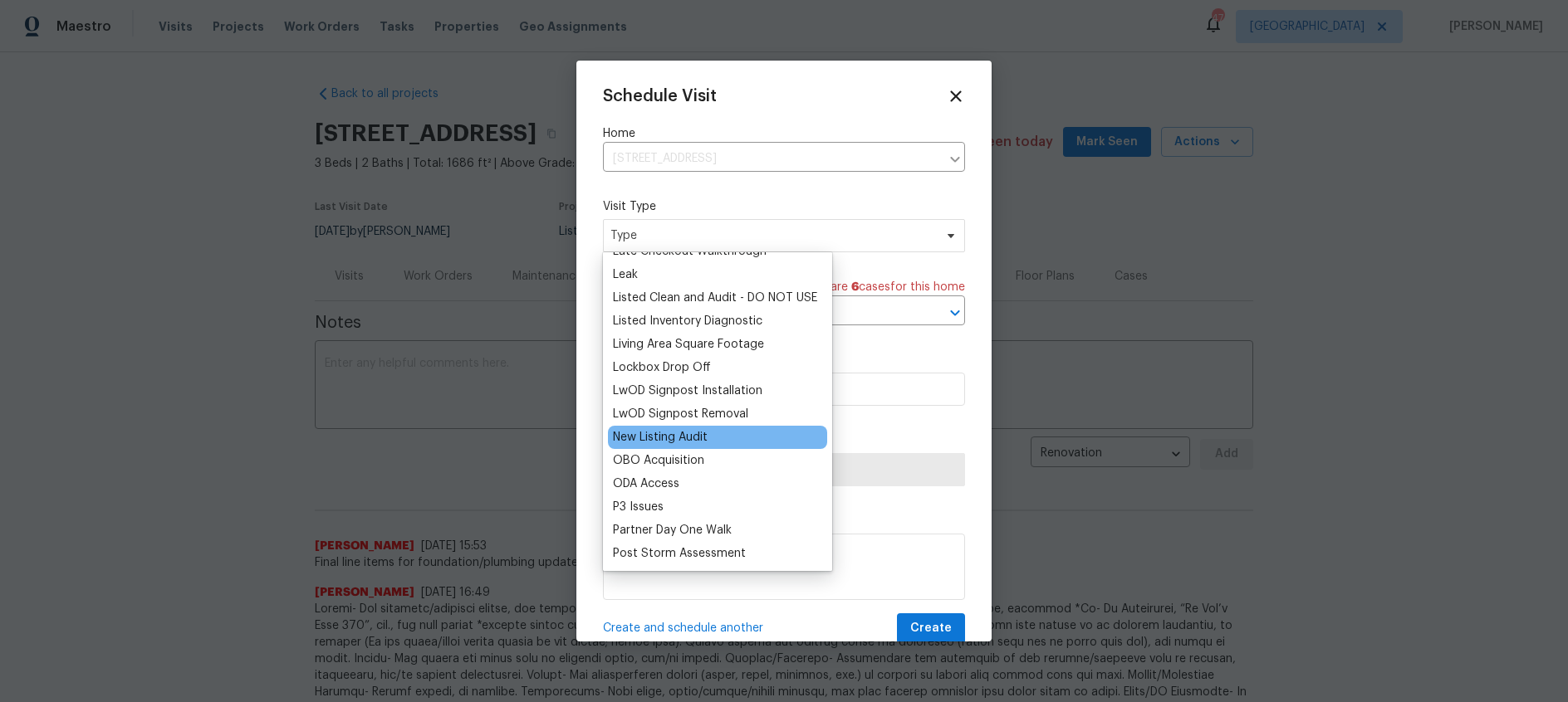
click at [681, 435] on div "New Listing Audit" at bounding box center [660, 437] width 94 height 17
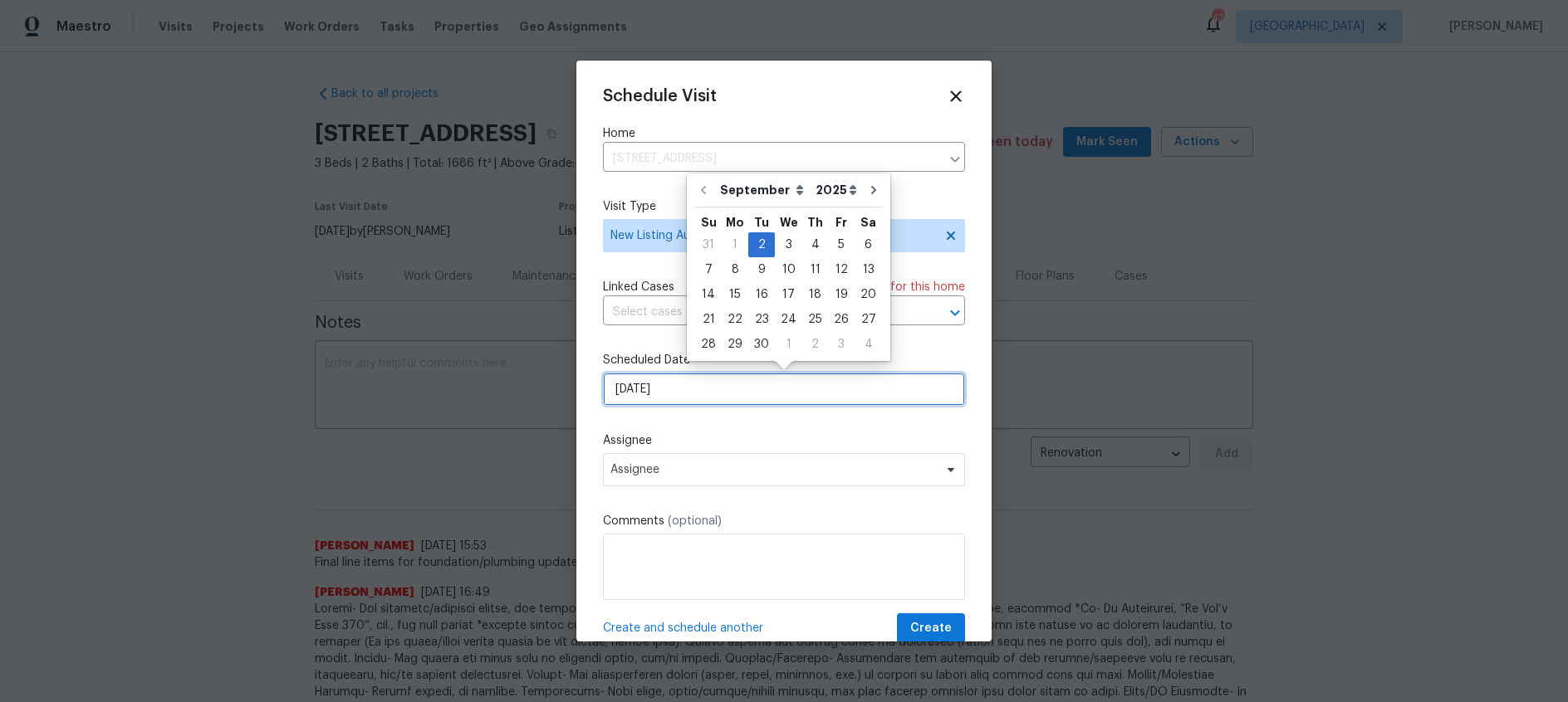
click at [675, 390] on input "9/2/2025" at bounding box center [784, 389] width 362 height 33
click at [781, 243] on div "3" at bounding box center [789, 245] width 28 height 23
type input "9/3/2025"
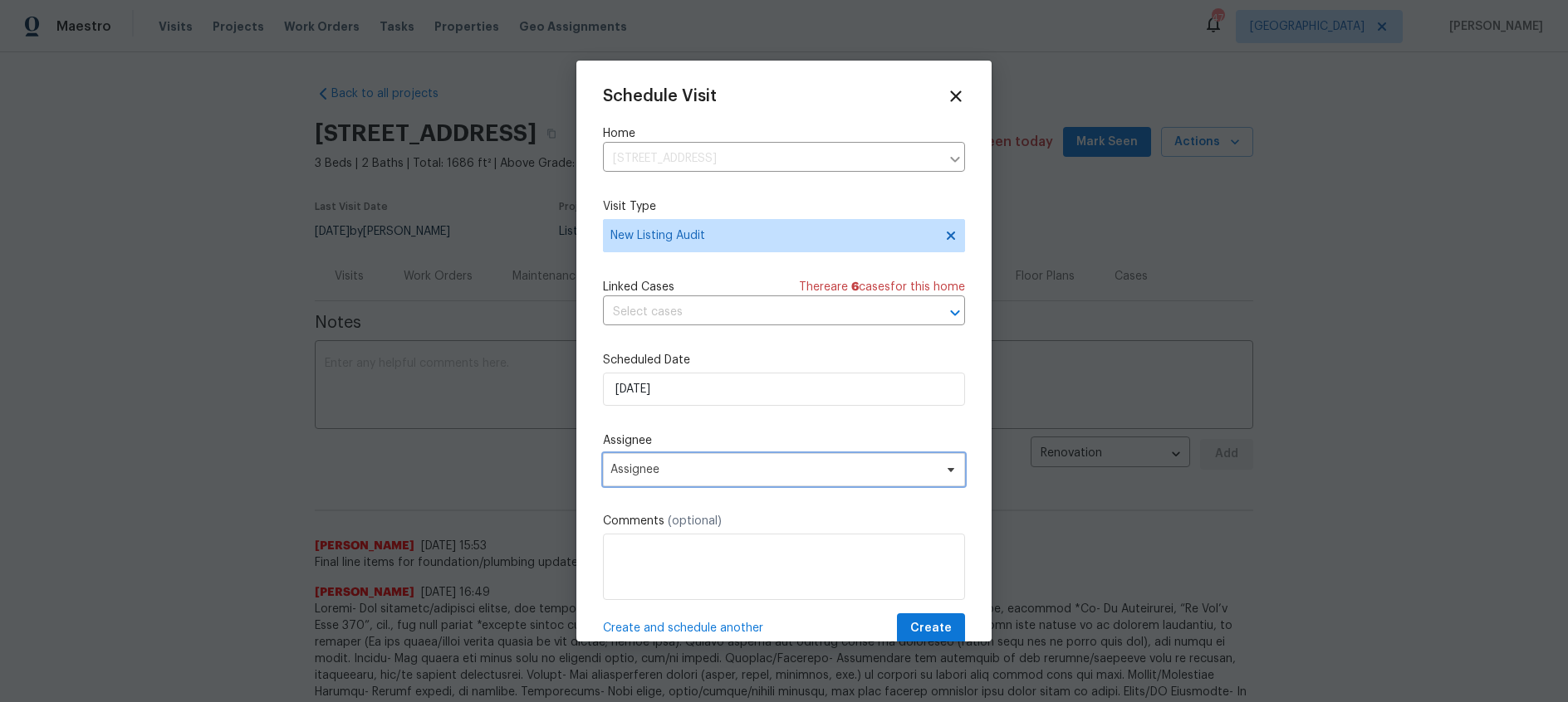
click at [716, 479] on span "Assignee" at bounding box center [784, 470] width 362 height 33
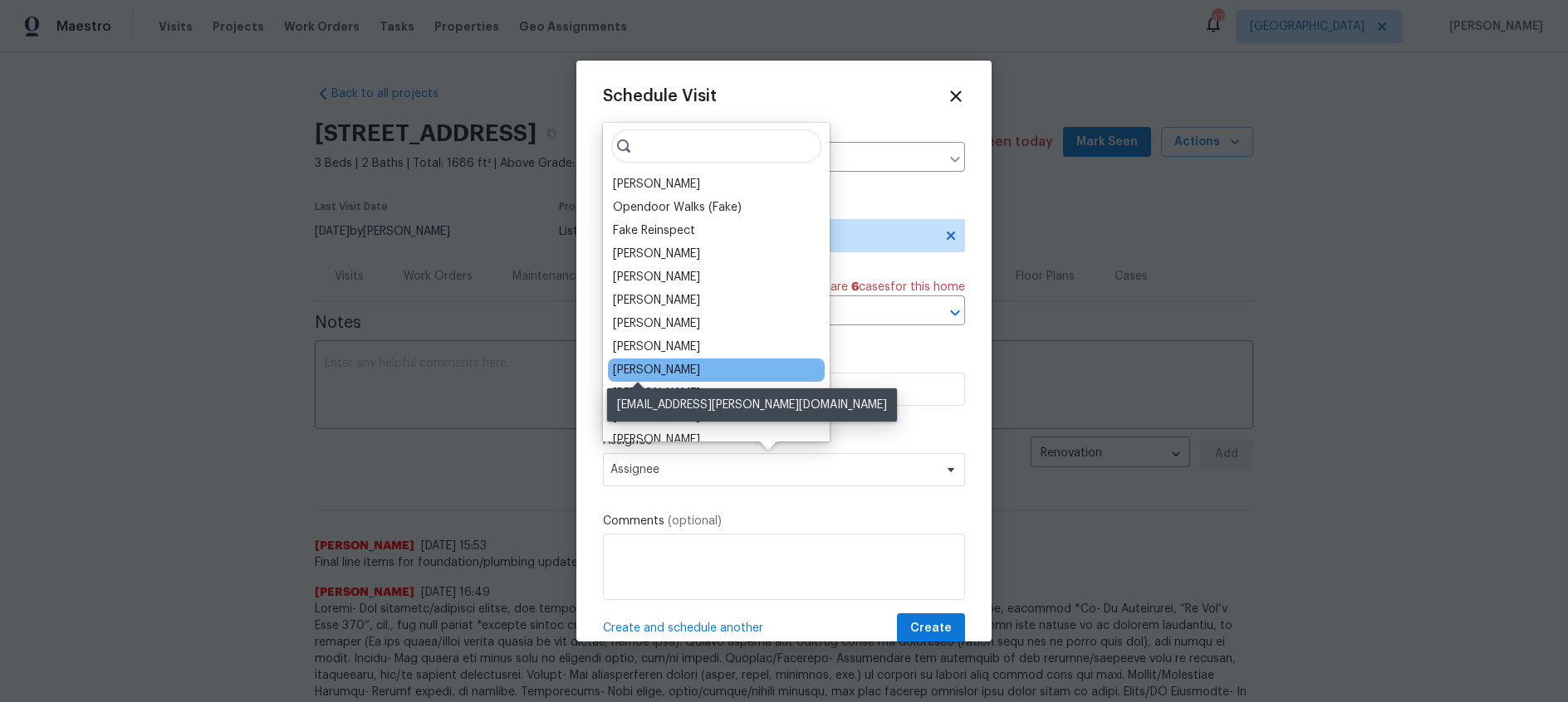
click at [655, 375] on div "[PERSON_NAME]" at bounding box center [656, 370] width 87 height 17
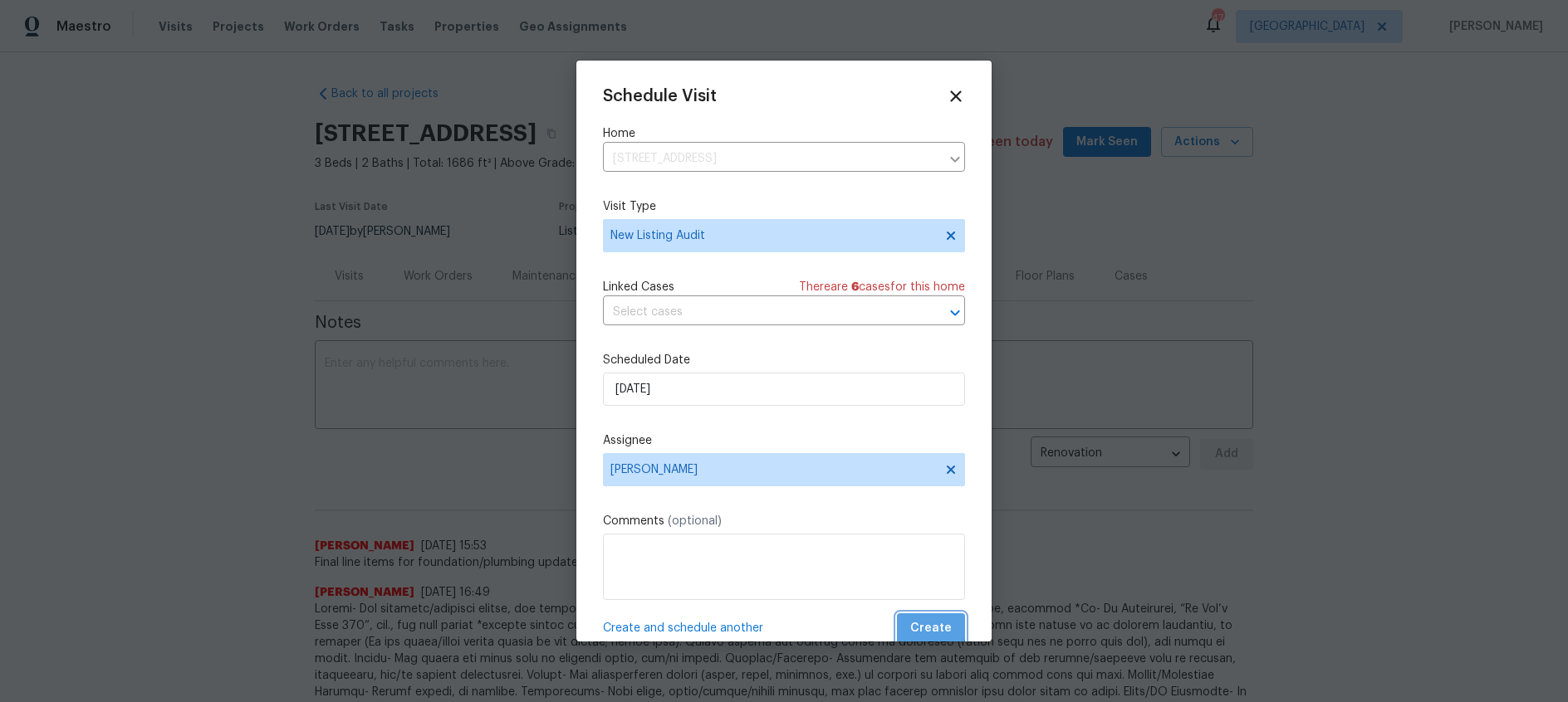
click at [932, 626] on span "Create" at bounding box center [931, 628] width 42 height 21
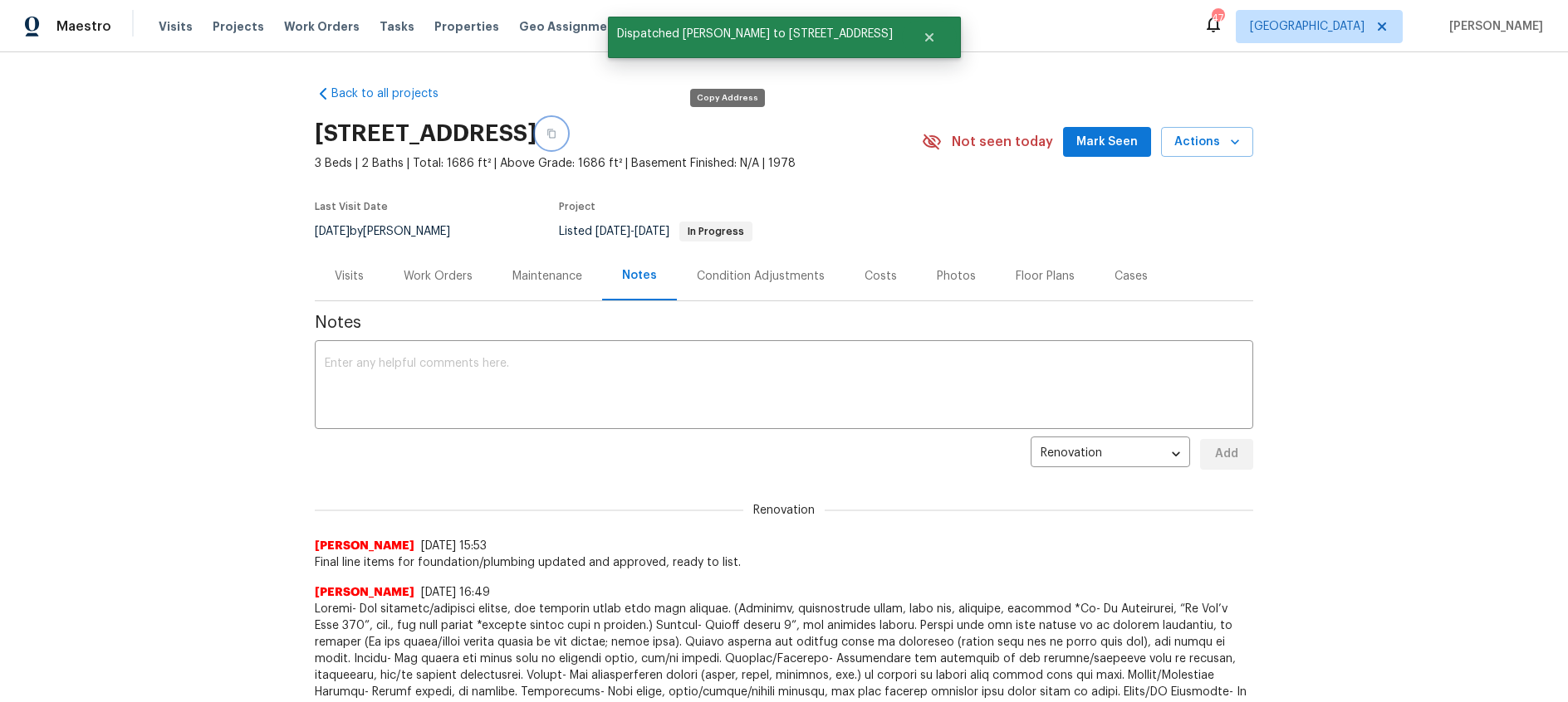
click at [566, 135] on button "button" at bounding box center [552, 134] width 30 height 30
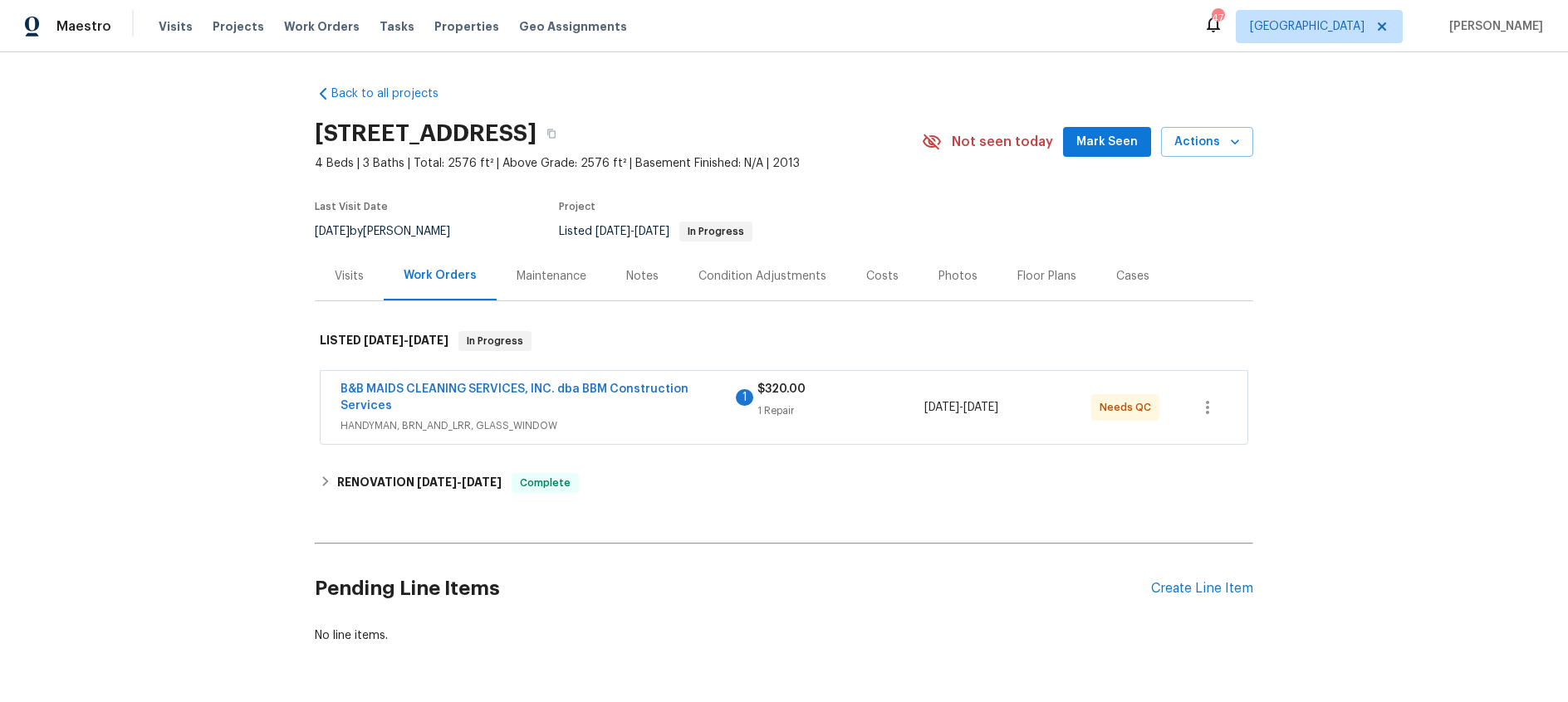
click at [636, 282] on div "Notes" at bounding box center [642, 277] width 33 height 17
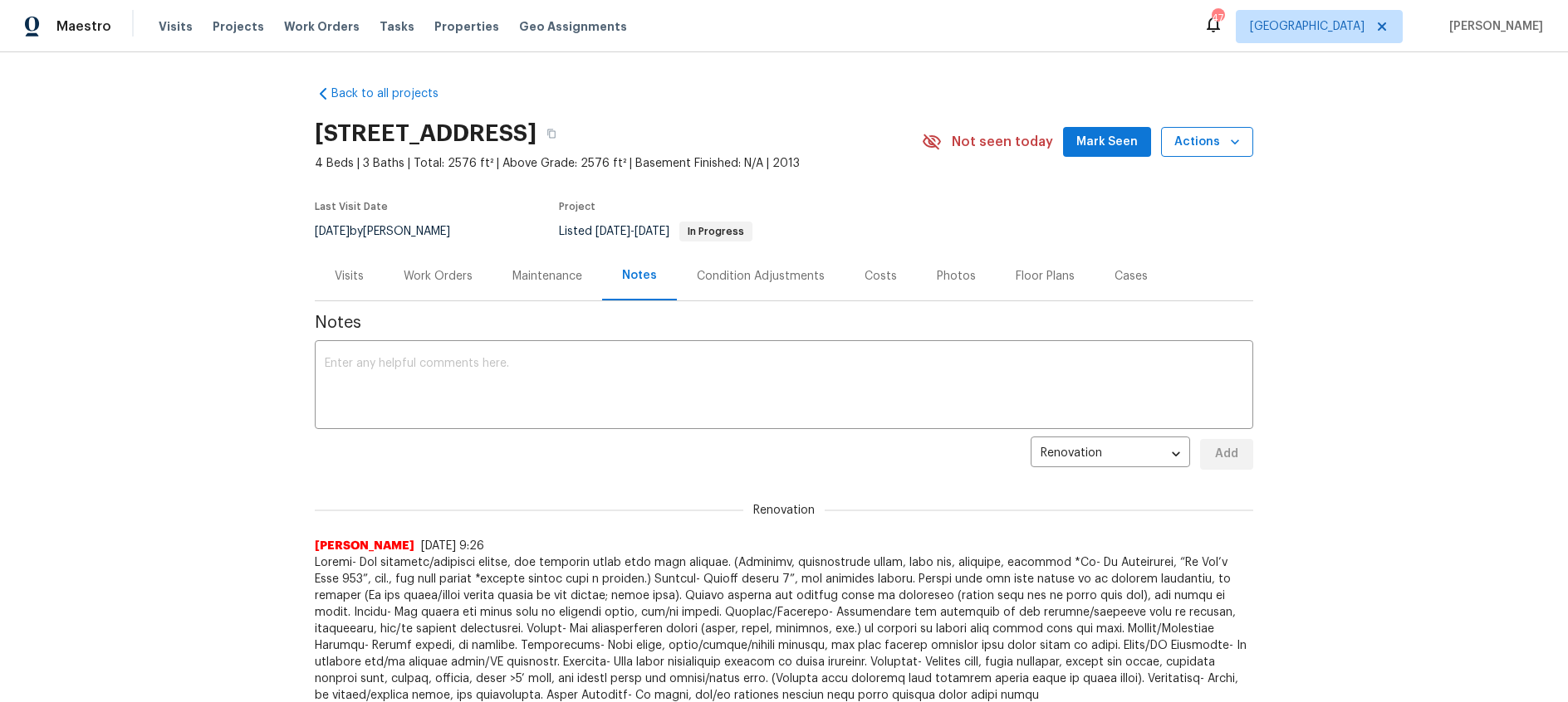
click at [1214, 150] on span "Actions" at bounding box center [1207, 142] width 65 height 21
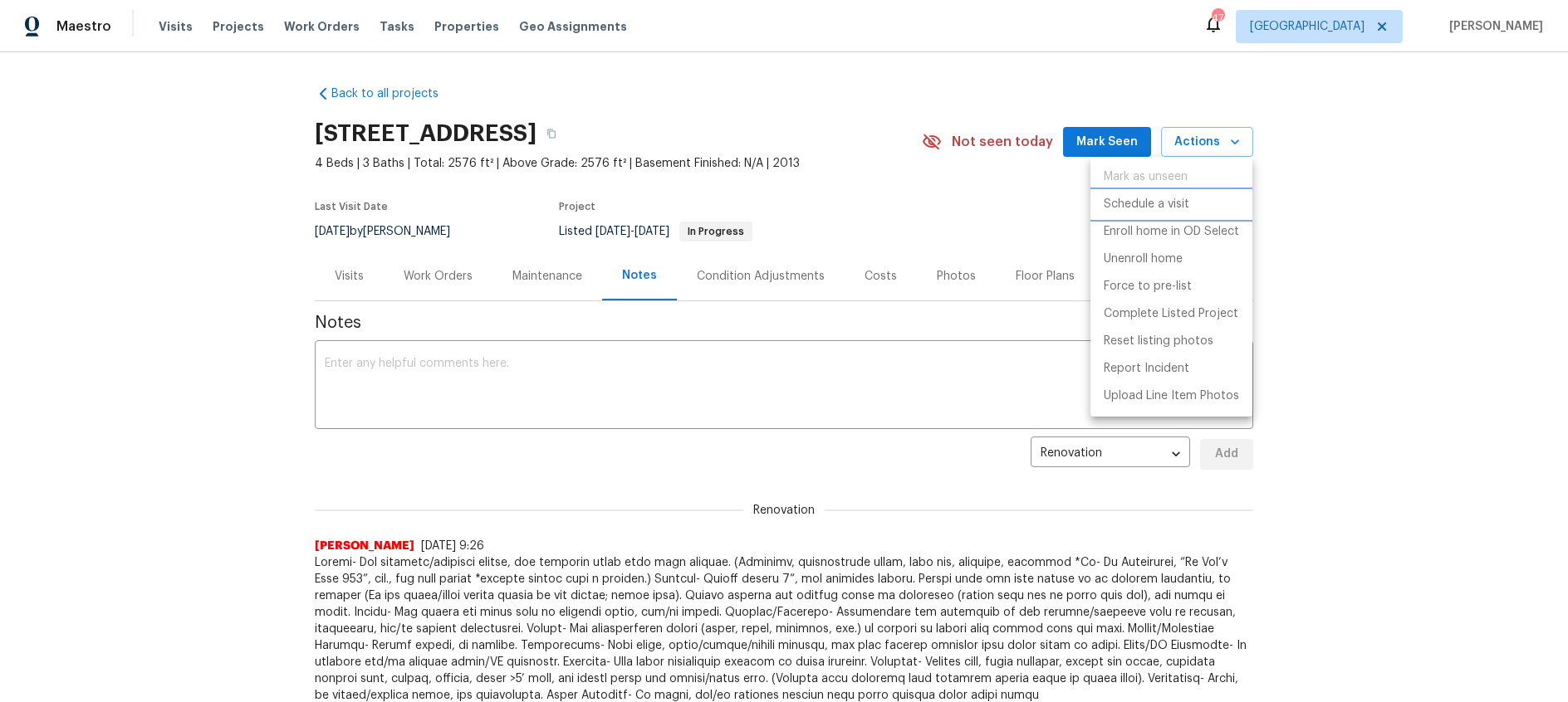
click at [1162, 202] on p "Schedule a visit" at bounding box center [1147, 204] width 85 height 18
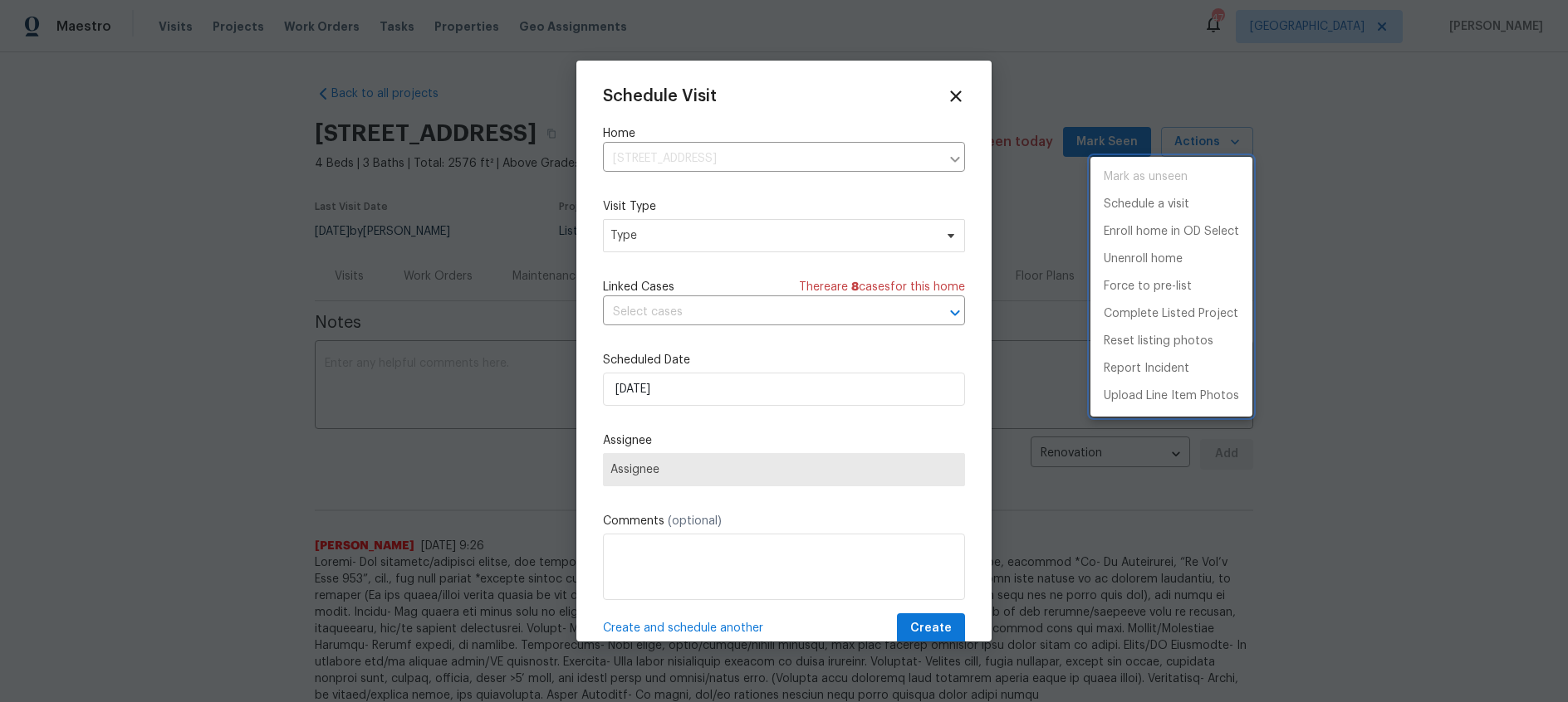
click at [671, 236] on div at bounding box center [784, 351] width 1568 height 702
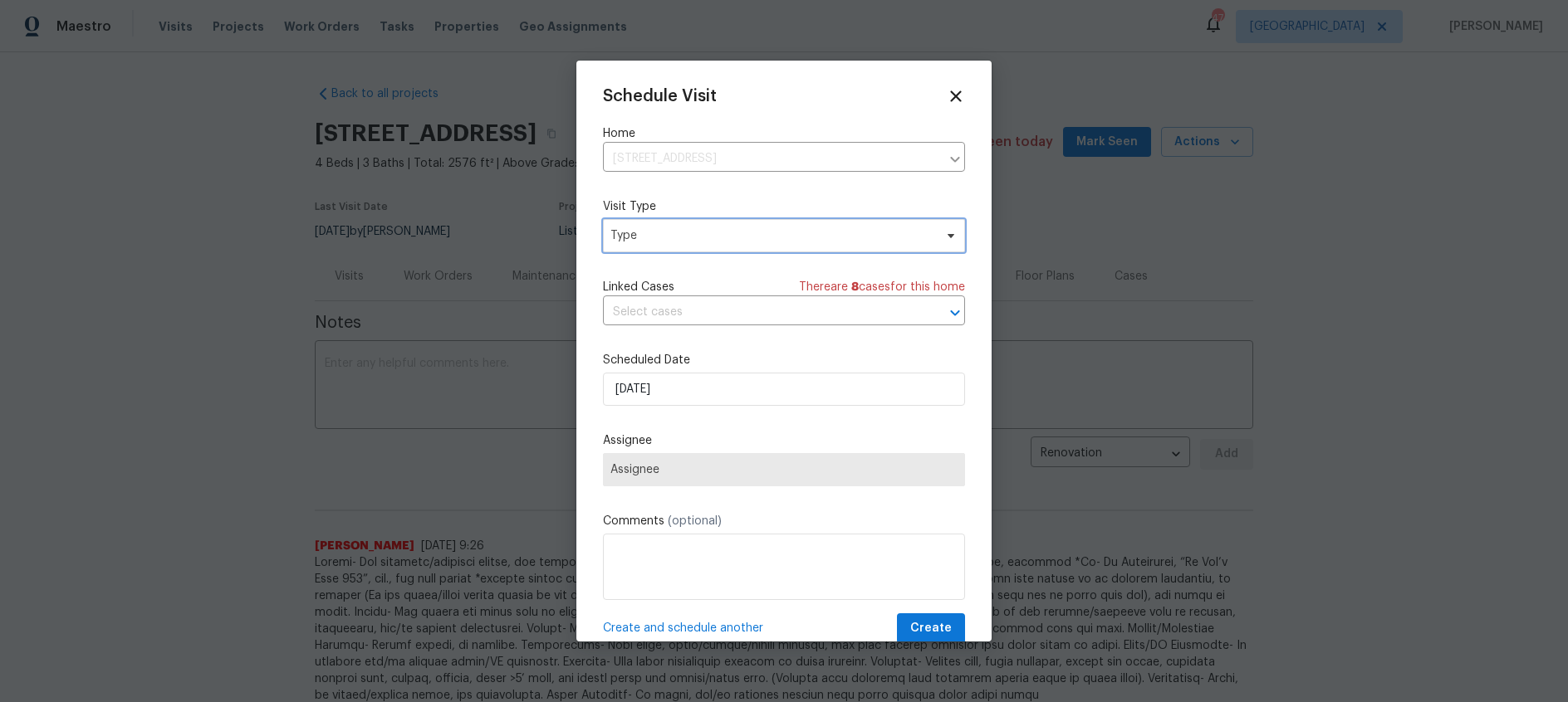
click at [668, 241] on span "Type" at bounding box center [772, 236] width 323 height 17
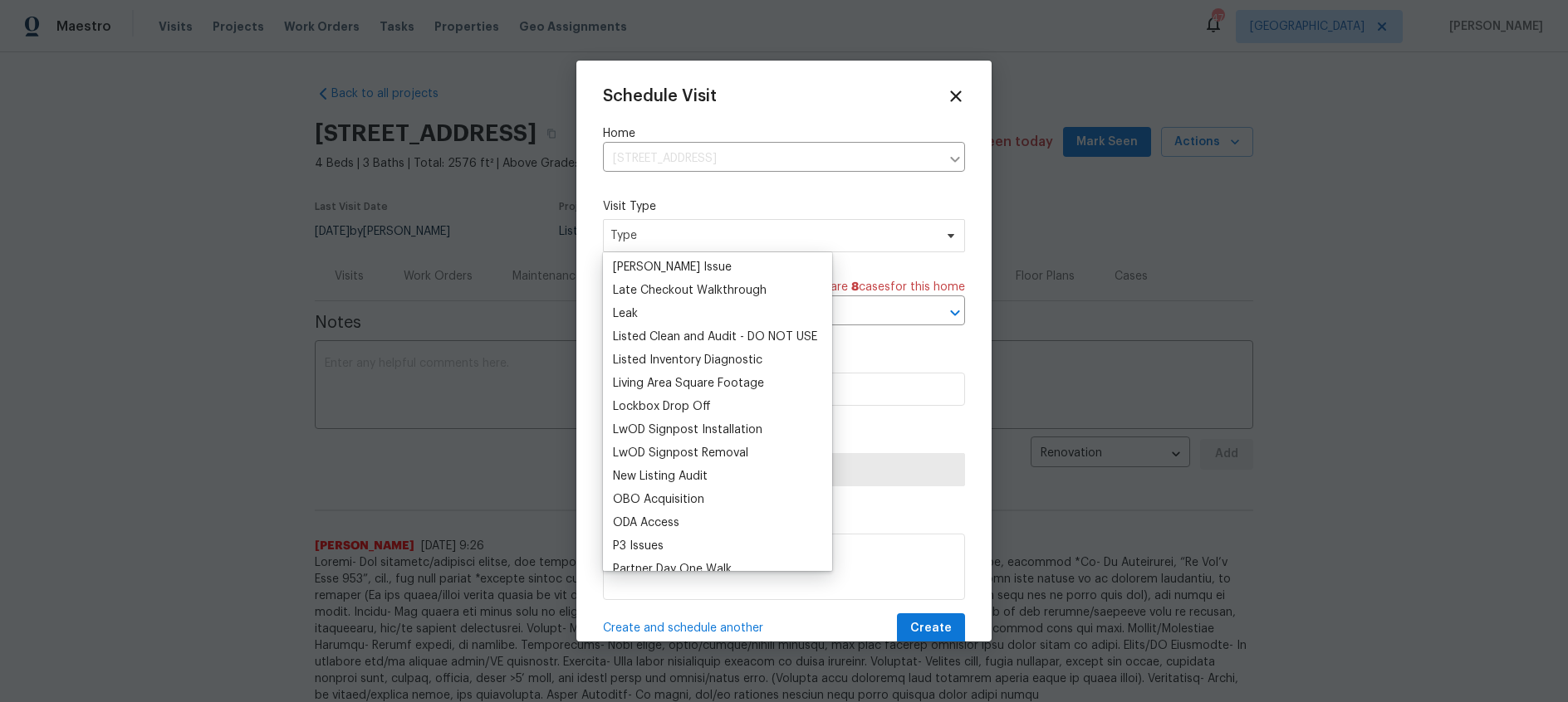
scroll to position [723, 0]
click at [694, 476] on div "New Listing Audit" at bounding box center [660, 474] width 94 height 17
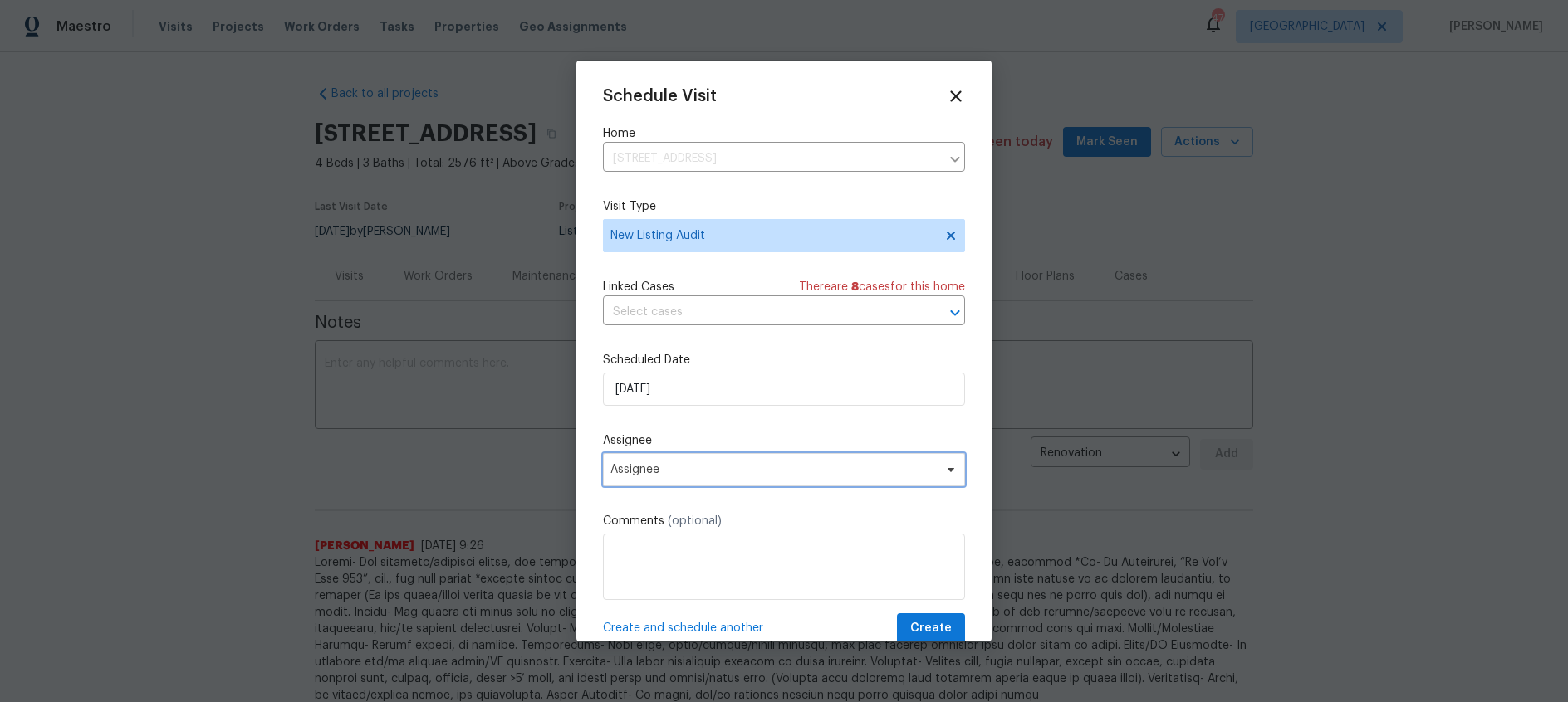
click at [728, 471] on span "Assignee" at bounding box center [773, 470] width 325 height 13
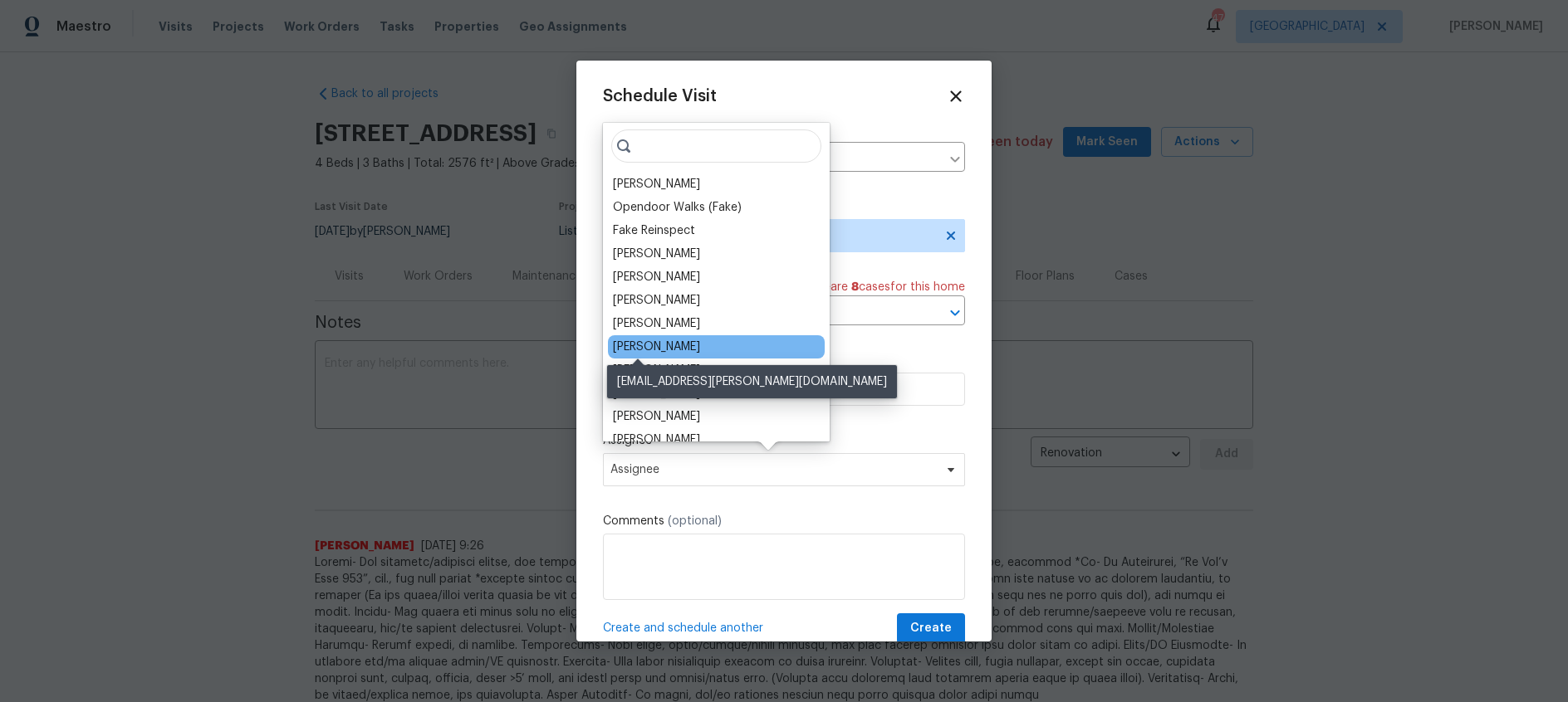
click at [645, 347] on div "[PERSON_NAME]" at bounding box center [656, 347] width 87 height 17
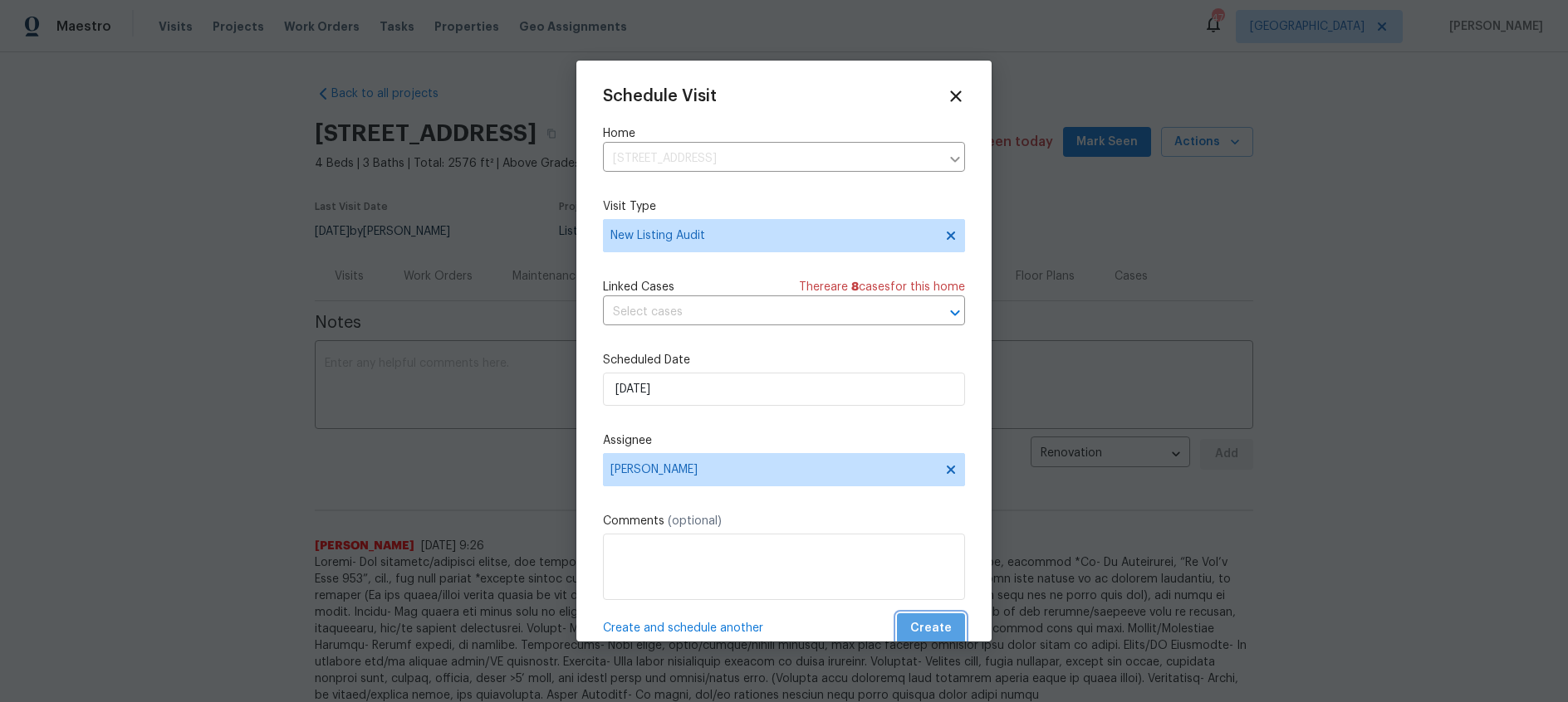
click at [947, 633] on span "Create" at bounding box center [931, 628] width 42 height 21
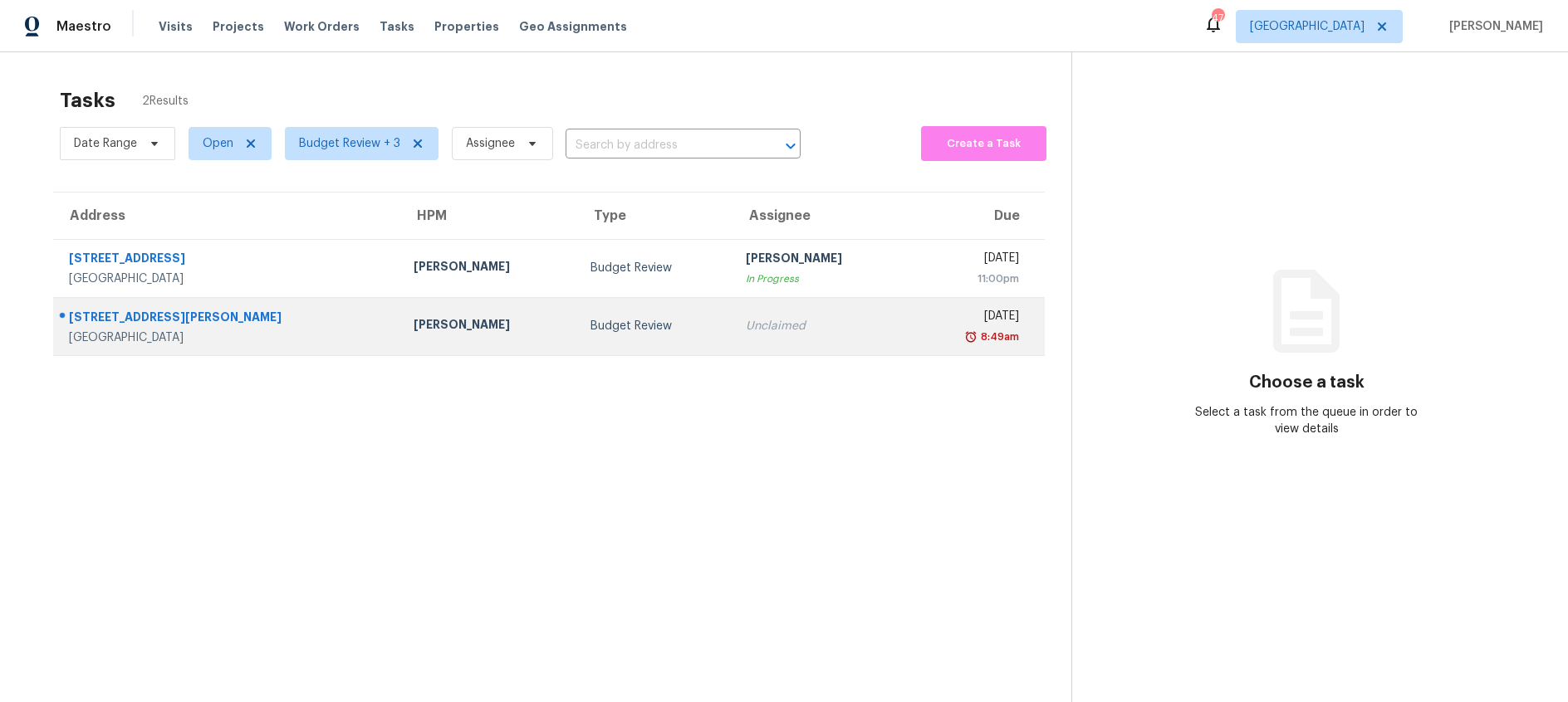
click at [590, 331] on div "Budget Review" at bounding box center [655, 326] width 129 height 17
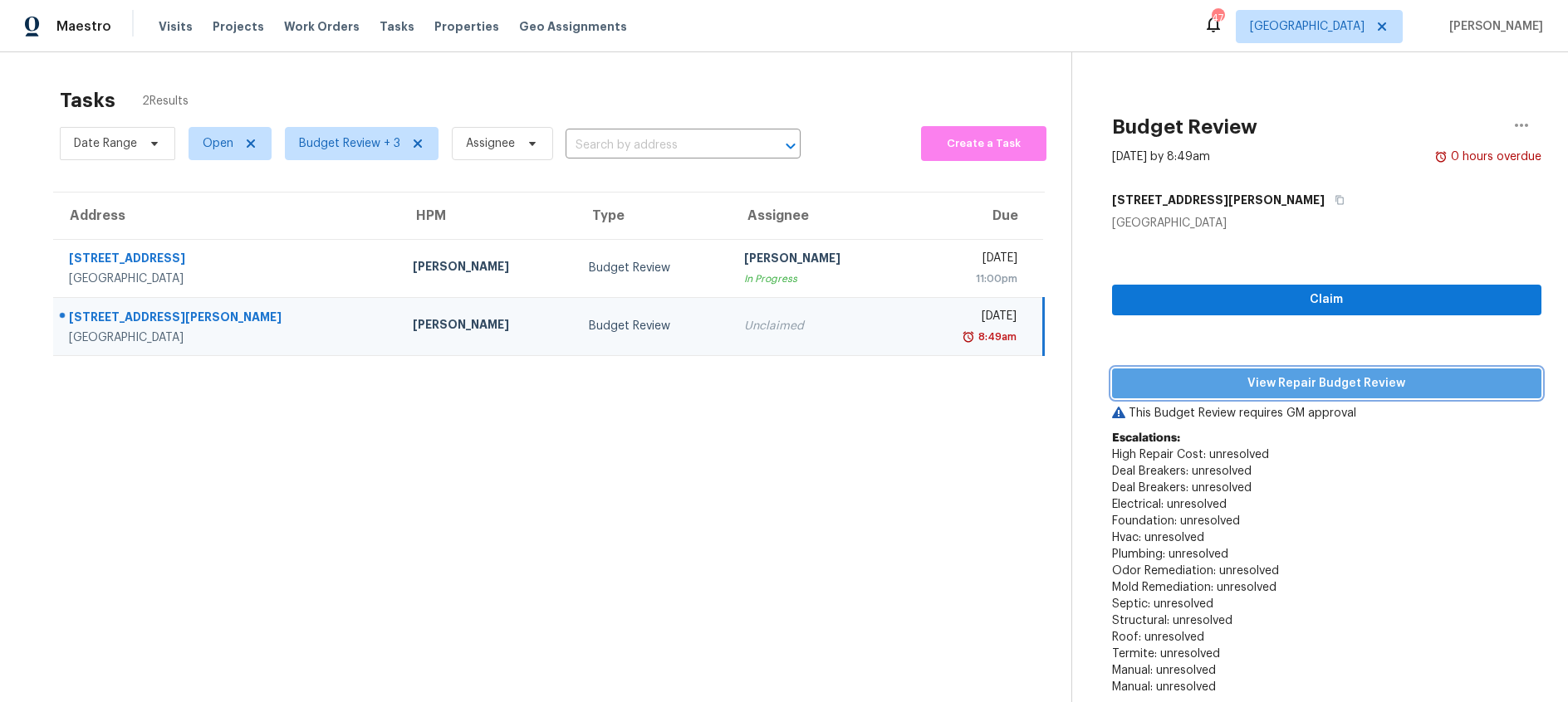
click at [1173, 381] on span "View Repair Budget Review" at bounding box center [1327, 384] width 403 height 21
